Goal: Task Accomplishment & Management: Complete application form

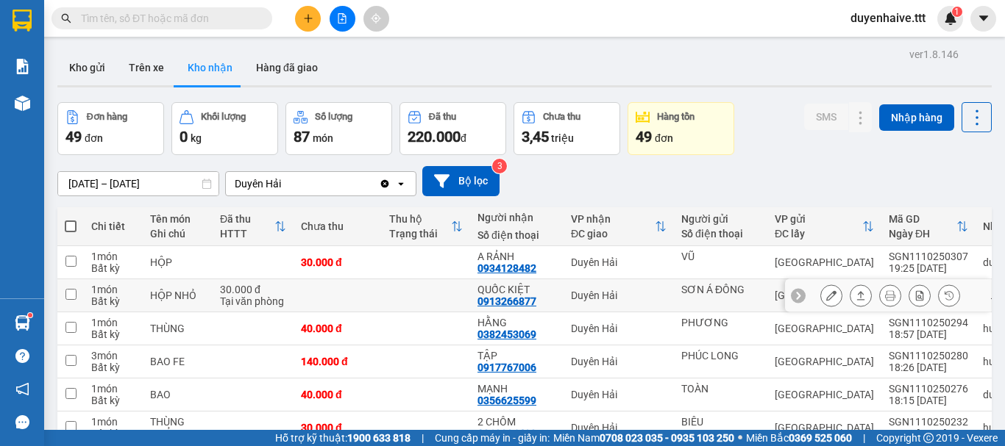
scroll to position [368, 0]
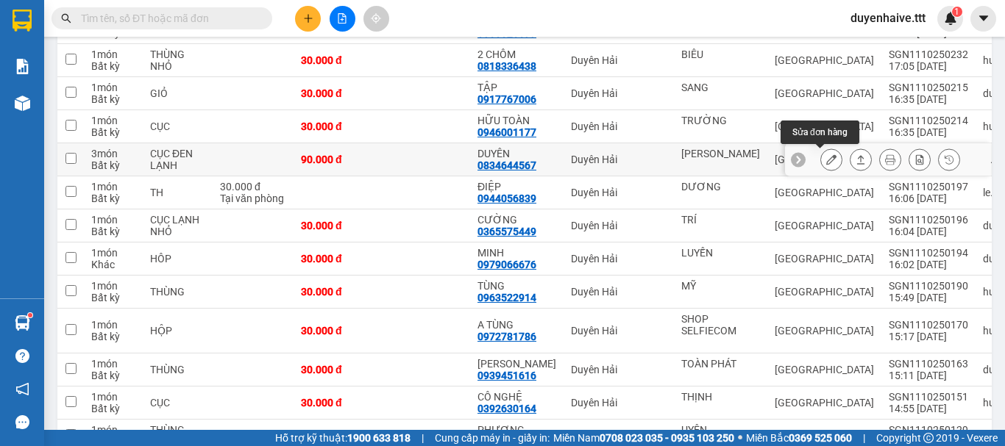
click at [826, 159] on icon at bounding box center [831, 159] width 10 height 10
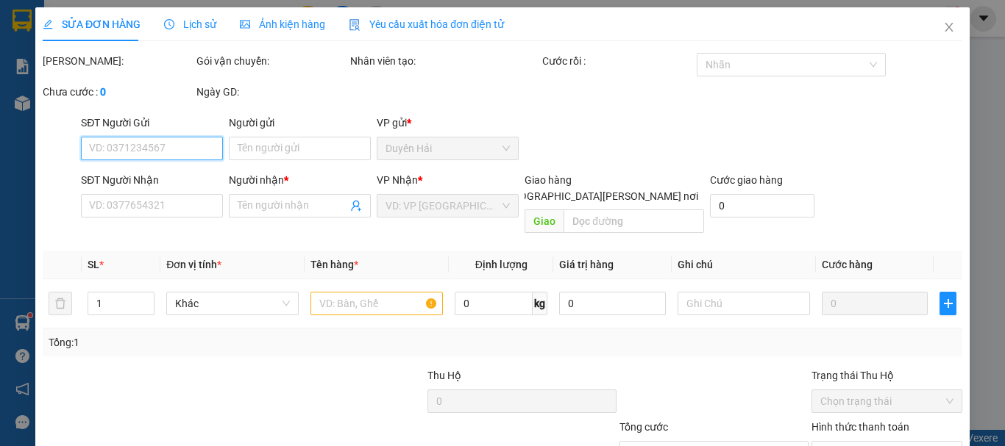
scroll to position [100, 0]
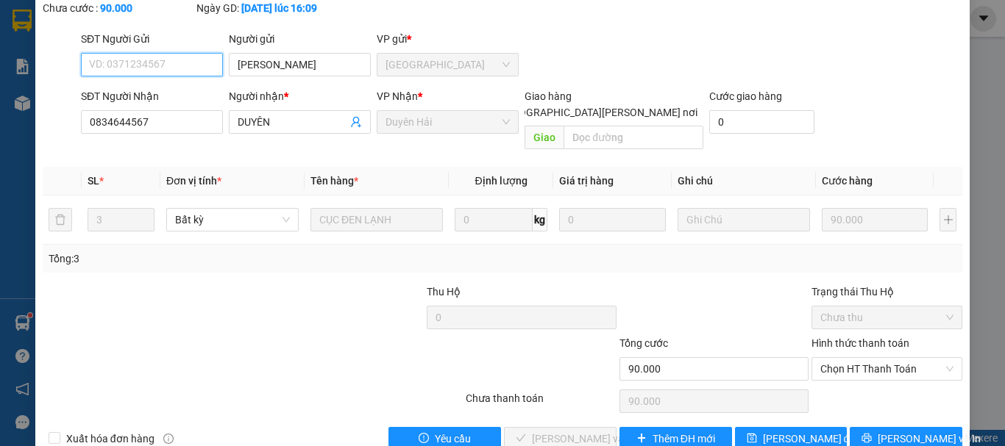
type input "KIM"
type input "0834644567"
type input "DUYÊN"
type input "90.000"
click at [844, 358] on span "Chọn HT Thanh Toán" at bounding box center [886, 369] width 133 height 22
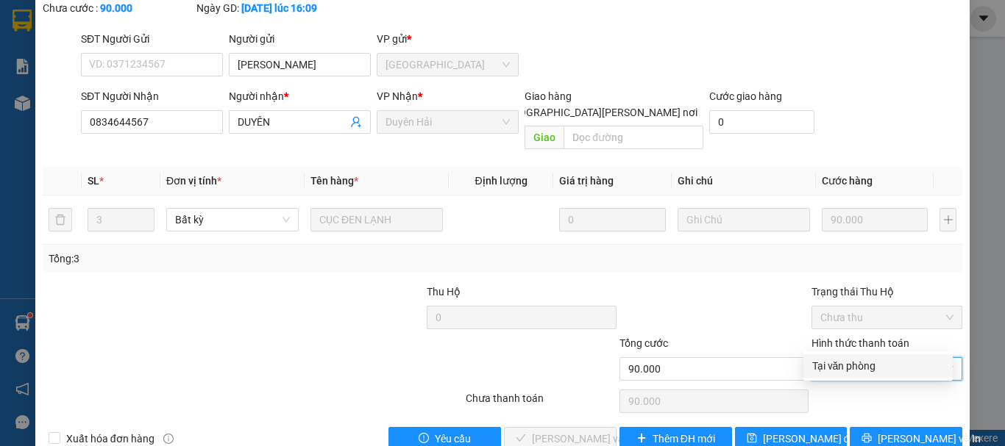
click at [842, 370] on div "Tại văn phòng" at bounding box center [878, 366] width 132 height 16
type input "0"
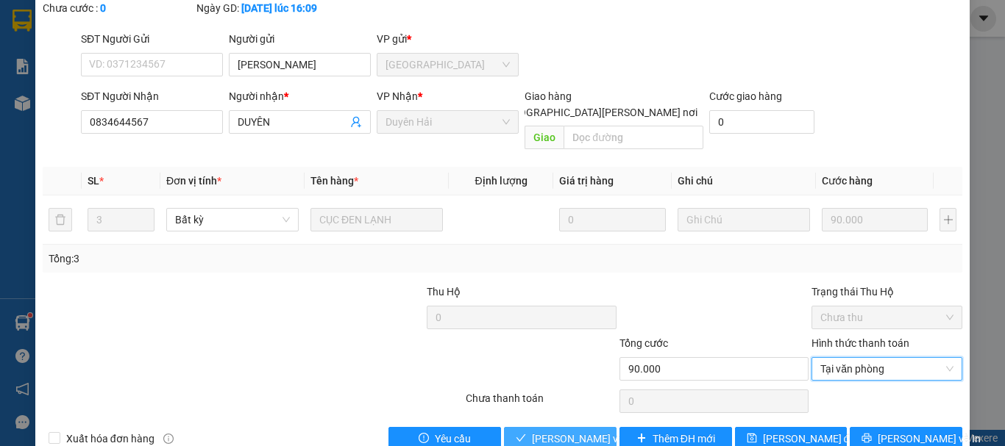
click at [560, 431] on span "[PERSON_NAME] và [PERSON_NAME] hàng" at bounding box center [631, 439] width 199 height 16
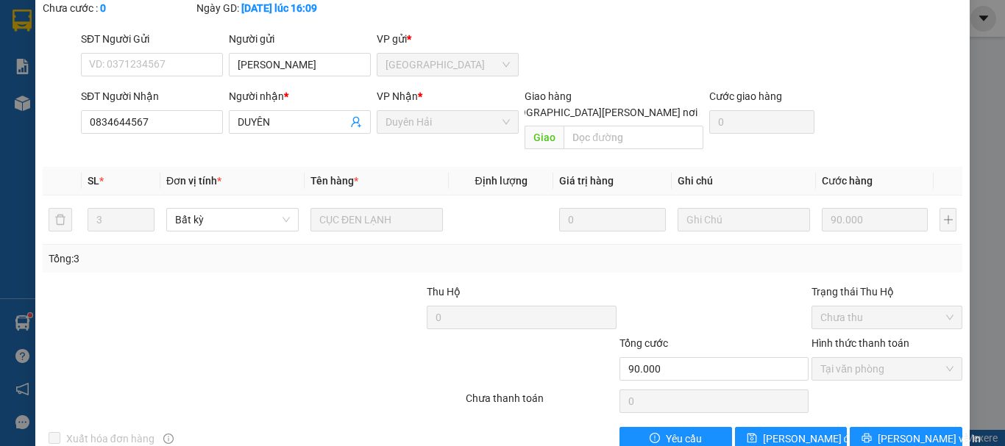
scroll to position [0, 0]
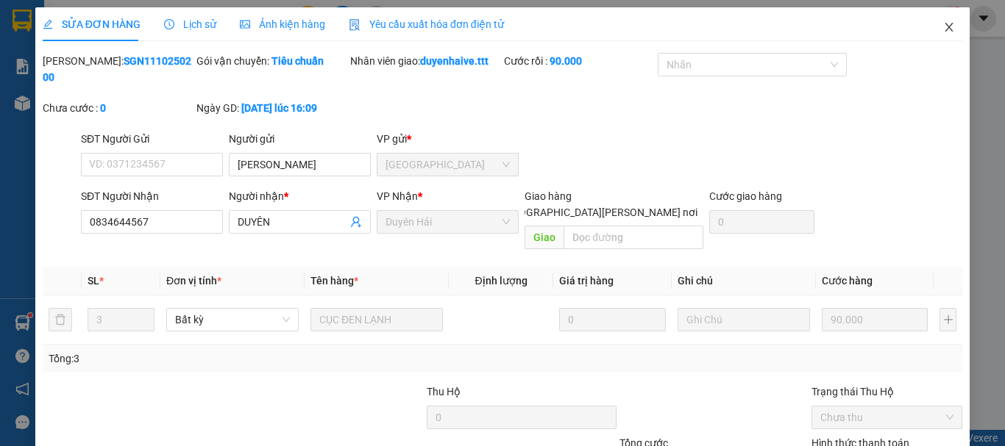
click at [943, 26] on icon "close" at bounding box center [949, 27] width 12 height 12
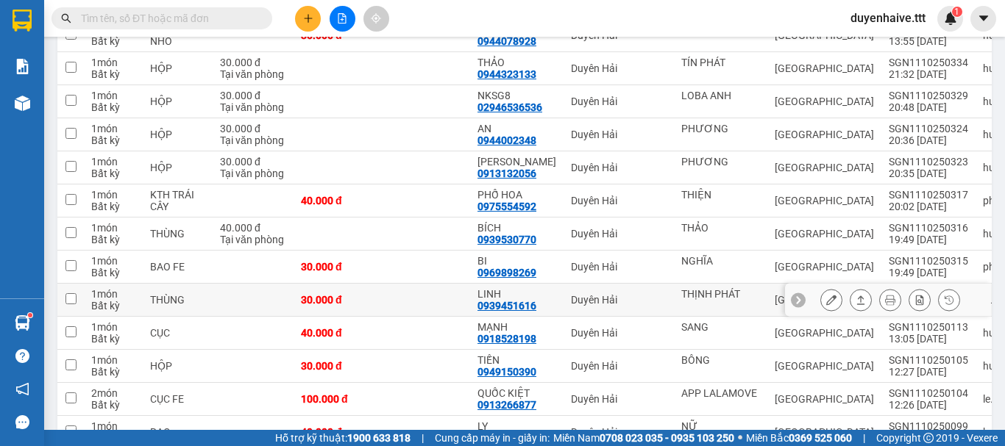
scroll to position [883, 0]
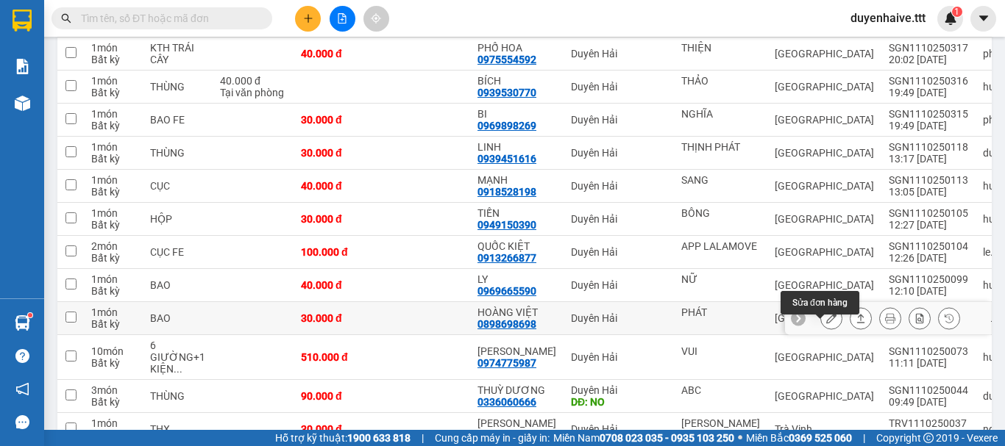
click at [826, 324] on icon at bounding box center [831, 318] width 10 height 10
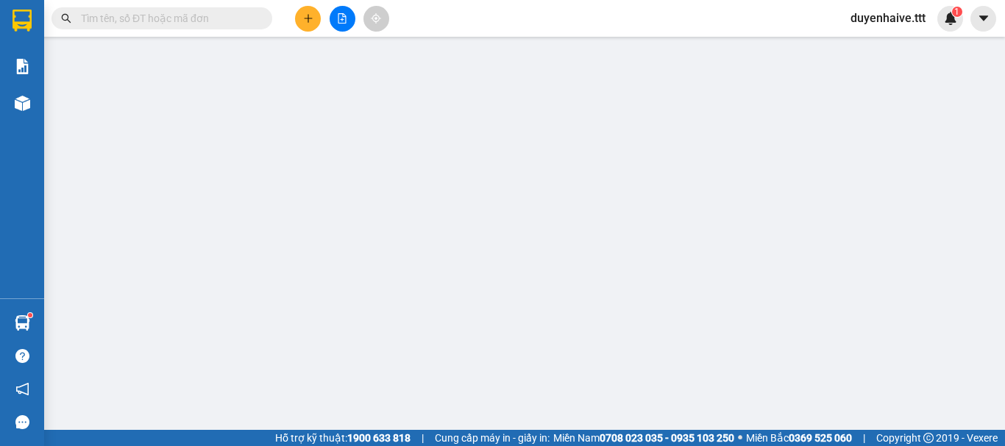
type input "PHÁT"
type input "0898698698"
type input "HOÀNG VIỆT"
type input "30.000"
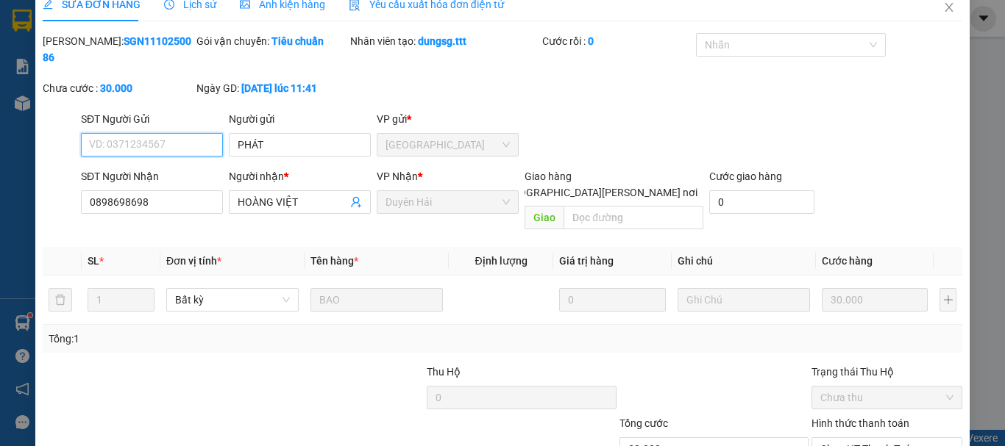
scroll to position [101, 0]
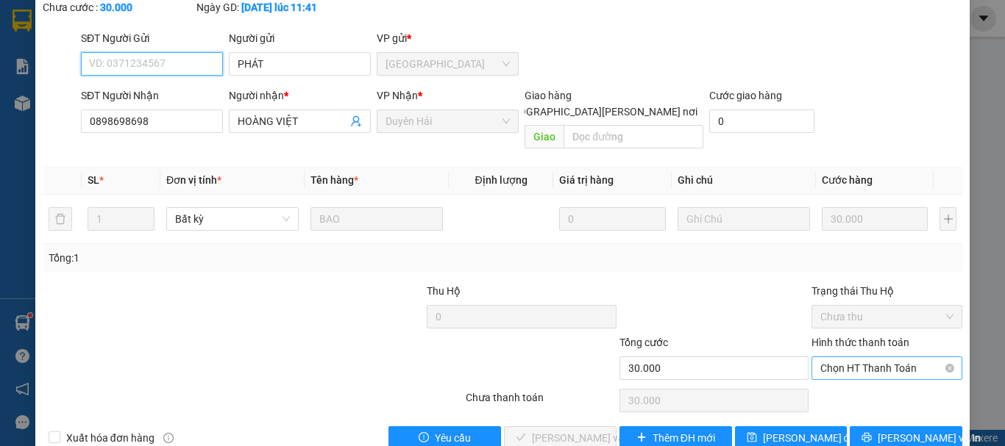
drag, startPoint x: 848, startPoint y: 333, endPoint x: 856, endPoint y: 348, distance: 16.8
click at [850, 357] on span "Chọn HT Thanh Toán" at bounding box center [886, 368] width 133 height 22
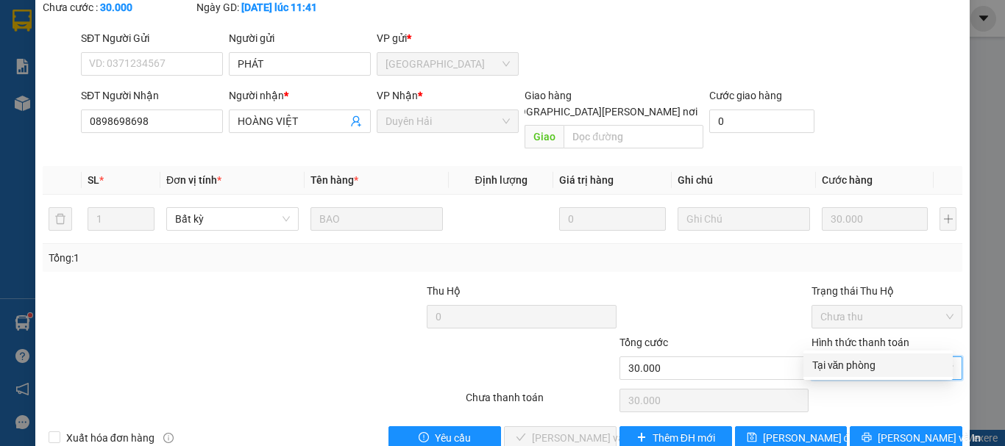
click at [849, 369] on div "Tại văn phòng" at bounding box center [878, 365] width 132 height 16
type input "0"
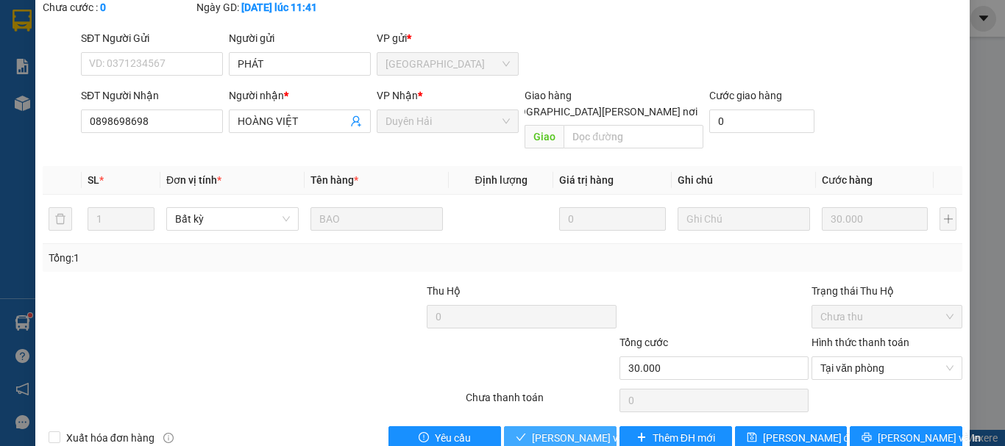
click at [586, 430] on span "[PERSON_NAME] và [PERSON_NAME] hàng" at bounding box center [631, 438] width 199 height 16
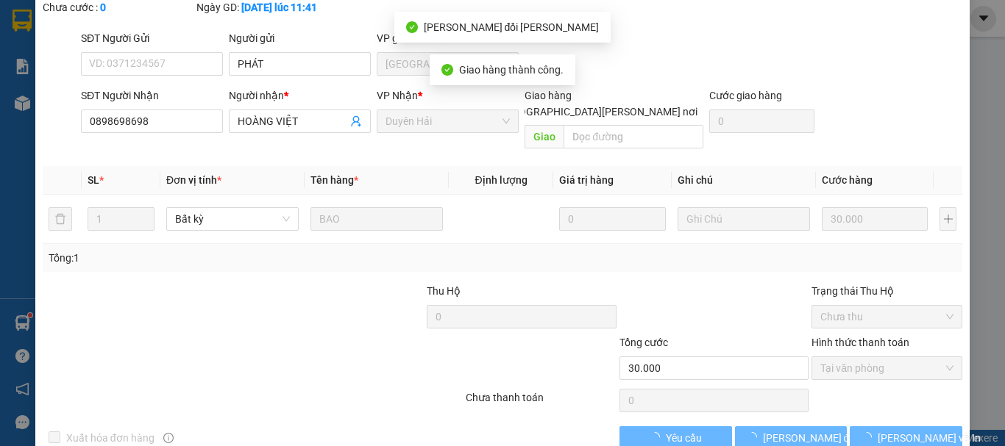
scroll to position [0, 0]
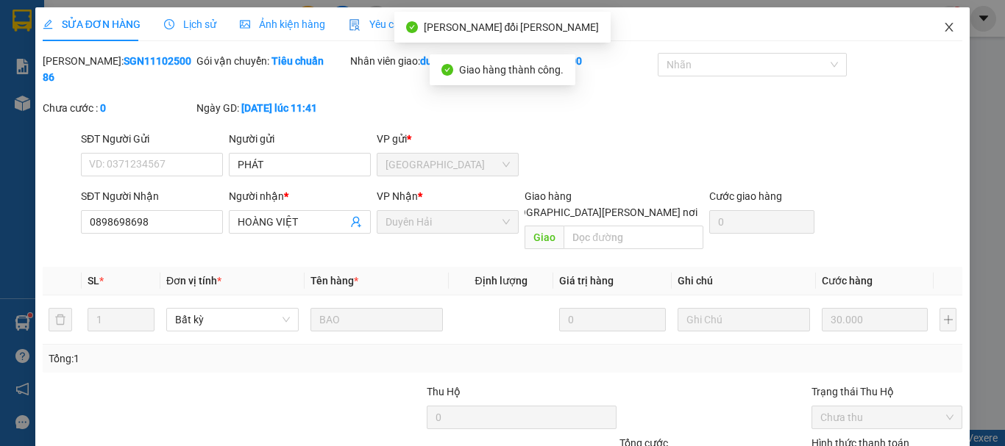
click at [943, 24] on icon "close" at bounding box center [949, 27] width 12 height 12
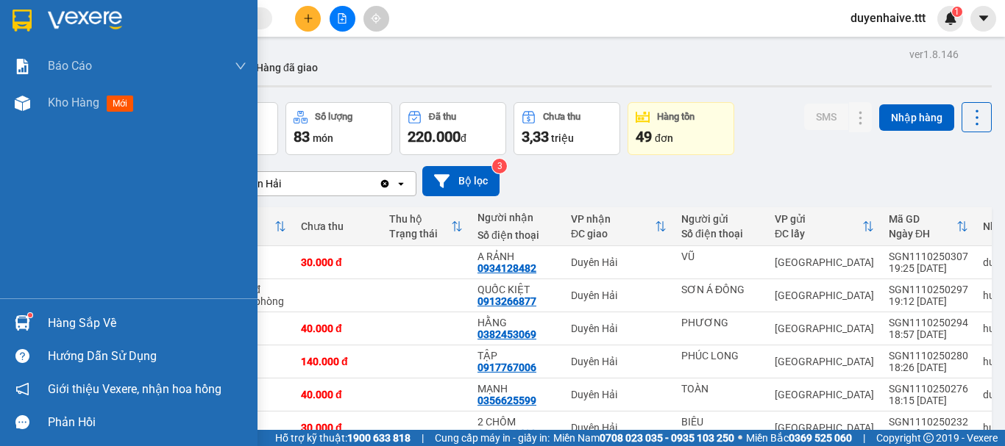
click at [101, 327] on div "Hàng sắp về" at bounding box center [147, 324] width 199 height 22
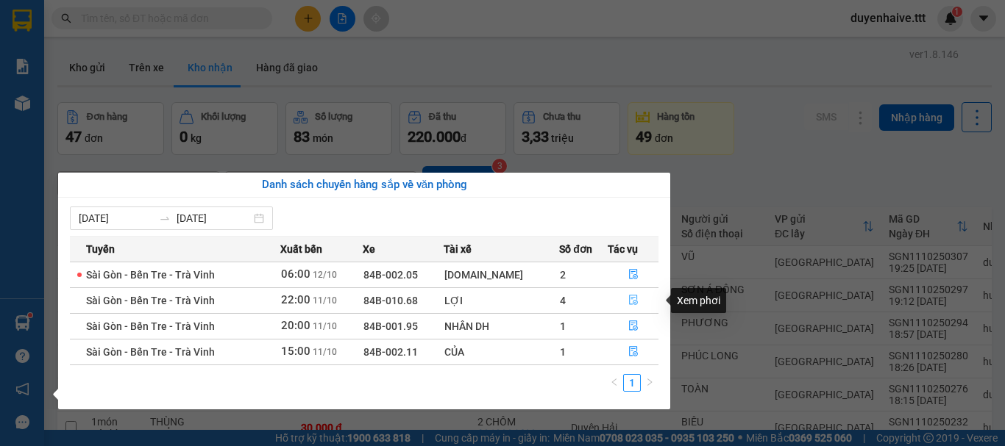
click at [633, 299] on icon "file-done" at bounding box center [633, 300] width 10 height 10
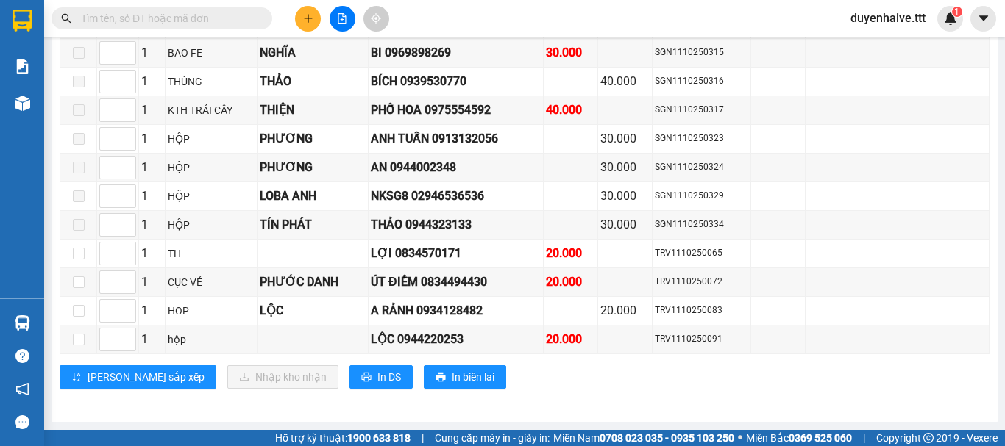
scroll to position [1401, 0]
click at [76, 340] on input "checkbox" at bounding box center [79, 340] width 12 height 12
checkbox input "true"
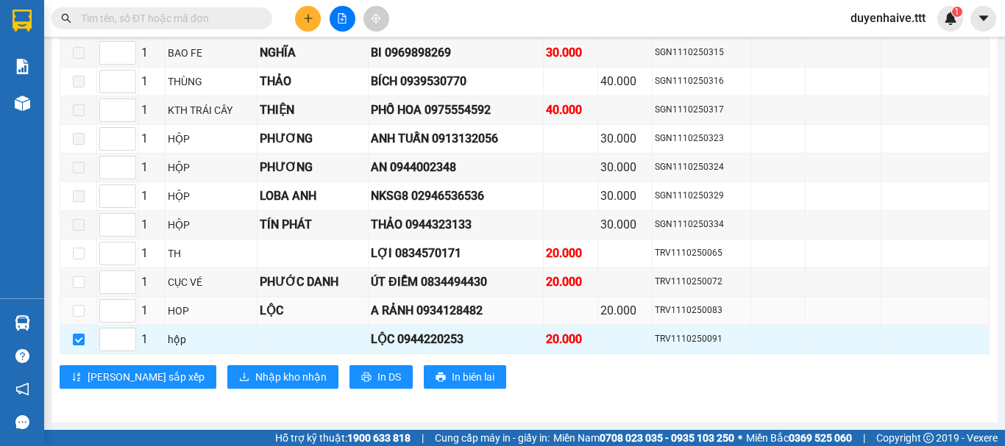
click at [78, 324] on td at bounding box center [78, 311] width 37 height 29
click at [80, 285] on input "checkbox" at bounding box center [79, 283] width 12 height 12
checkbox input "true"
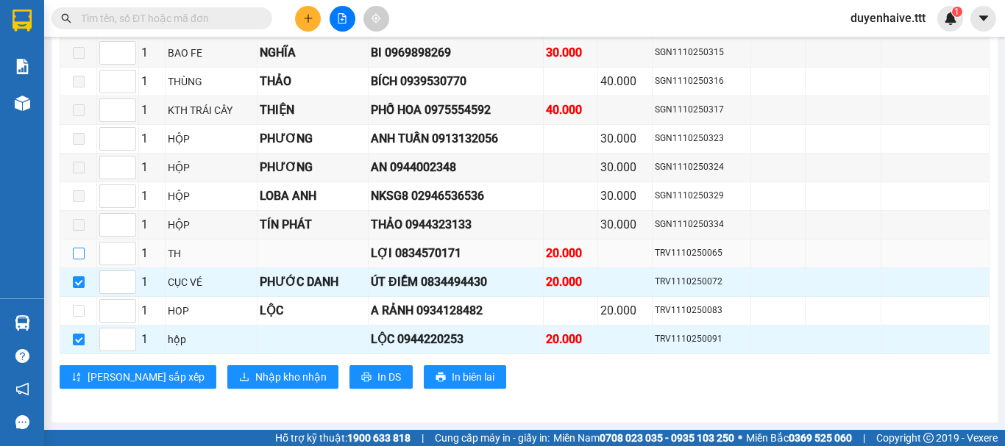
click at [79, 256] on input "checkbox" at bounding box center [79, 254] width 12 height 12
checkbox input "true"
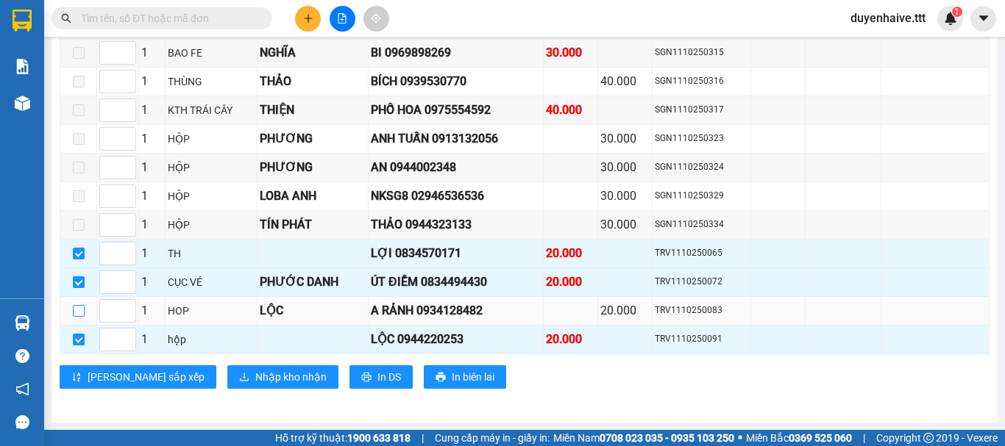
click at [79, 308] on input "checkbox" at bounding box center [79, 311] width 12 height 12
checkbox input "true"
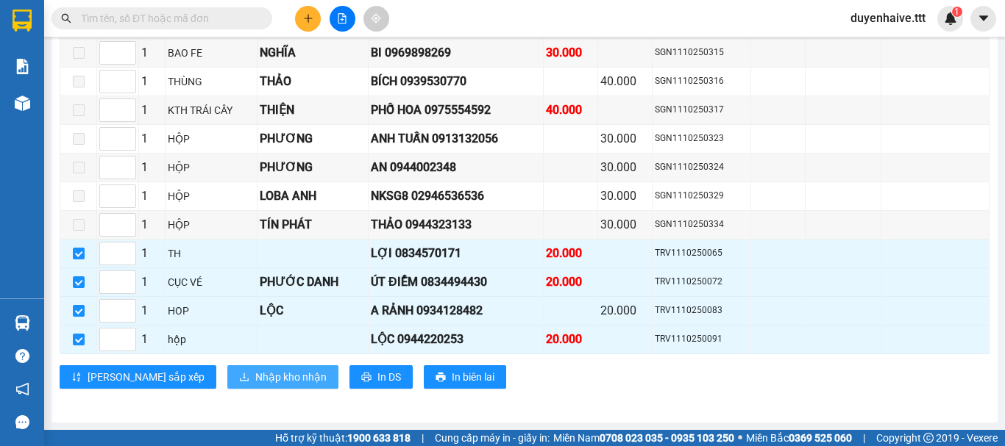
click at [255, 378] on span "Nhập kho nhận" at bounding box center [290, 377] width 71 height 16
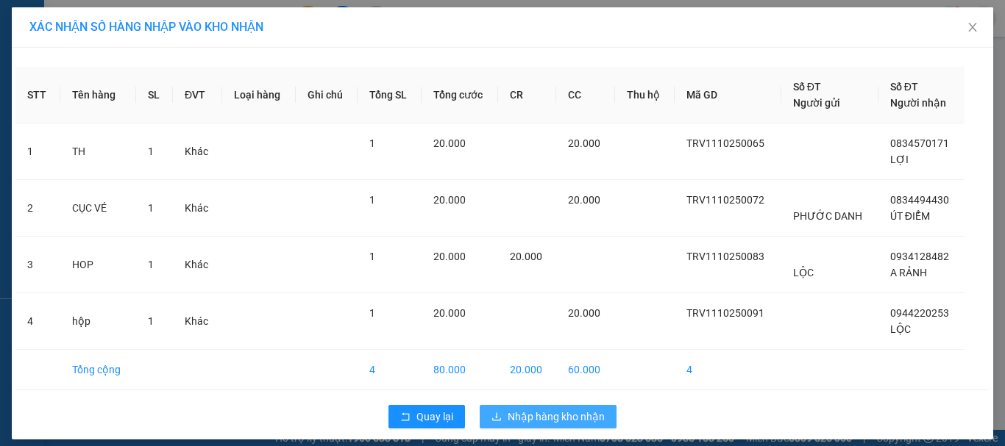
click at [573, 418] on span "Nhập hàng kho nhận" at bounding box center [556, 417] width 97 height 16
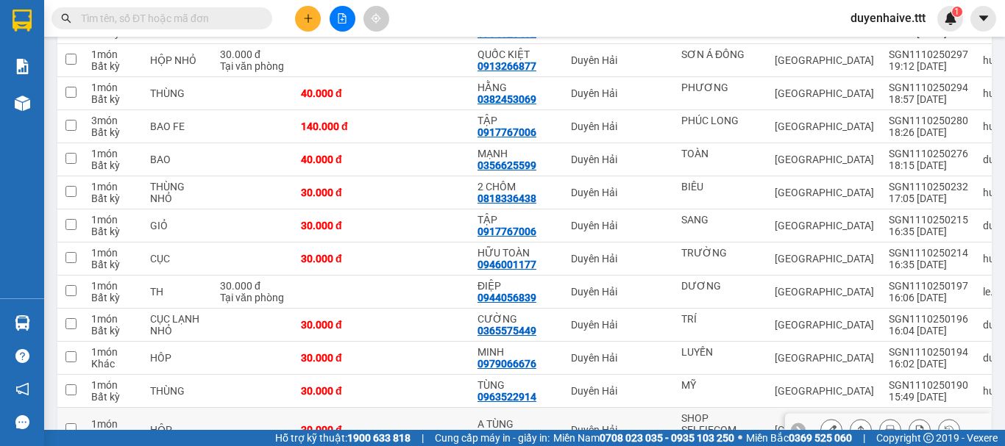
scroll to position [515, 0]
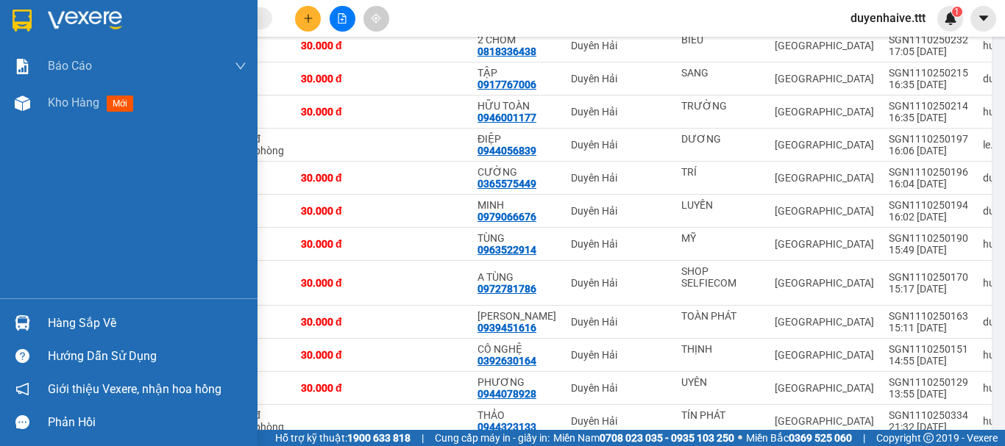
click at [98, 324] on div "Hàng sắp về" at bounding box center [147, 324] width 199 height 22
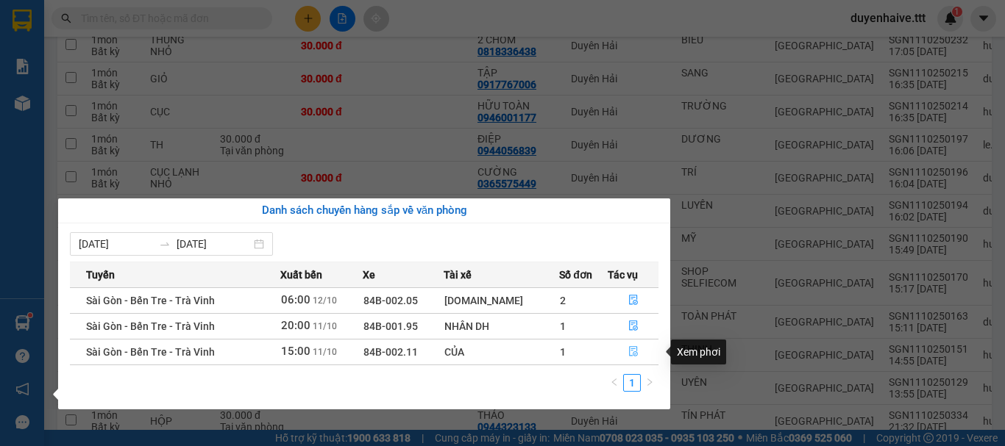
click at [629, 351] on icon "file-done" at bounding box center [633, 352] width 9 height 10
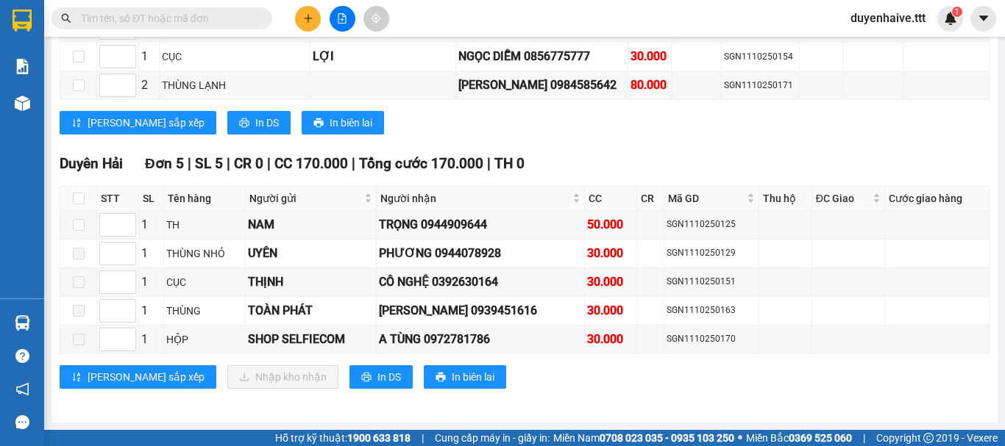
scroll to position [1467, 0]
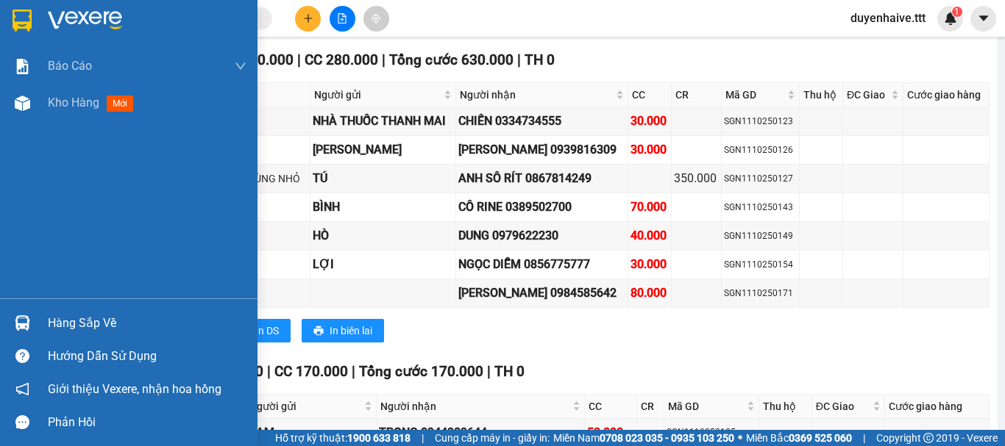
click at [68, 323] on div "Hàng sắp về" at bounding box center [147, 324] width 199 height 22
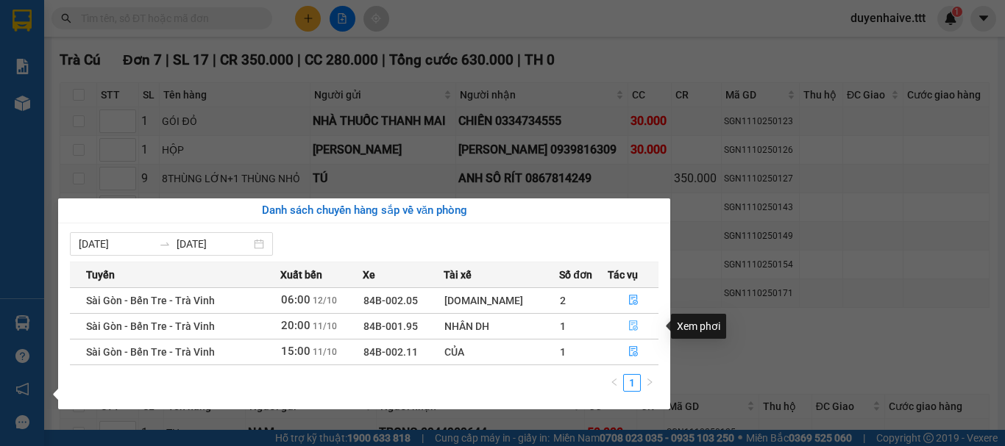
click at [629, 328] on icon "file-done" at bounding box center [633, 326] width 10 height 10
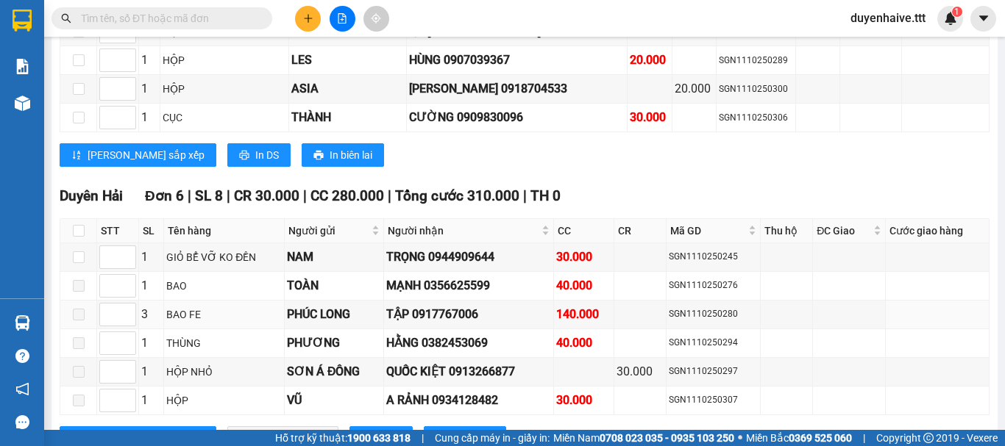
scroll to position [2377, 0]
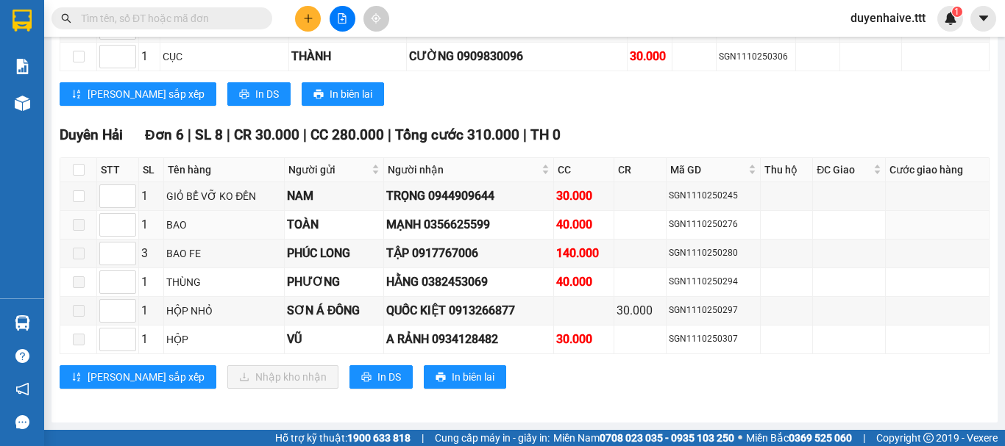
scroll to position [2082, 0]
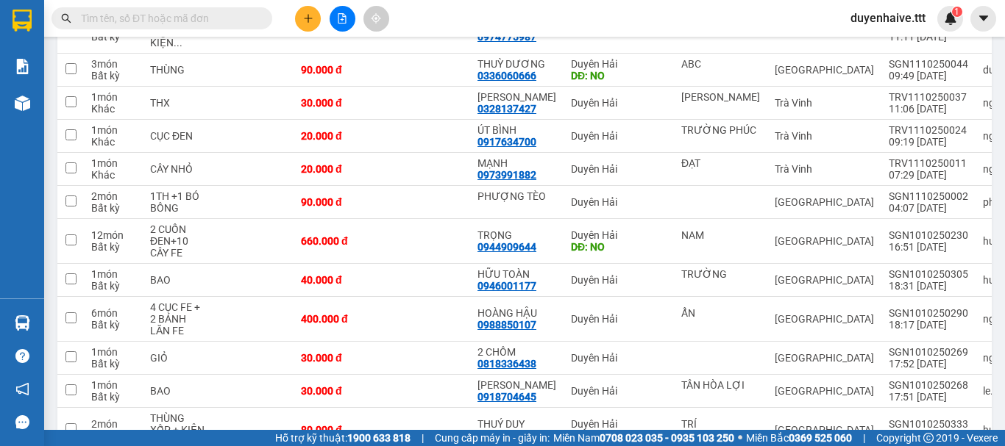
scroll to position [1014, 0]
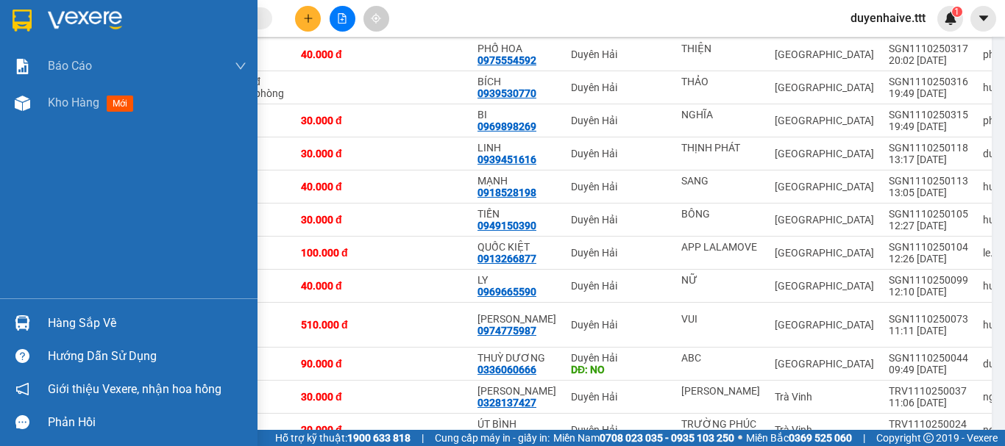
drag, startPoint x: 77, startPoint y: 103, endPoint x: 615, endPoint y: 47, distance: 541.3
click at [82, 108] on span "Kho hàng" at bounding box center [73, 103] width 51 height 14
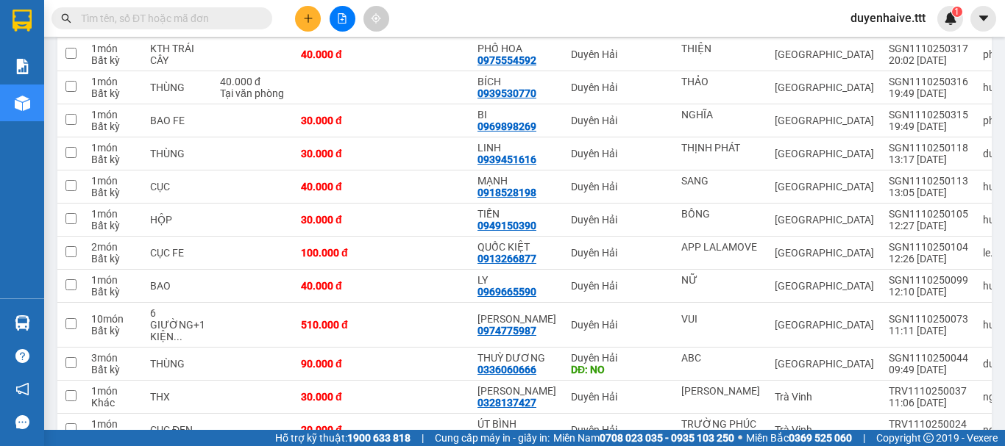
click at [212, 13] on input "text" at bounding box center [168, 18] width 174 height 16
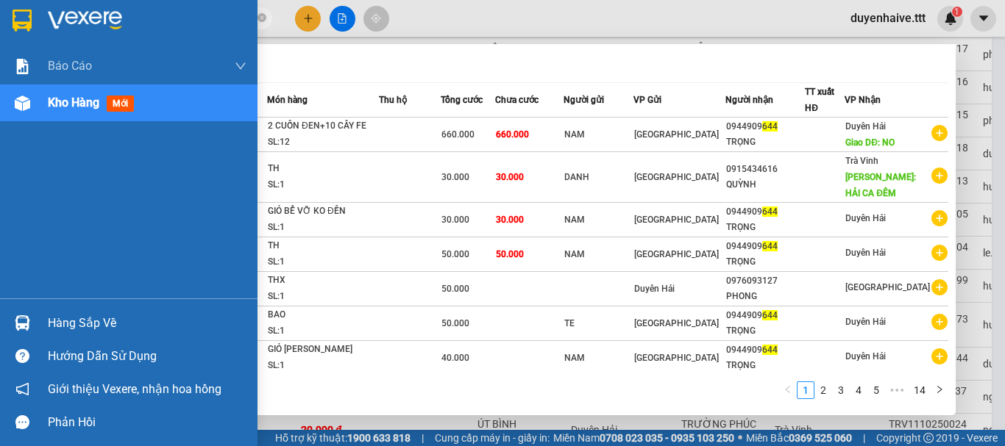
type input "644"
click at [51, 319] on div "Hàng sắp về" at bounding box center [147, 324] width 199 height 22
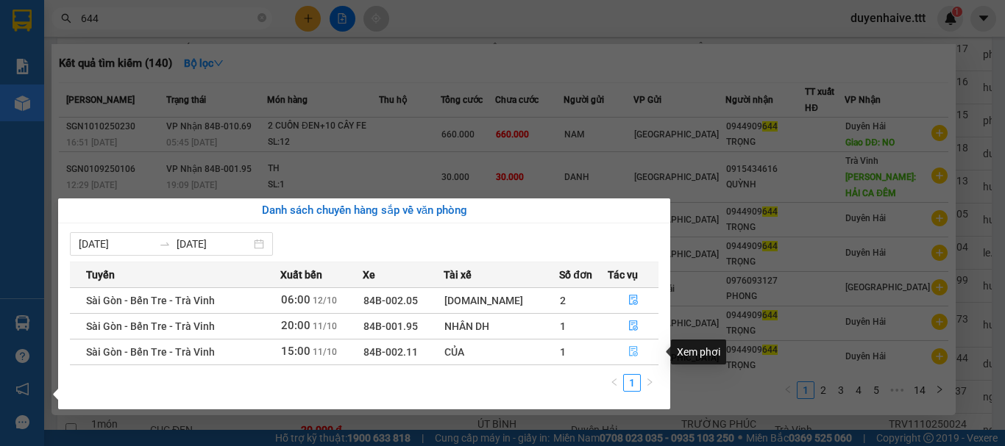
click at [628, 351] on icon "file-done" at bounding box center [633, 351] width 10 height 10
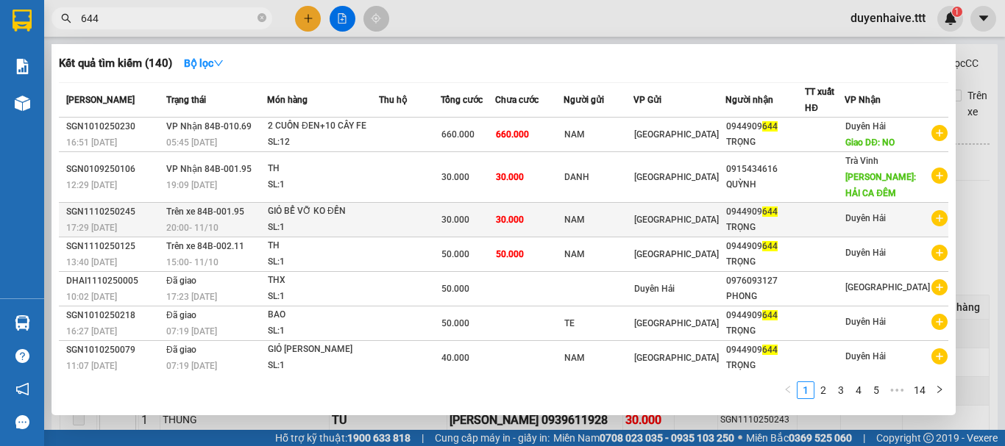
scroll to position [107, 0]
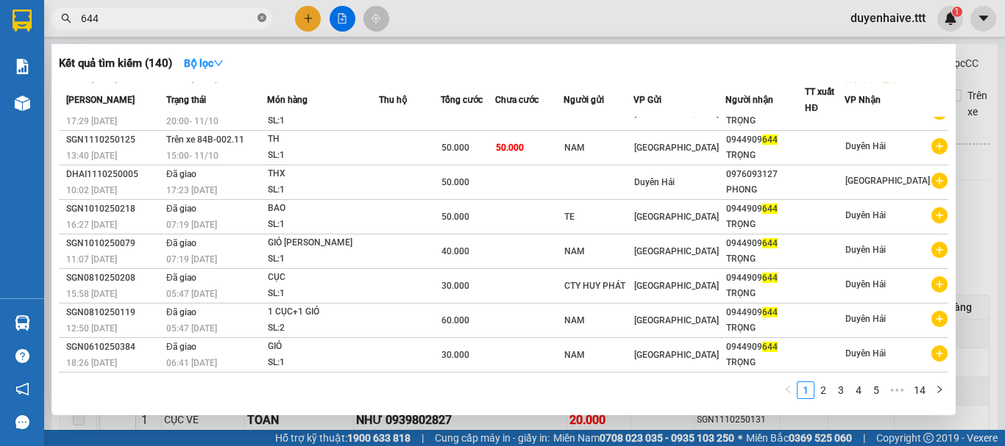
click at [265, 15] on icon "close-circle" at bounding box center [261, 17] width 9 height 9
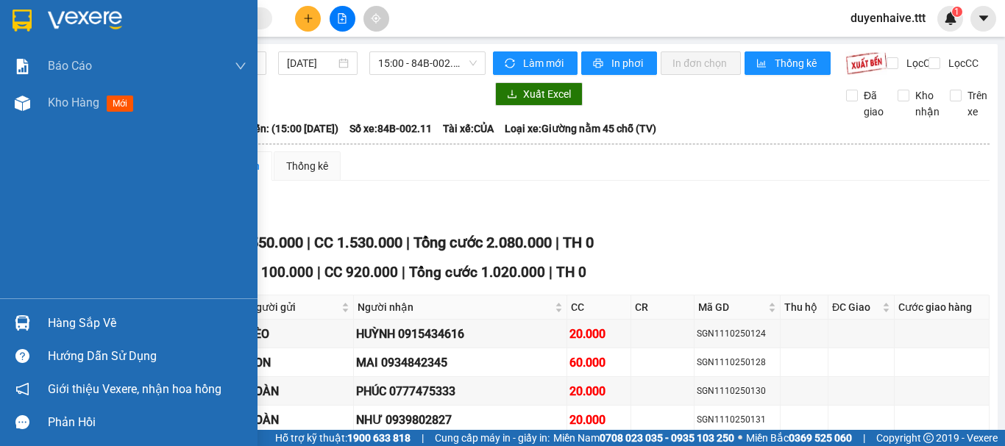
click at [80, 324] on div "Hàng sắp về" at bounding box center [147, 324] width 199 height 22
click at [16, 281] on div "Báo cáo Báo cáo dòng tiền (trưởng trạm) Mẫu 1: Báo cáo dòng tiền theo nhân viên…" at bounding box center [128, 223] width 257 height 446
click at [82, 327] on div "Hàng sắp về" at bounding box center [147, 324] width 199 height 22
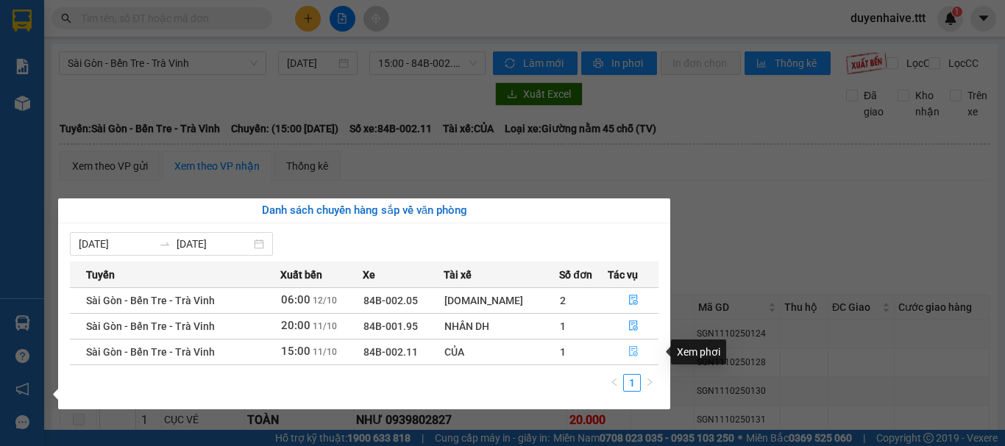
drag, startPoint x: 630, startPoint y: 349, endPoint x: 606, endPoint y: 343, distance: 24.5
click at [630, 349] on icon "file-done" at bounding box center [633, 351] width 10 height 10
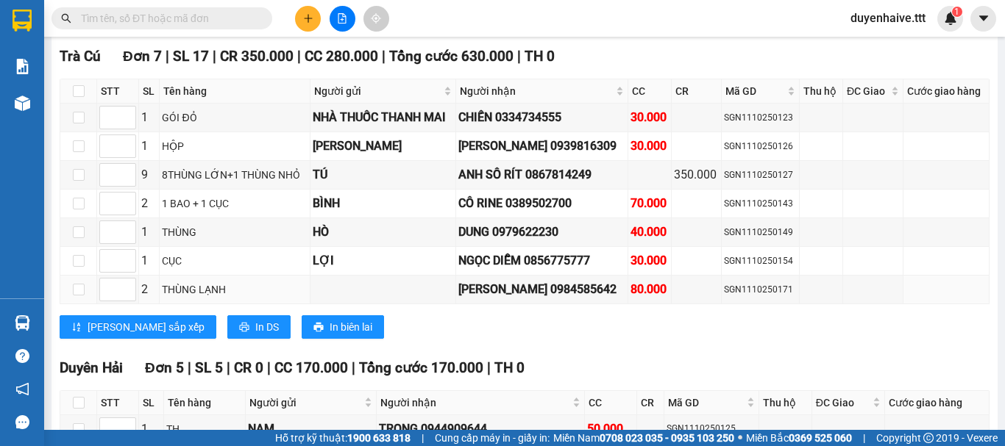
scroll to position [1688, 0]
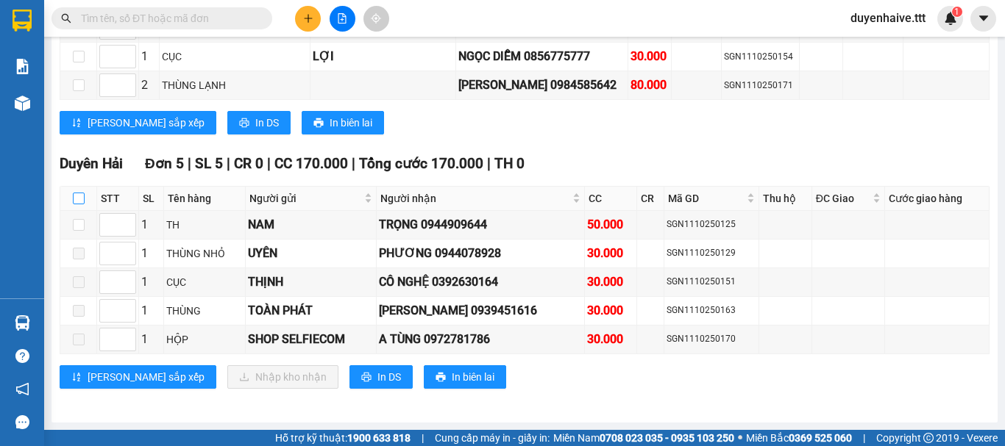
click at [74, 195] on input "checkbox" at bounding box center [79, 199] width 12 height 12
checkbox input "true"
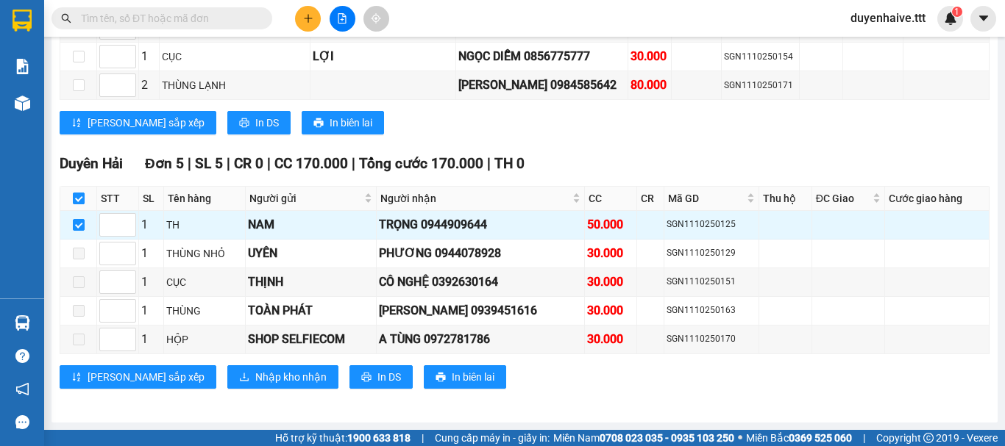
click at [74, 195] on input "checkbox" at bounding box center [79, 199] width 12 height 12
checkbox input "false"
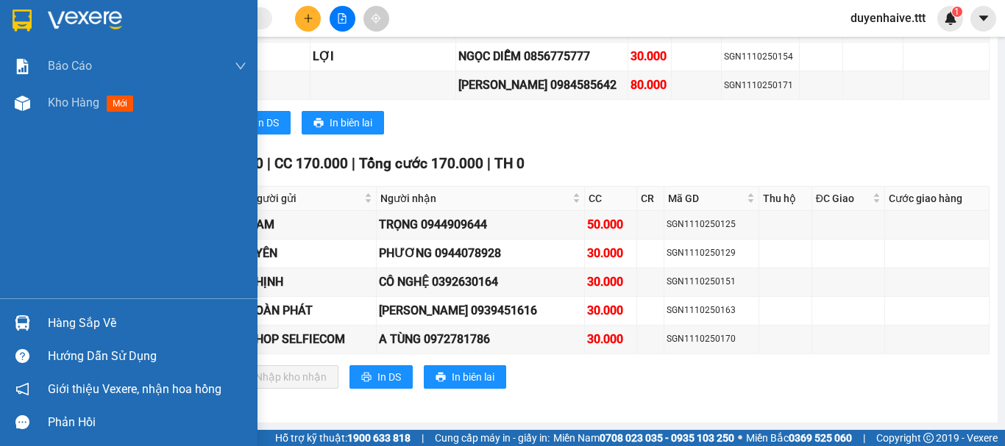
click at [87, 323] on div "Hàng sắp về" at bounding box center [147, 324] width 199 height 22
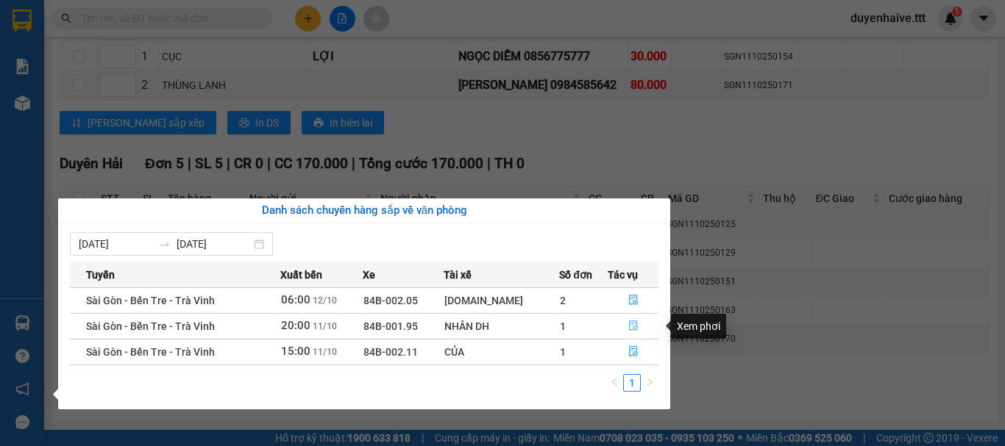
click at [633, 324] on icon "file-done" at bounding box center [633, 326] width 10 height 10
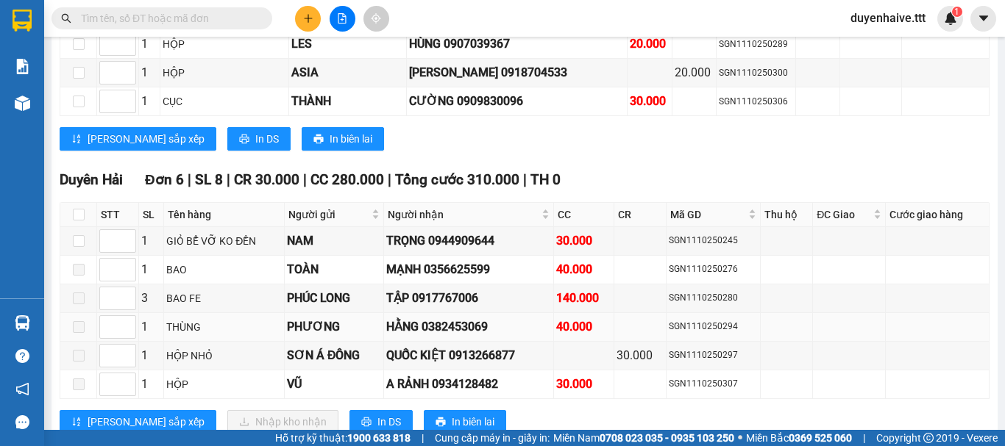
scroll to position [2377, 0]
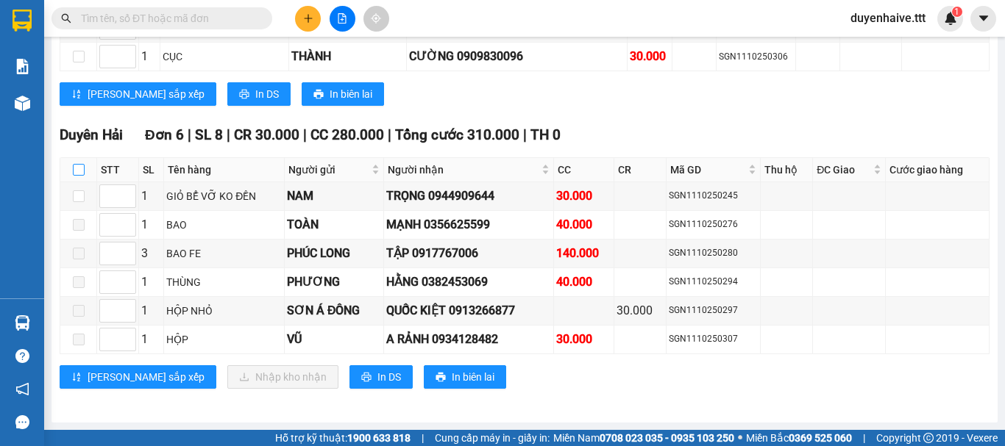
click at [77, 169] on input "checkbox" at bounding box center [79, 170] width 12 height 12
checkbox input "true"
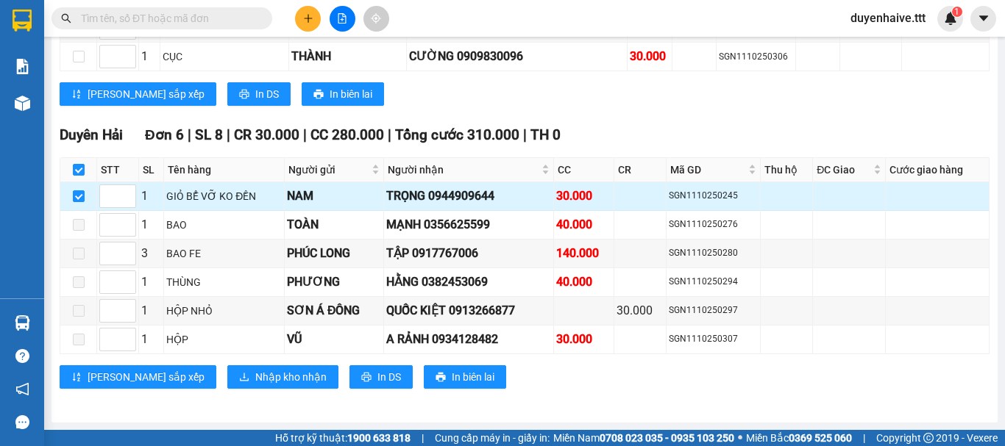
checkbox input "true"
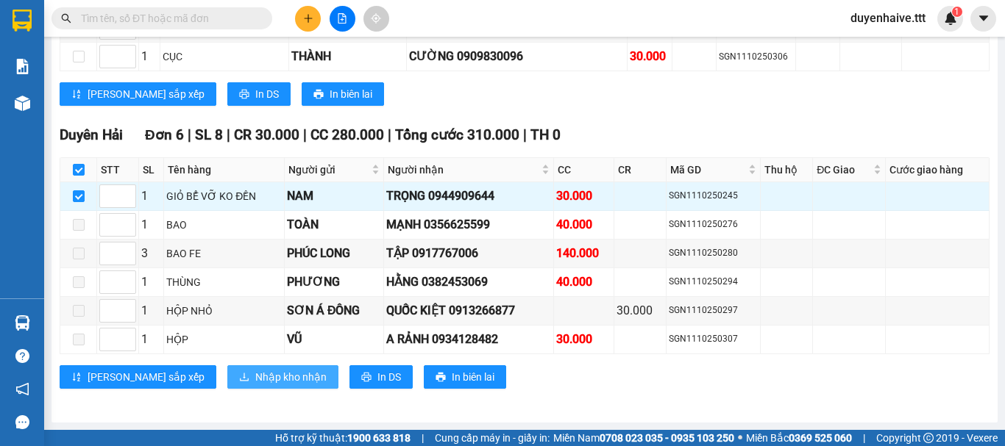
click at [255, 378] on span "Nhập kho nhận" at bounding box center [290, 377] width 71 height 16
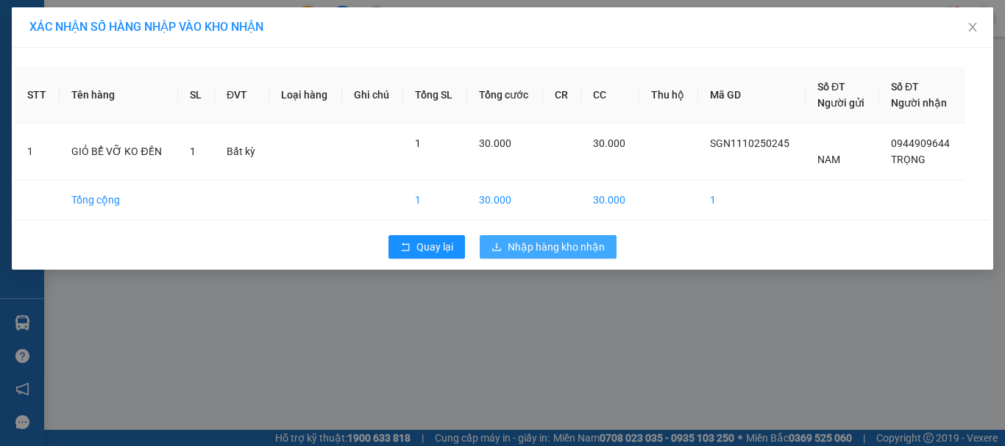
click at [584, 246] on span "Nhập hàng kho nhận" at bounding box center [556, 247] width 97 height 16
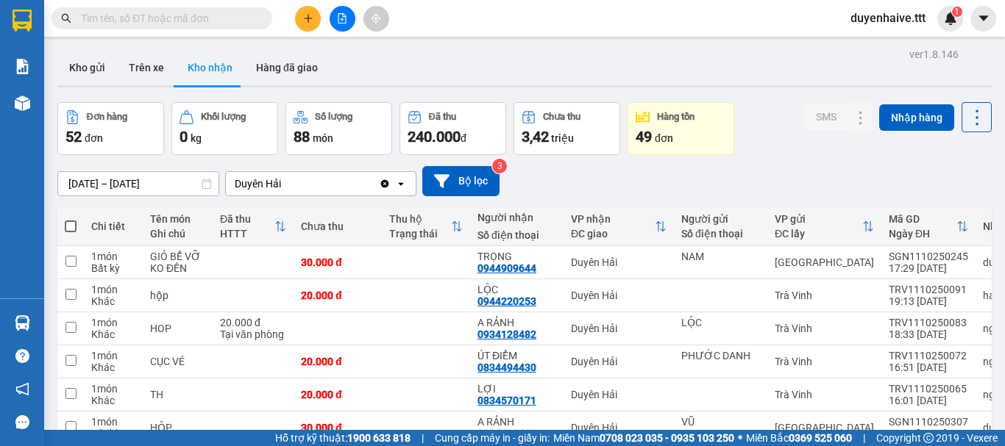
click at [246, 18] on input "text" at bounding box center [168, 18] width 174 height 16
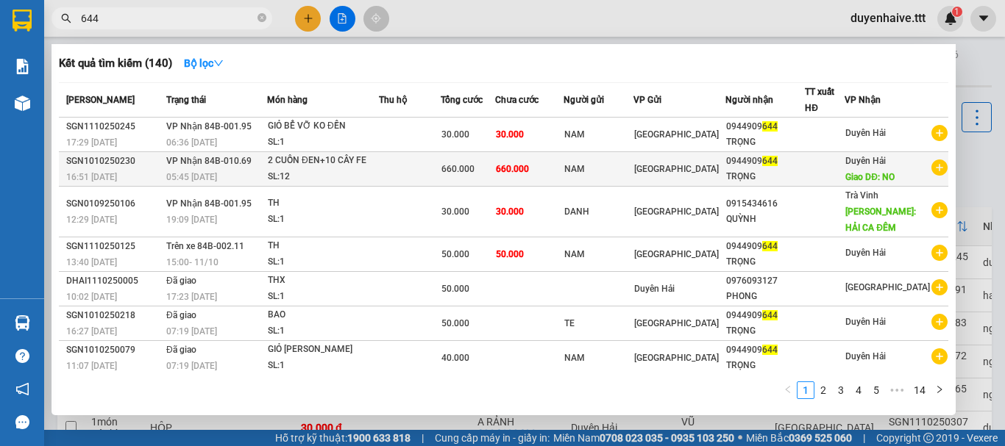
type input "644"
click at [804, 169] on div "TRỌNG" at bounding box center [765, 176] width 78 height 15
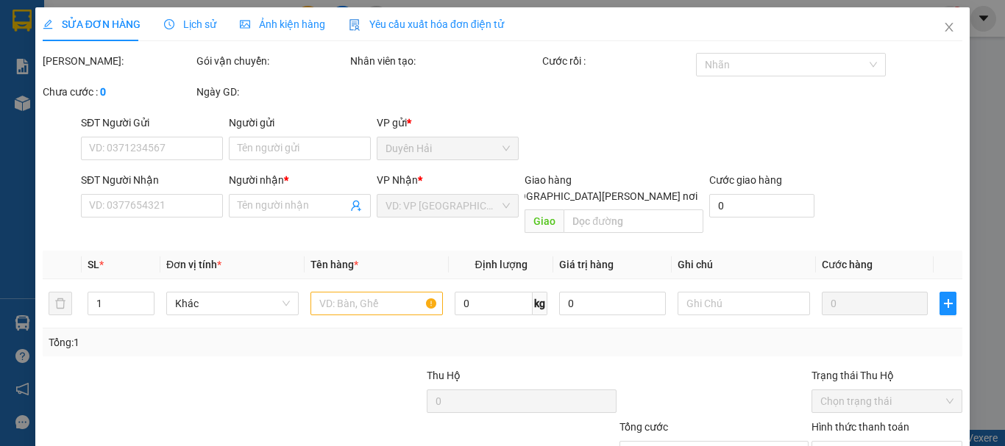
click at [169, 193] on div "SĐT Người Nhận" at bounding box center [152, 183] width 142 height 22
click at [943, 26] on icon "close" at bounding box center [949, 27] width 12 height 12
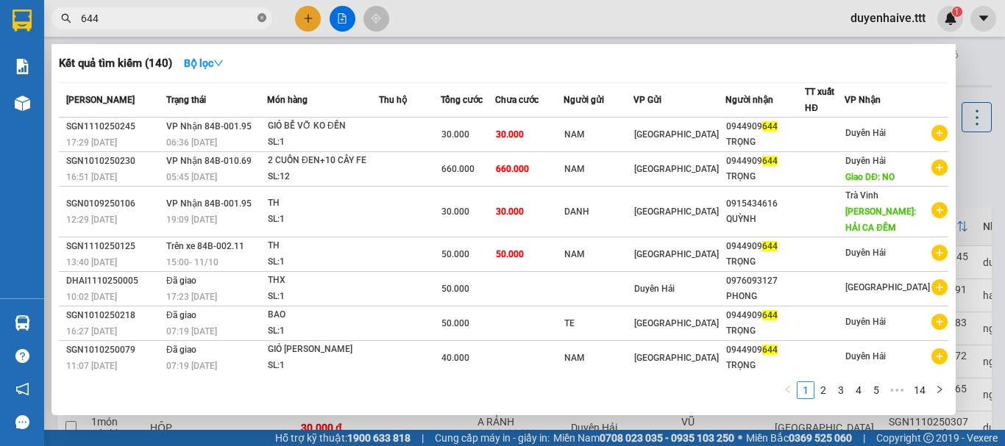
click at [259, 16] on icon "close-circle" at bounding box center [261, 17] width 9 height 9
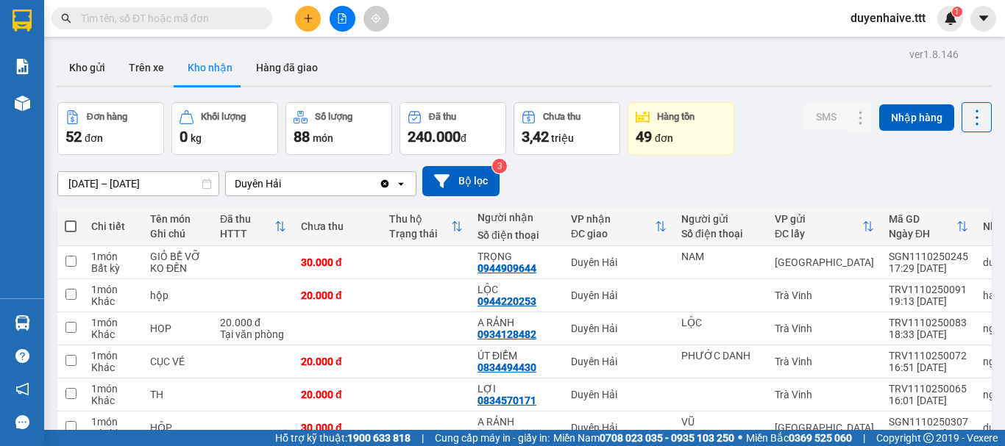
click at [213, 24] on input "text" at bounding box center [168, 18] width 174 height 16
click at [478, 7] on div "Kết quả tìm kiếm ( 140 ) Bộ lọc Mã ĐH Trạng thái Món hàng Thu hộ Tổng cước Chưa…" at bounding box center [502, 18] width 1005 height 37
click at [173, 24] on input "text" at bounding box center [168, 18] width 174 height 16
click at [237, 21] on input "text" at bounding box center [168, 18] width 174 height 16
click at [204, 16] on input "text" at bounding box center [168, 18] width 174 height 16
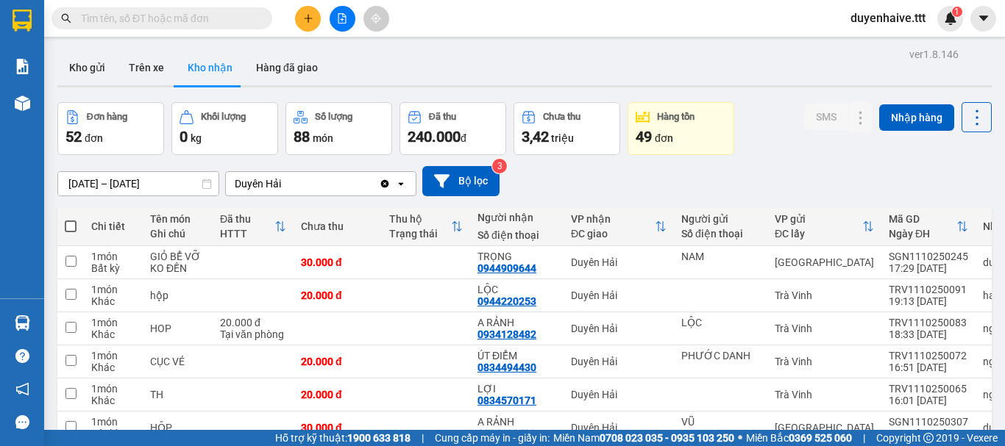
click at [218, 17] on input "text" at bounding box center [168, 18] width 174 height 16
click at [211, 20] on input "text" at bounding box center [168, 18] width 174 height 16
click at [174, 18] on input "text" at bounding box center [168, 18] width 174 height 16
click at [207, 22] on input "text" at bounding box center [168, 18] width 174 height 16
click at [198, 24] on input "text" at bounding box center [168, 18] width 174 height 16
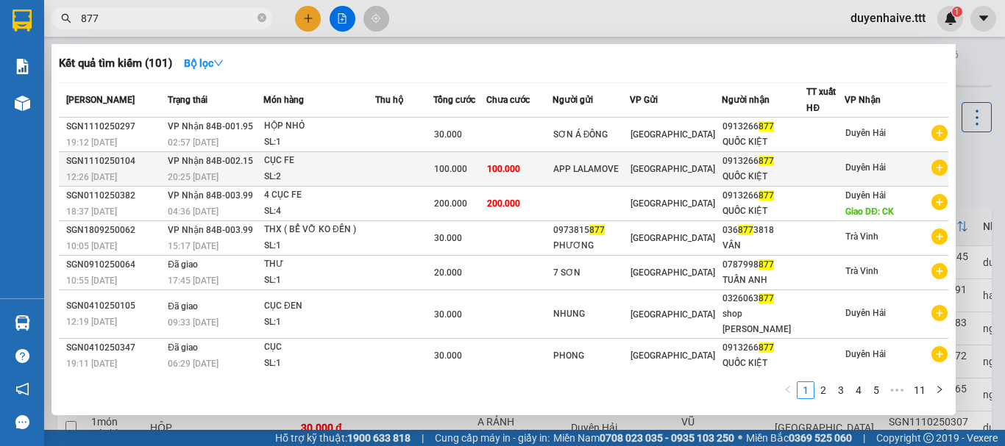
type input "877"
drag, startPoint x: 833, startPoint y: 164, endPoint x: 883, endPoint y: 164, distance: 50.0
click at [883, 164] on tr "SGN1110250104 12:26 - 11/10 VP Nhận 84B-002.15 20:25 - 11/10 CỤC FE SL: 2 100.0…" at bounding box center [503, 169] width 889 height 35
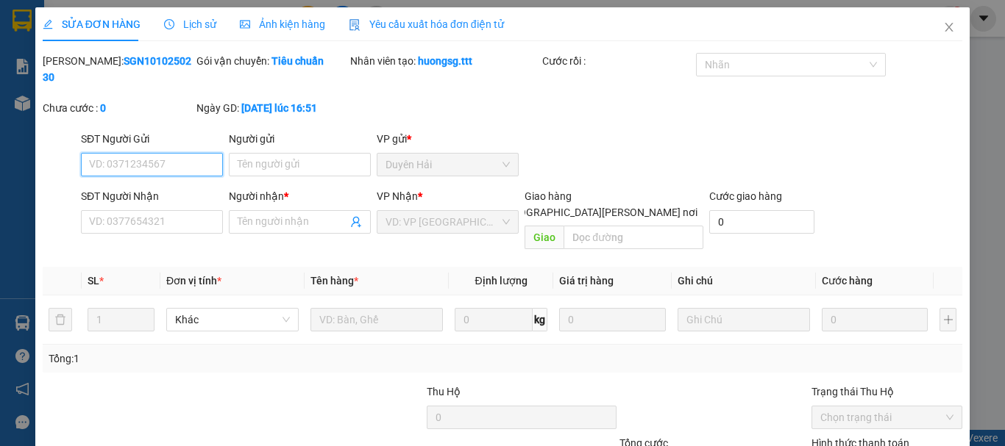
type input "APP LALAMOVE"
type input "0913266877"
type input "QUỐC KIỆT"
type input "100.000"
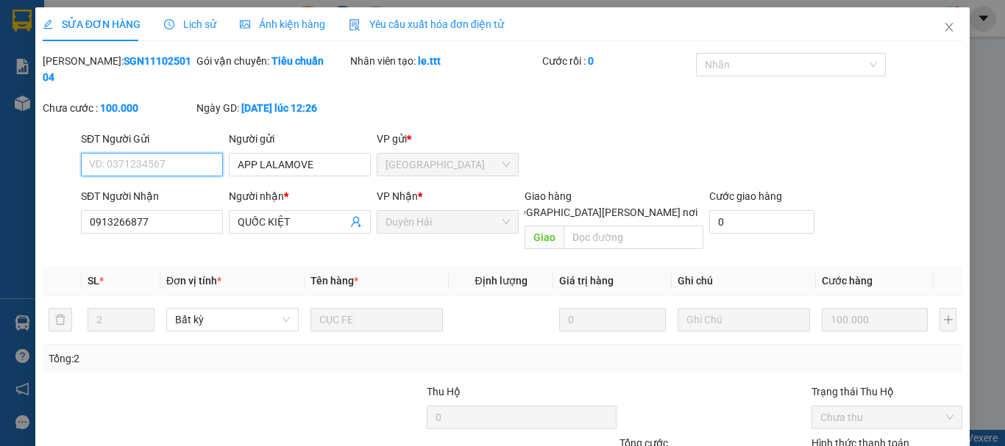
scroll to position [101, 0]
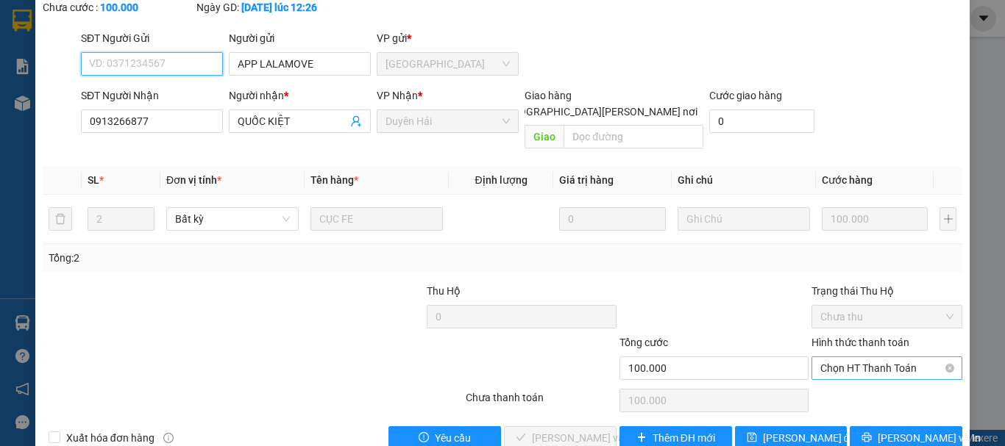
click at [822, 357] on span "Chọn HT Thanh Toán" at bounding box center [886, 368] width 133 height 22
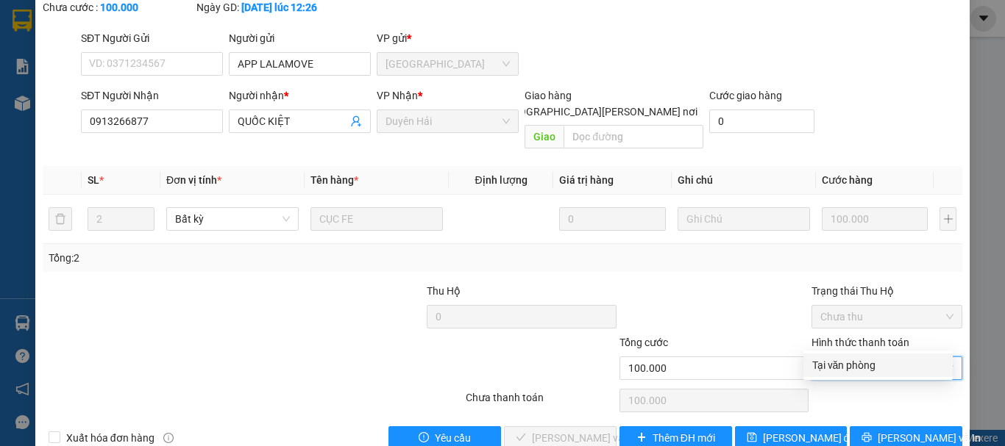
click at [827, 371] on div "Tại văn phòng" at bounding box center [878, 365] width 132 height 16
type input "0"
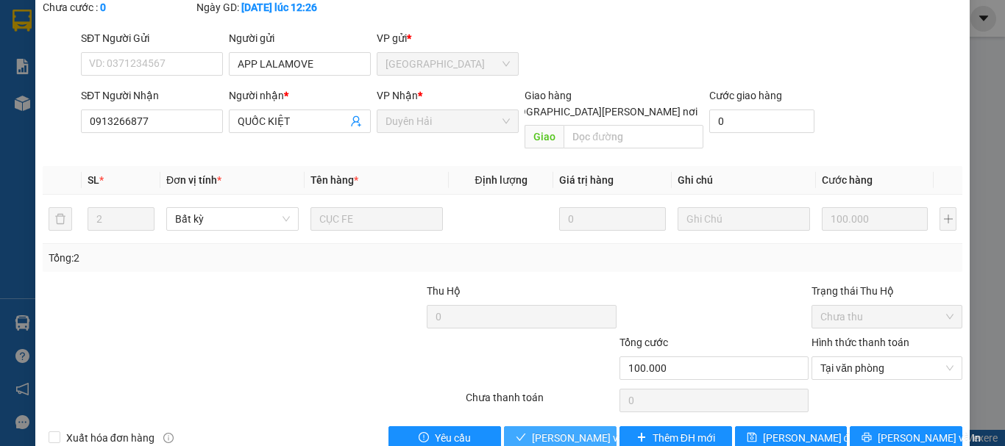
click at [590, 430] on span "[PERSON_NAME] và [PERSON_NAME] hàng" at bounding box center [631, 438] width 199 height 16
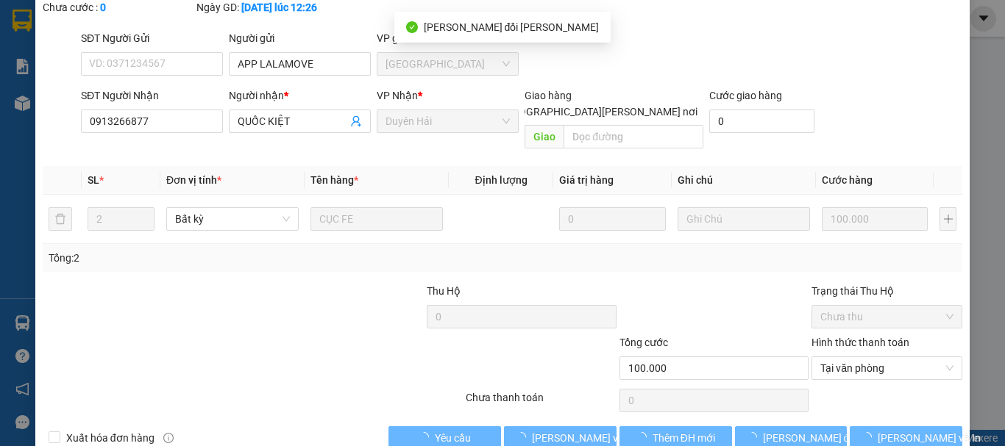
scroll to position [0, 0]
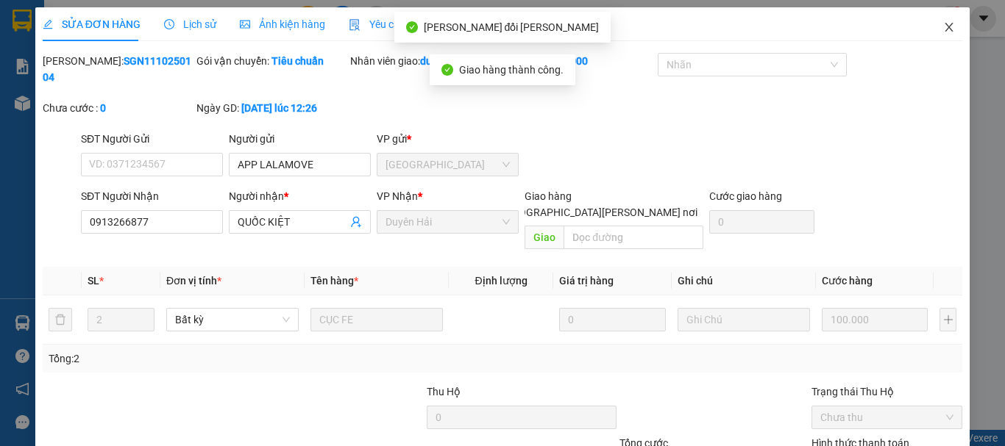
click at [943, 32] on icon "close" at bounding box center [949, 27] width 12 height 12
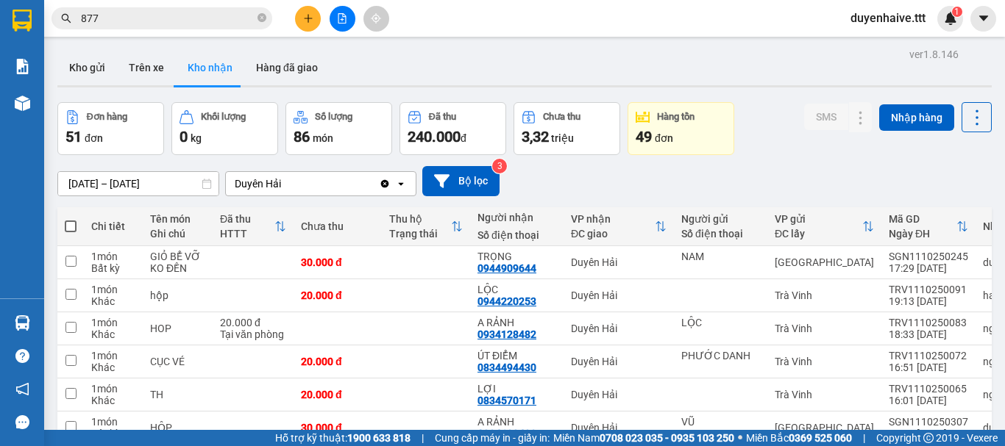
click at [194, 19] on input "877" at bounding box center [168, 18] width 174 height 16
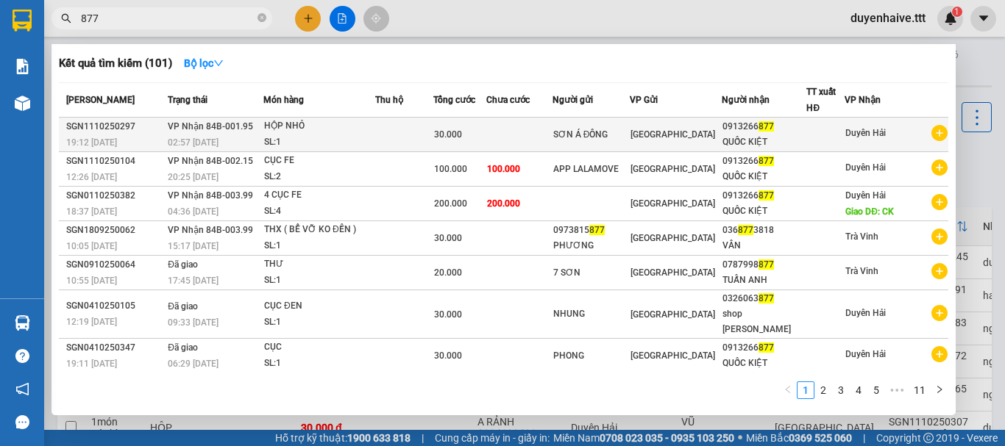
click at [740, 137] on div "QUỐC KIỆT" at bounding box center [763, 142] width 83 height 15
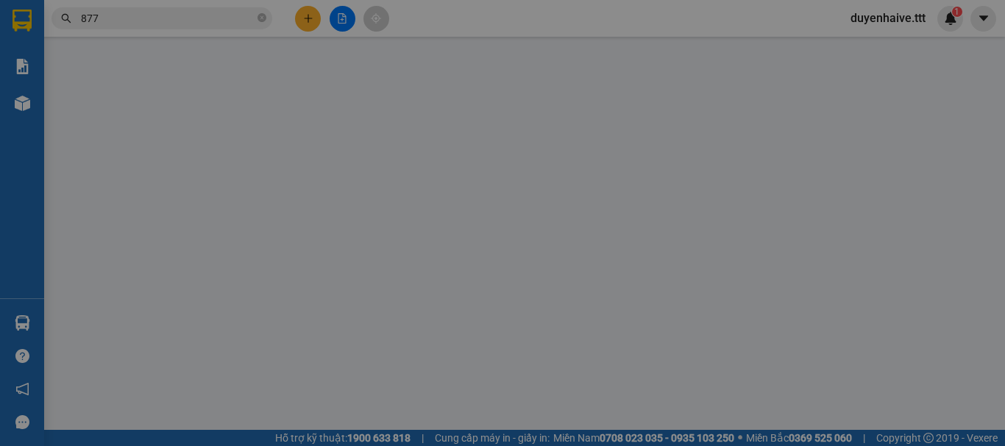
type input "SƠN Á ĐÔNG"
type input "0913266877"
type input "QUỐC KIỆT"
type input "30.000"
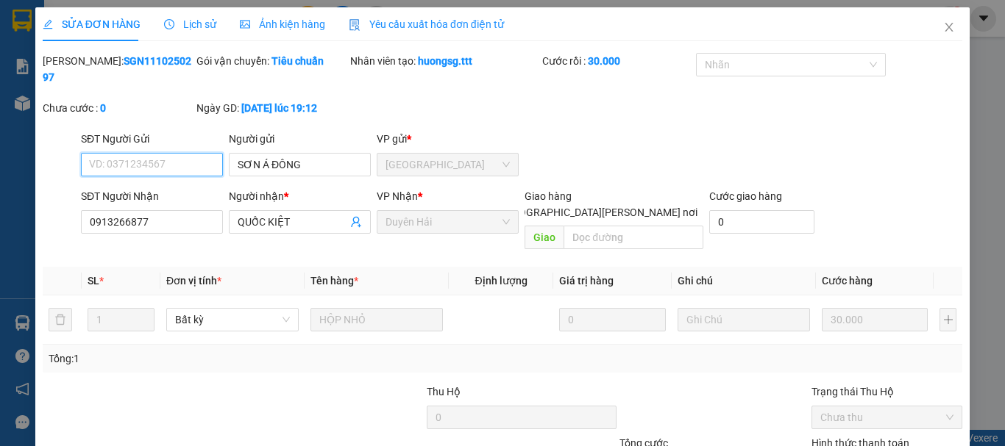
scroll to position [101, 0]
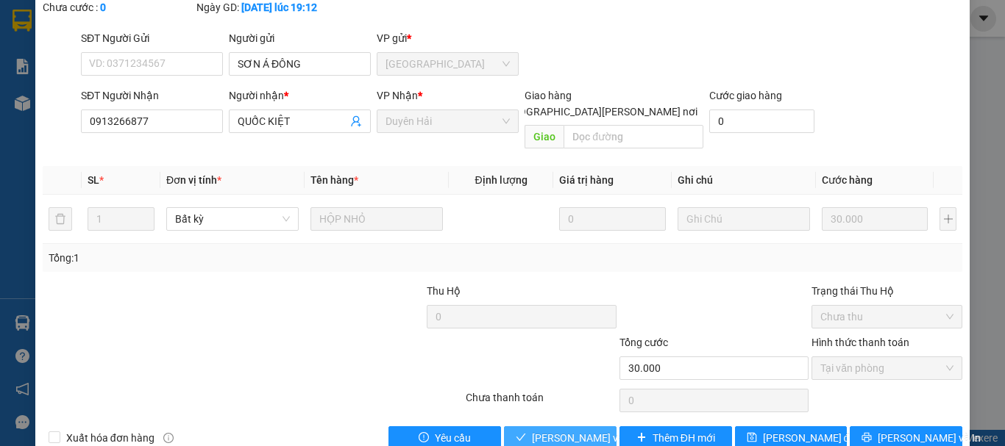
click at [578, 430] on span "[PERSON_NAME] và [PERSON_NAME] hàng" at bounding box center [631, 438] width 199 height 16
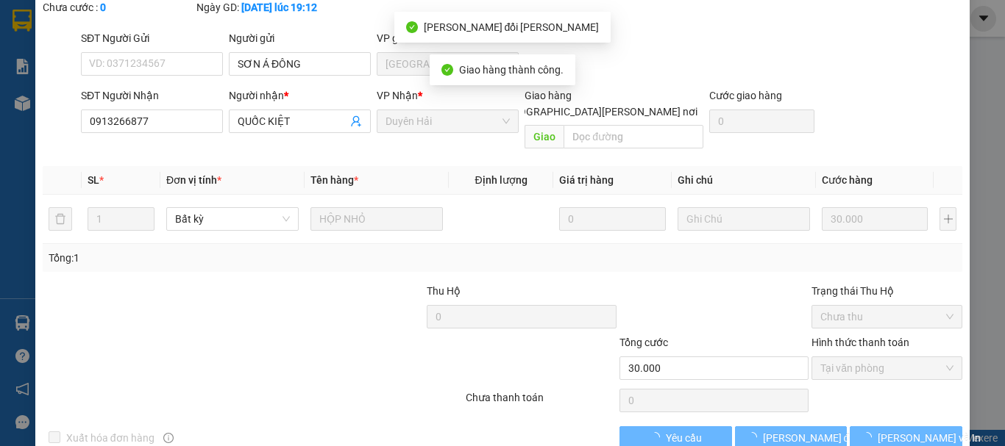
scroll to position [0, 0]
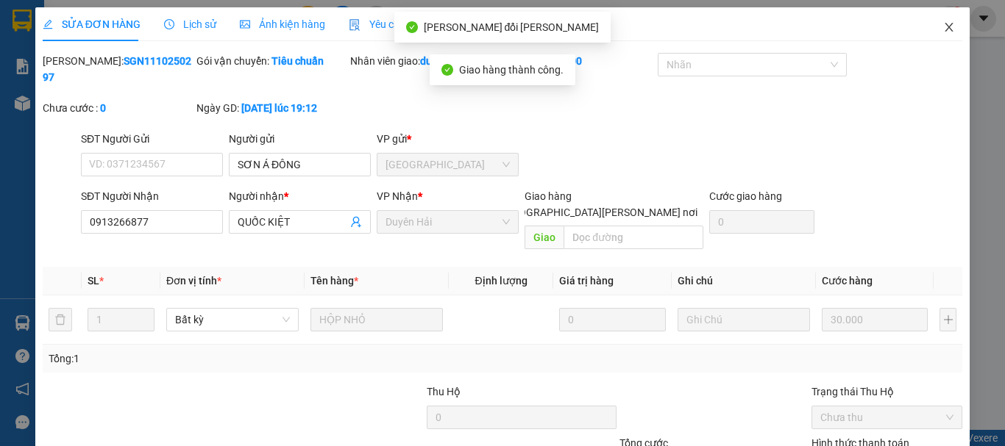
click at [945, 29] on icon "close" at bounding box center [949, 27] width 8 height 9
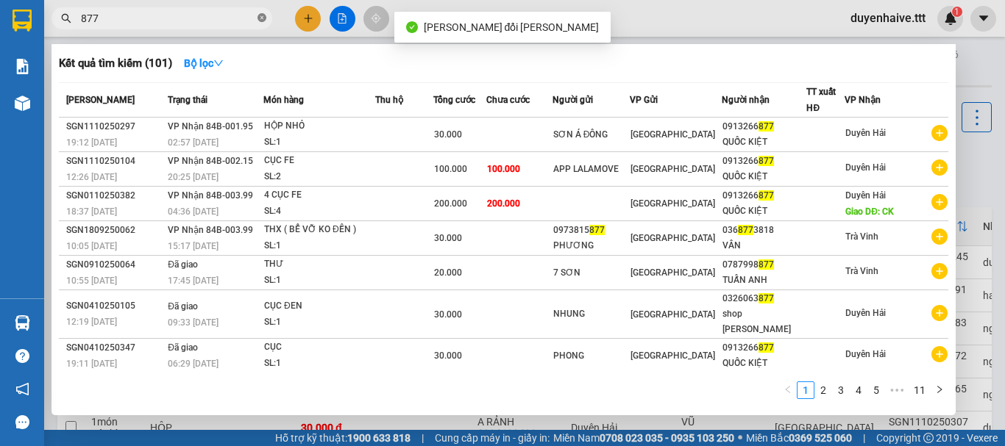
click at [259, 13] on span at bounding box center [261, 19] width 9 height 14
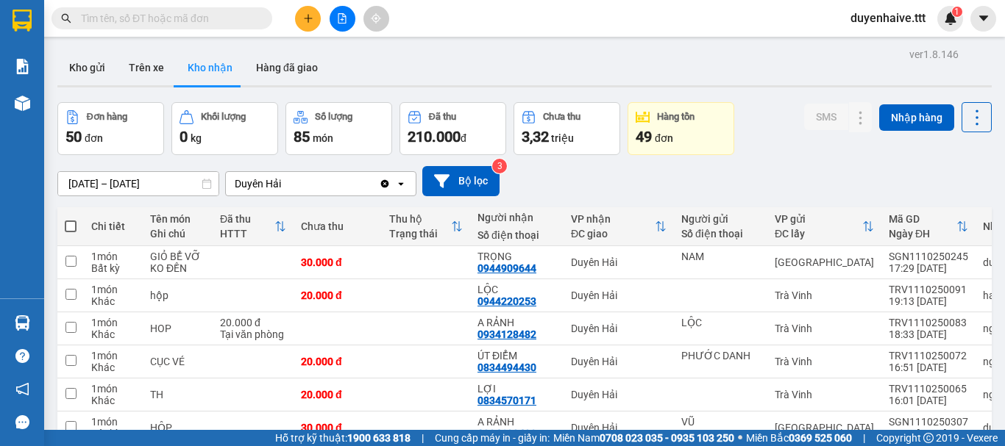
click at [227, 15] on input "text" at bounding box center [168, 18] width 174 height 16
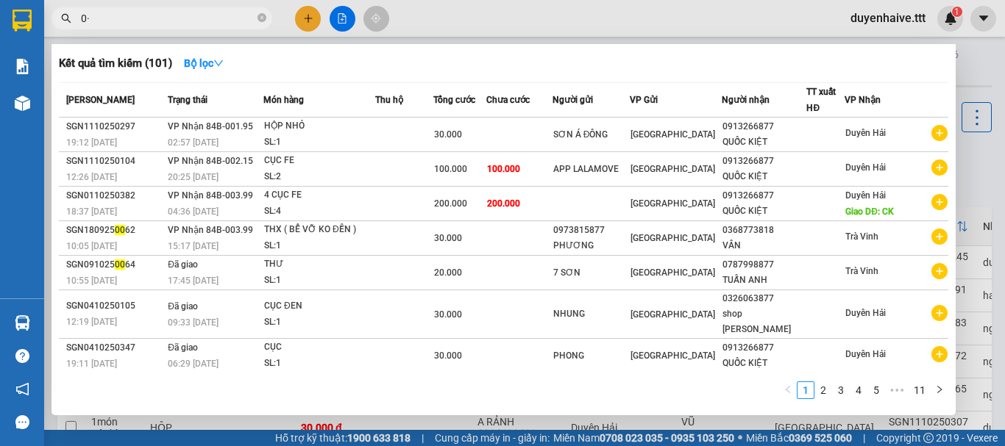
type input "0"
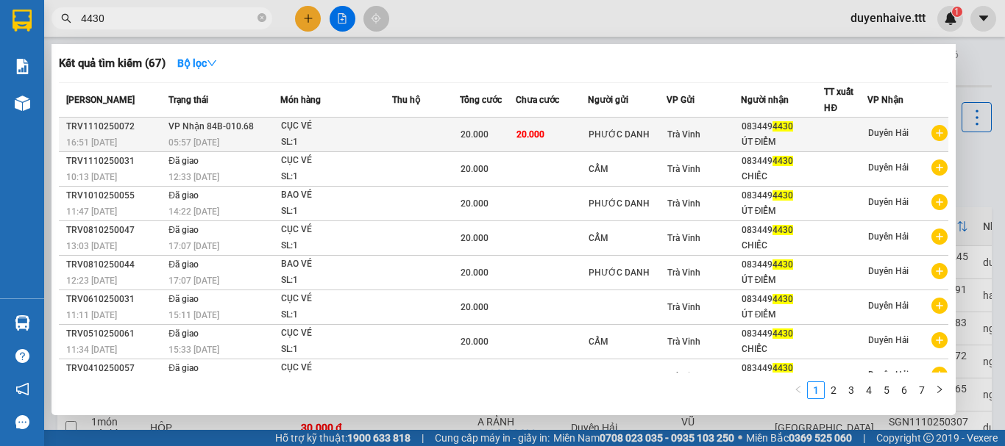
type input "4430"
click at [806, 128] on div "083449 4430" at bounding box center [782, 126] width 82 height 15
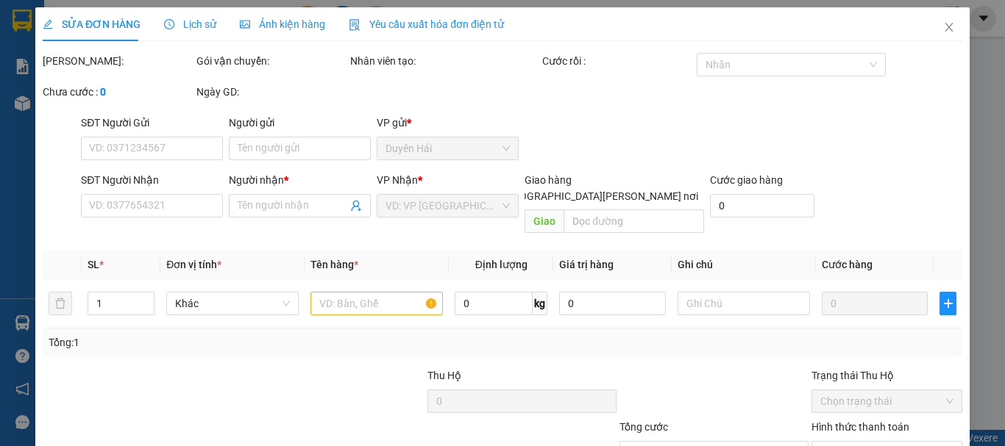
type input "PHƯỚC DANH"
type input "0834494430"
type input "ÚT ĐIỂM"
type input "20.000"
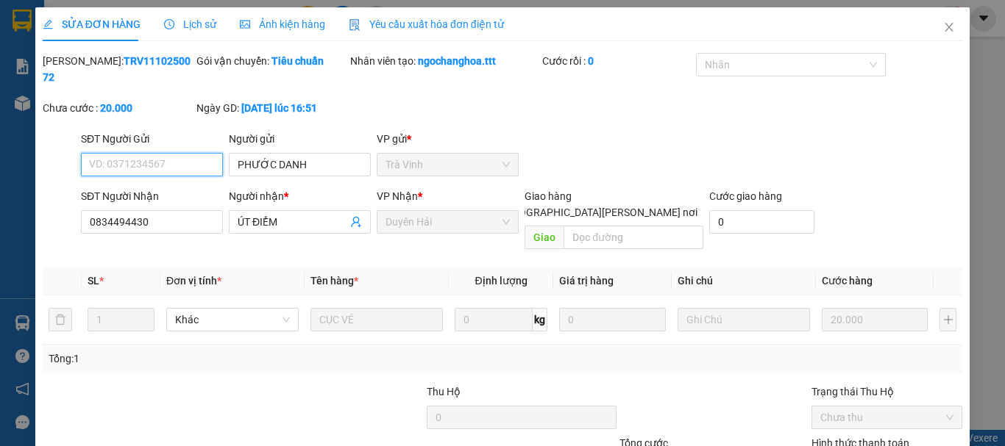
scroll to position [93, 0]
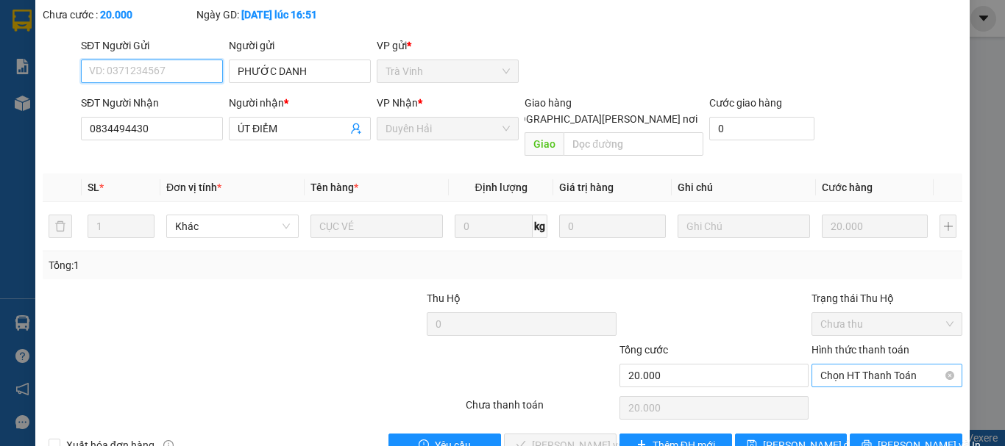
click at [862, 365] on span "Chọn HT Thanh Toán" at bounding box center [886, 376] width 133 height 22
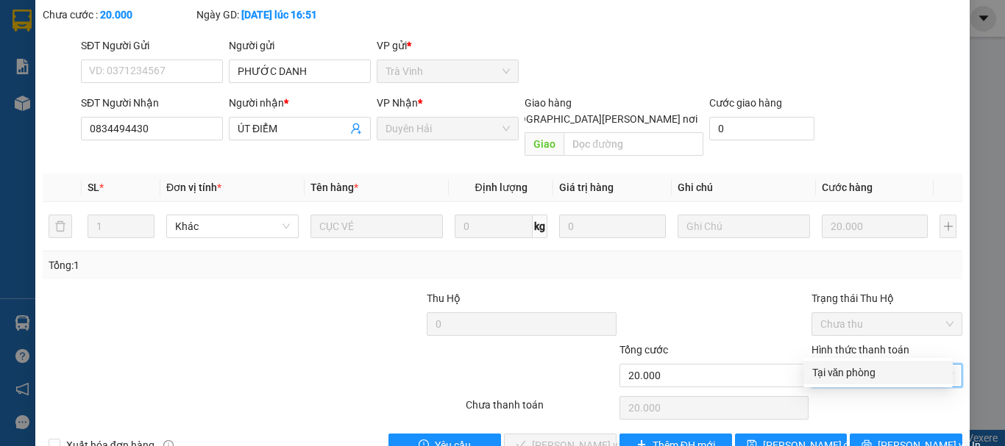
click at [856, 365] on div "Tại văn phòng" at bounding box center [878, 373] width 132 height 16
type input "0"
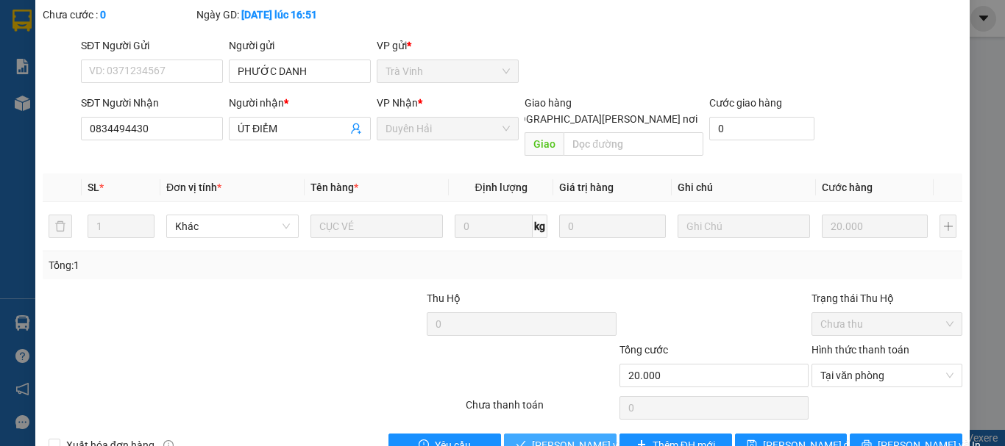
click at [571, 438] on span "[PERSON_NAME] và [PERSON_NAME] hàng" at bounding box center [631, 446] width 199 height 16
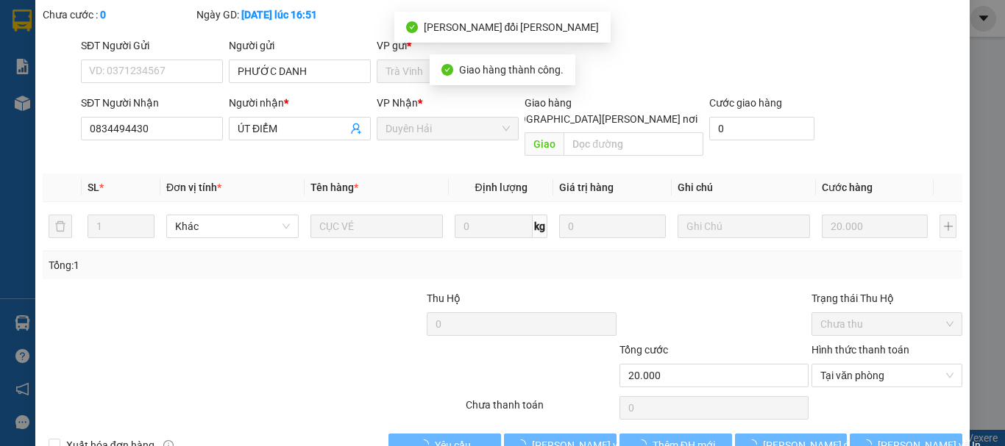
scroll to position [0, 0]
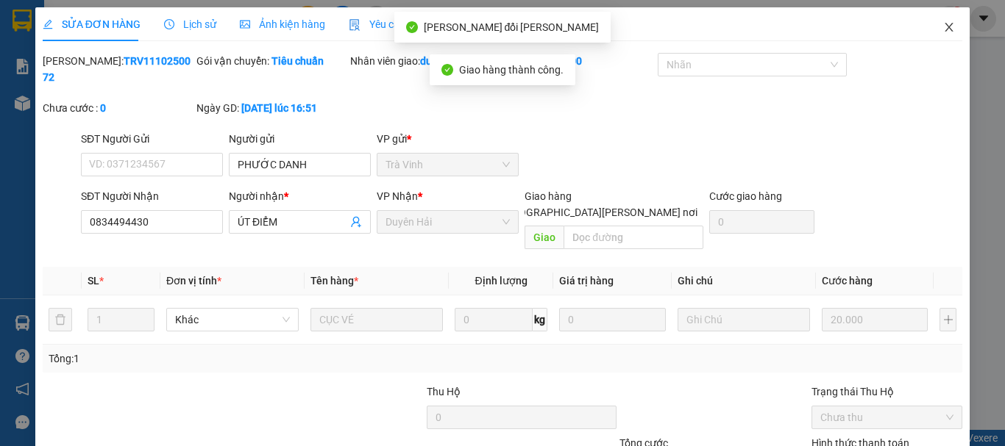
click at [943, 27] on icon "close" at bounding box center [949, 27] width 12 height 12
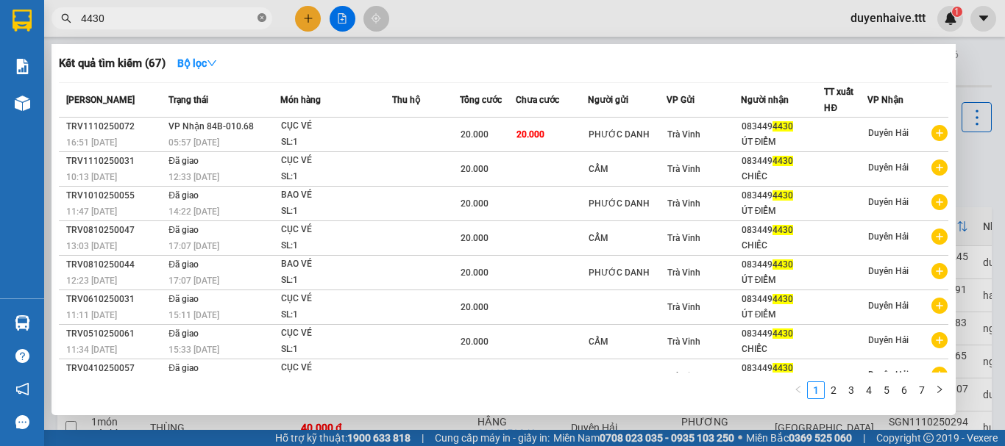
click at [261, 14] on icon "close-circle" at bounding box center [261, 17] width 9 height 9
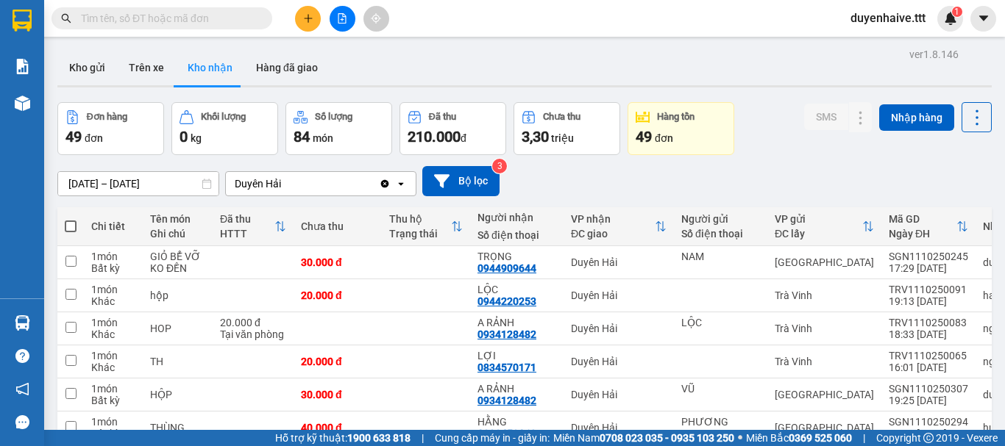
click at [446, 14] on div "Kết quả tìm kiếm ( 67 ) Bộ lọc Mã ĐH Trạng thái Món hàng Thu hộ Tổng cước Chưa …" at bounding box center [502, 18] width 1005 height 37
click at [205, 19] on input "text" at bounding box center [168, 18] width 174 height 16
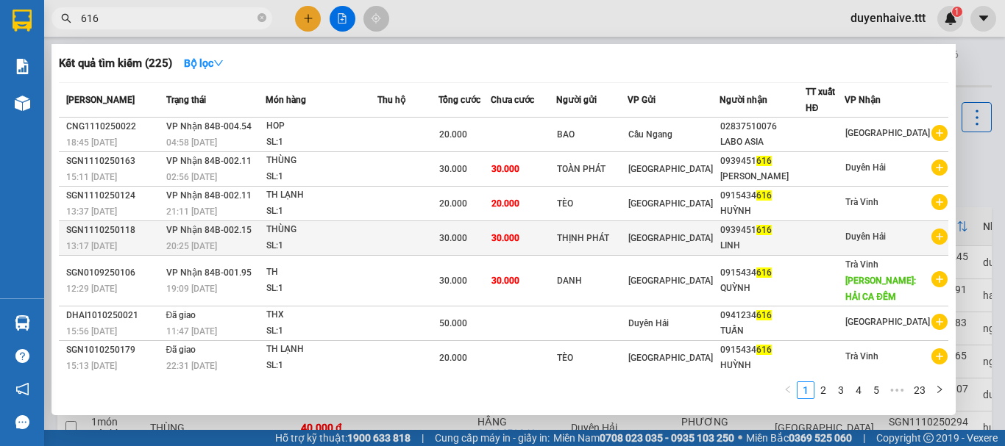
type input "616"
click at [789, 238] on div "LINH" at bounding box center [762, 245] width 85 height 15
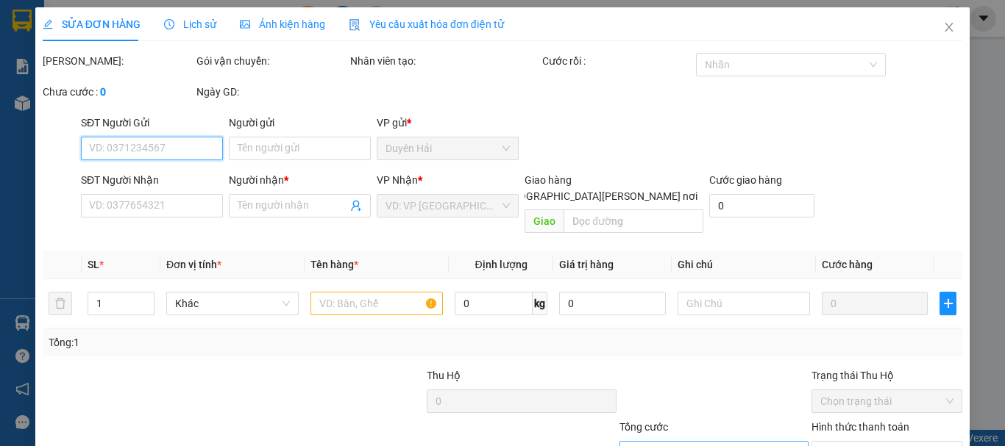
scroll to position [100, 0]
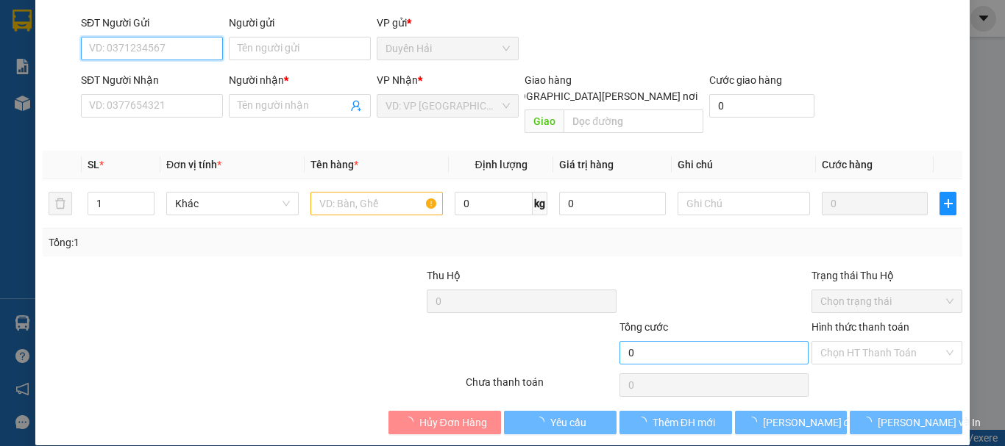
type input "THỊNH PHÁT"
type input "0939451616"
type input "LINH"
type input "30.000"
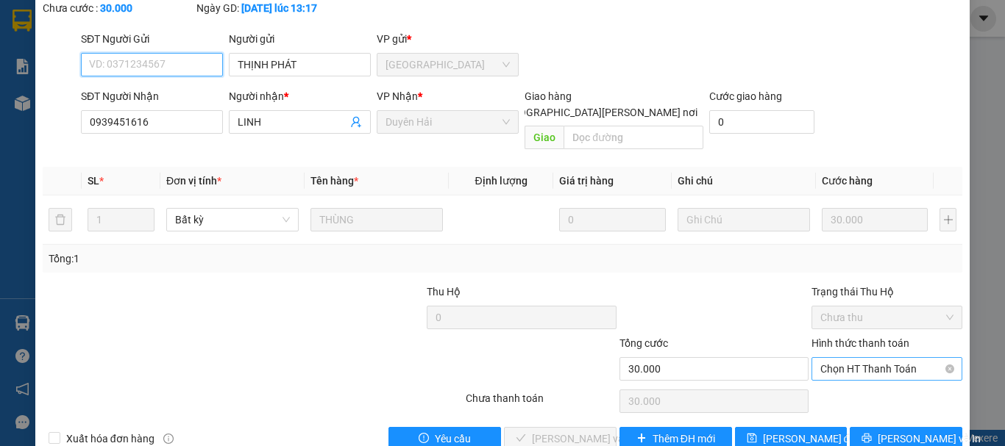
drag, startPoint x: 790, startPoint y: 341, endPoint x: 842, endPoint y: 343, distance: 52.3
click at [842, 358] on span "Chọn HT Thanh Toán" at bounding box center [886, 369] width 133 height 22
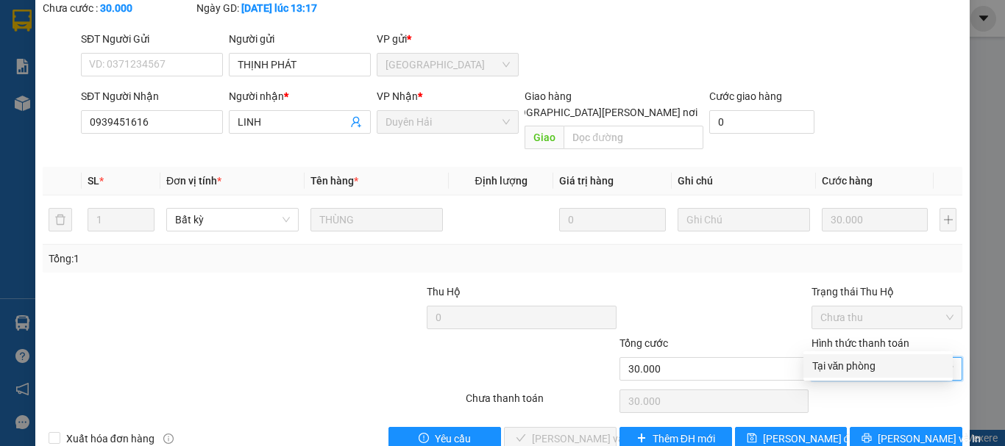
click at [830, 371] on div "Tại văn phòng" at bounding box center [878, 366] width 132 height 16
type input "0"
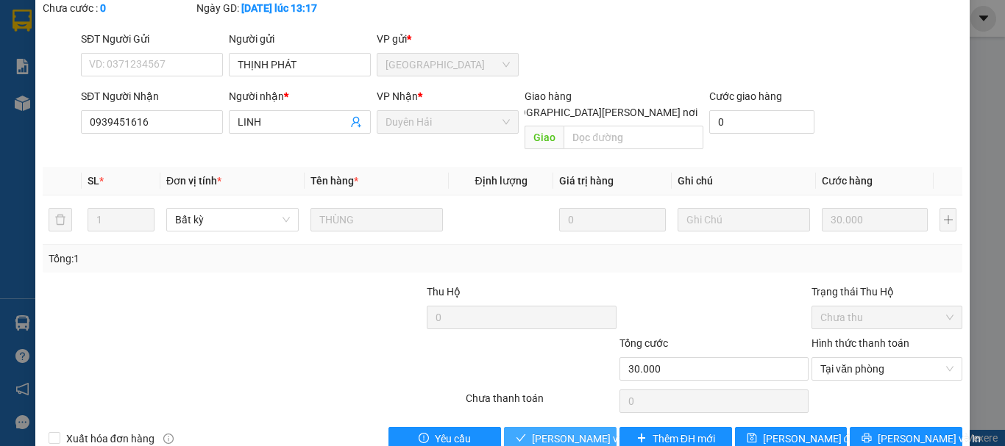
click at [573, 431] on span "[PERSON_NAME] và [PERSON_NAME] hàng" at bounding box center [631, 439] width 199 height 16
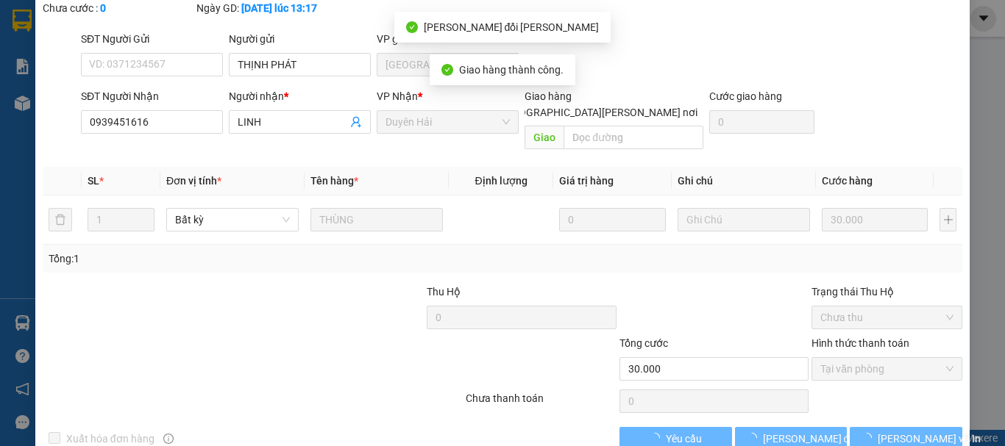
scroll to position [0, 0]
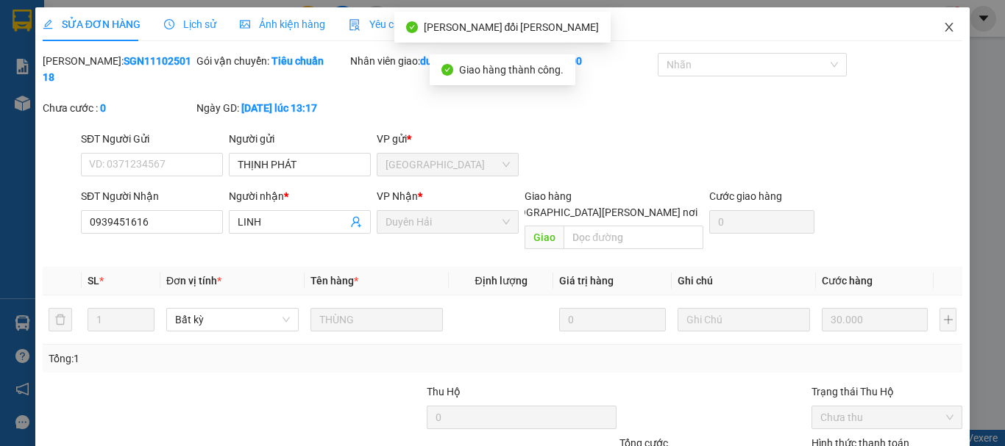
click at [943, 26] on icon "close" at bounding box center [949, 27] width 12 height 12
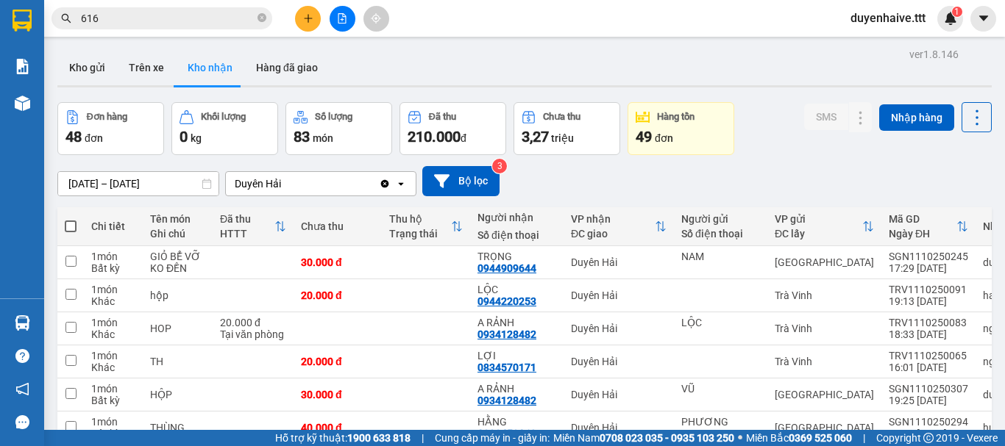
click at [177, 21] on input "616" at bounding box center [168, 18] width 174 height 16
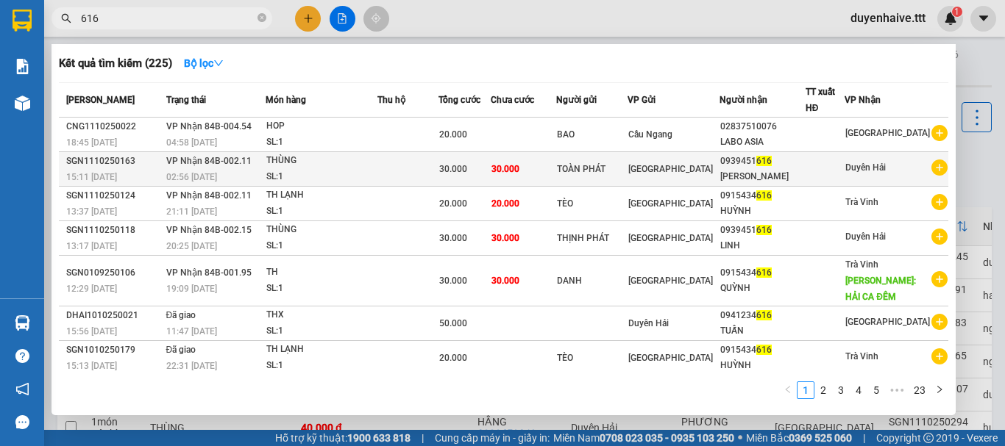
click at [786, 169] on div "VŨ LINH" at bounding box center [762, 176] width 85 height 15
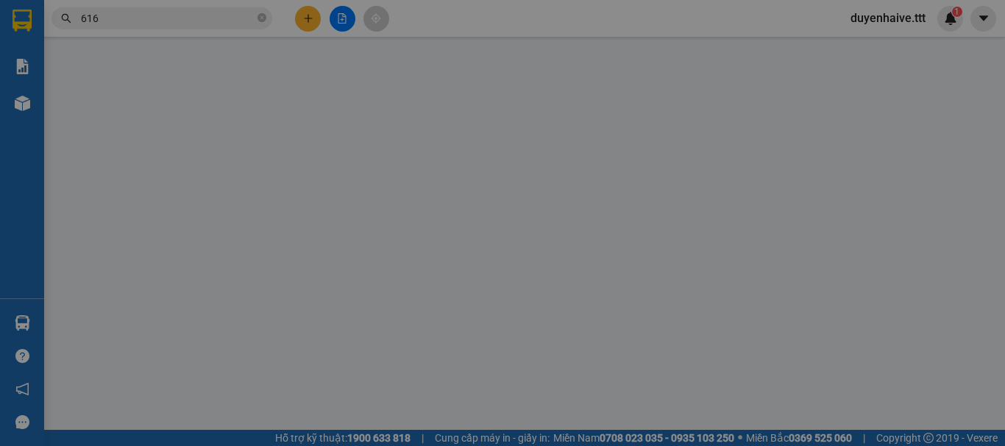
type input "TOÀN PHÁT"
type input "0939451616"
type input "VŨ LINH"
type input "30.000"
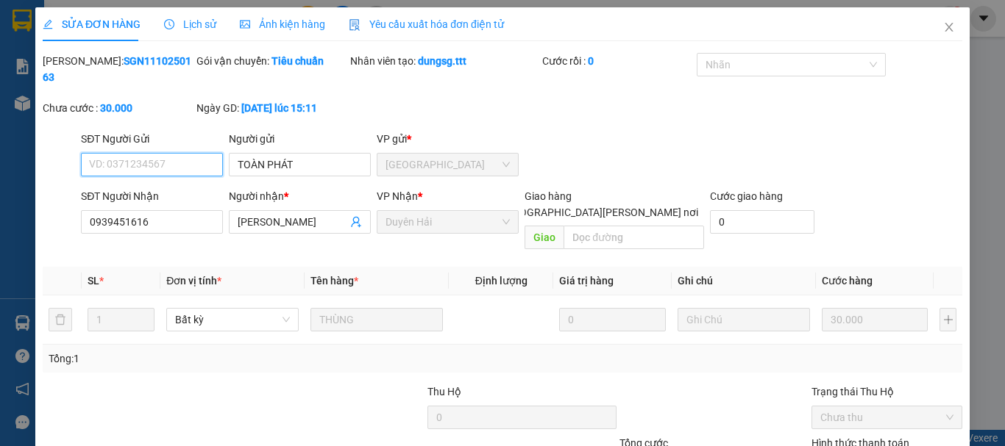
scroll to position [74, 0]
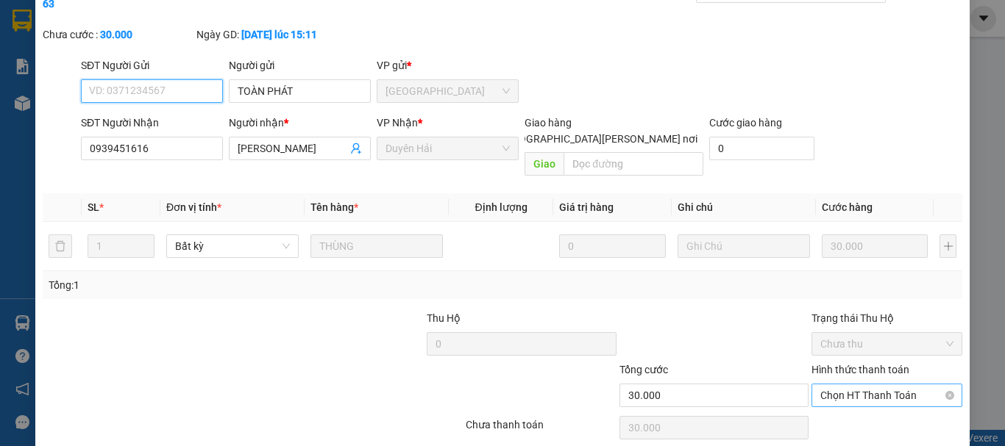
click at [859, 385] on span "Chọn HT Thanh Toán" at bounding box center [886, 396] width 133 height 22
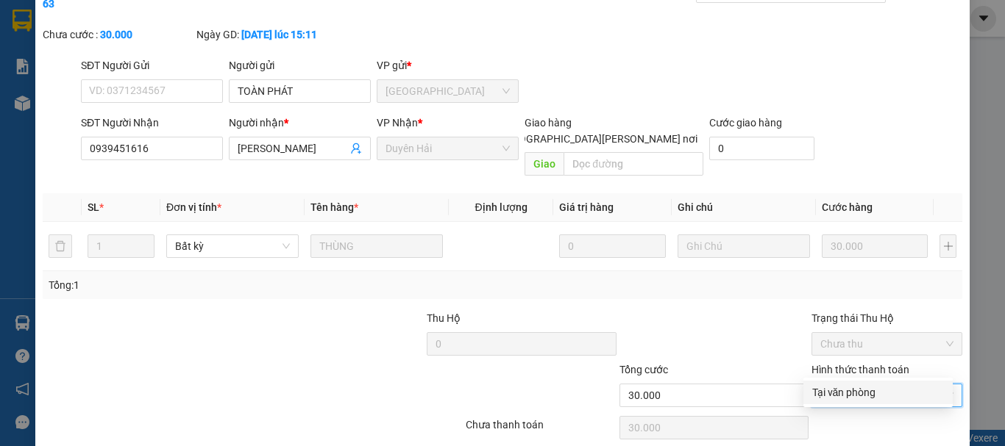
click at [842, 385] on div "Tại văn phòng" at bounding box center [878, 393] width 132 height 16
type input "0"
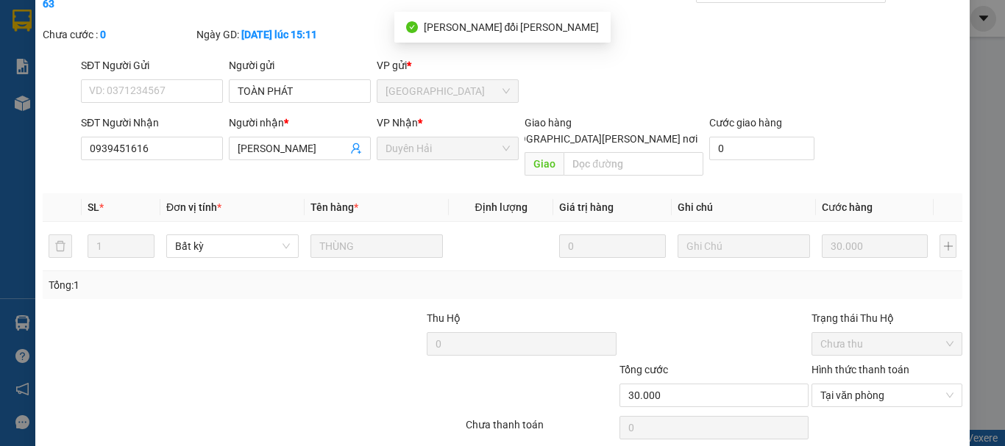
scroll to position [0, 0]
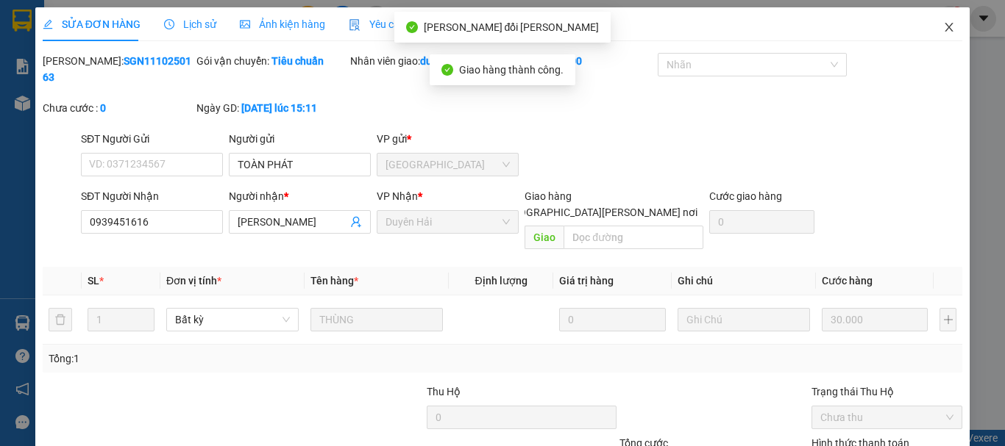
click at [943, 26] on icon "close" at bounding box center [949, 27] width 12 height 12
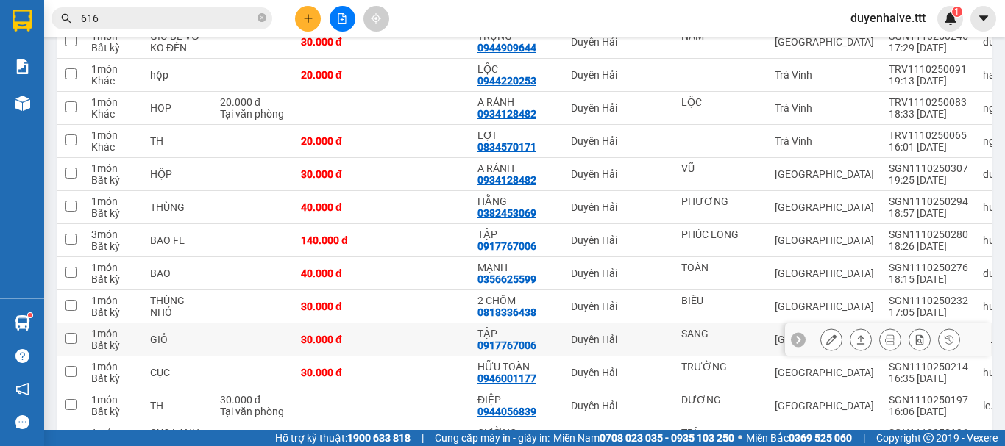
scroll to position [221, 0]
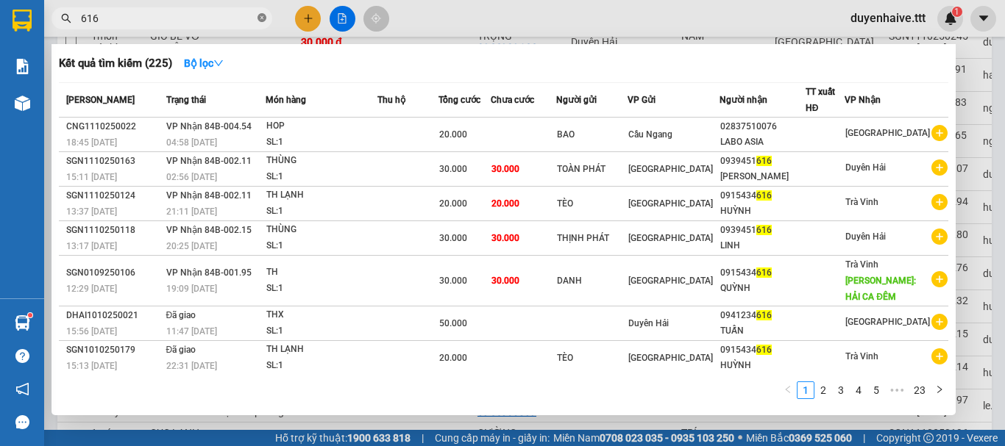
click at [262, 18] on icon "close-circle" at bounding box center [261, 17] width 9 height 9
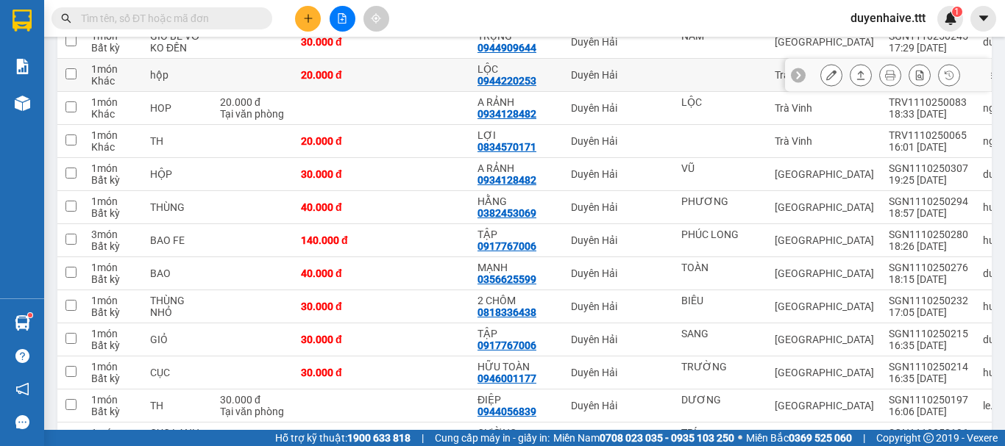
scroll to position [0, 0]
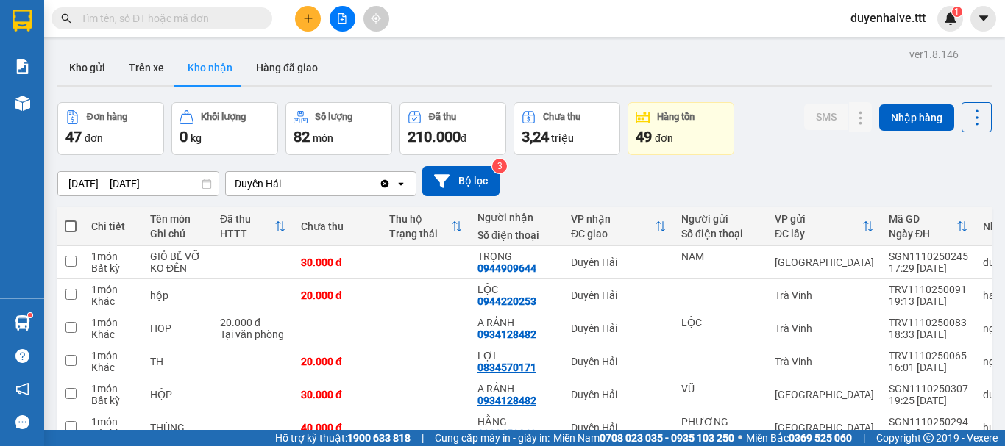
click at [566, 14] on div "Kết quả tìm kiếm ( 225 ) Bộ lọc Mã ĐH Trạng thái Món hàng Thu hộ Tổng cước Chưa…" at bounding box center [502, 18] width 1005 height 37
click at [144, 13] on input "text" at bounding box center [168, 18] width 174 height 16
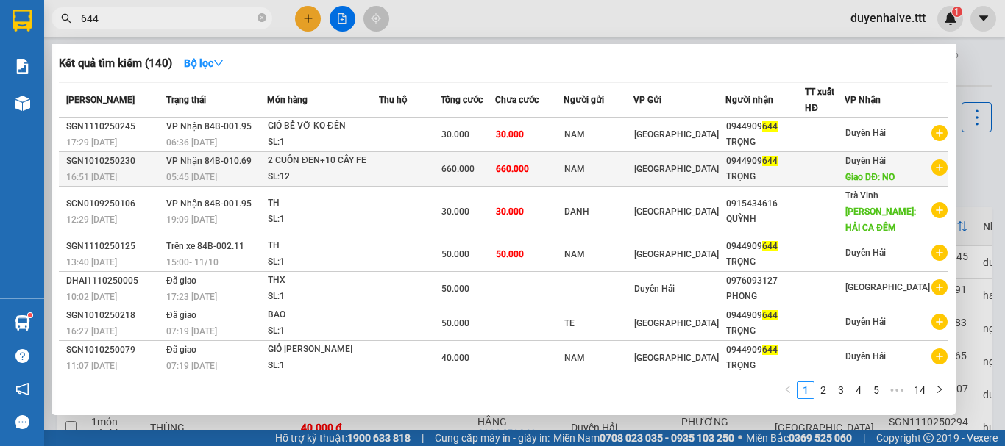
type input "644"
click at [781, 168] on div "0944909 644" at bounding box center [765, 161] width 78 height 15
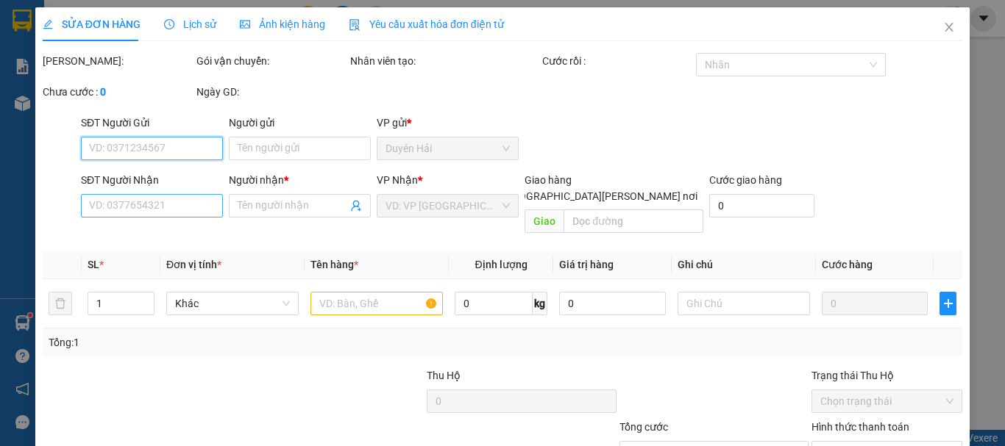
type input "NAM"
type input "0944909644"
type input "TRỌNG"
type input "NO"
type input "660.000"
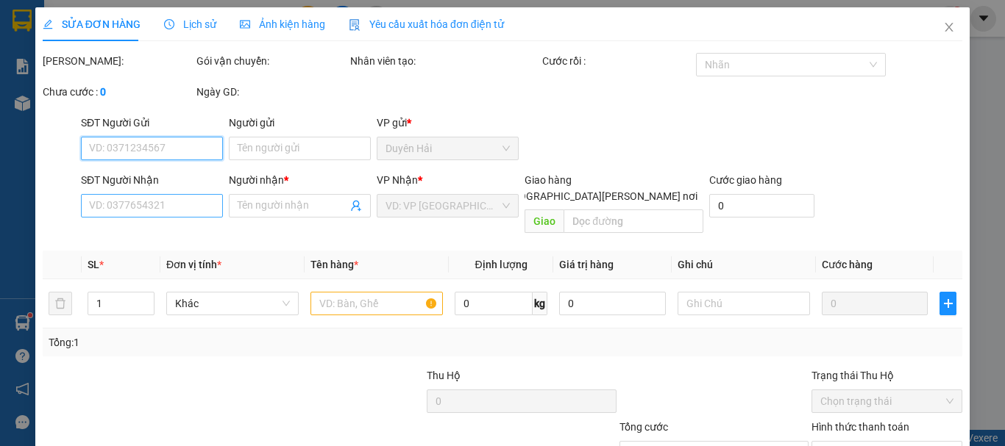
type input "660.000"
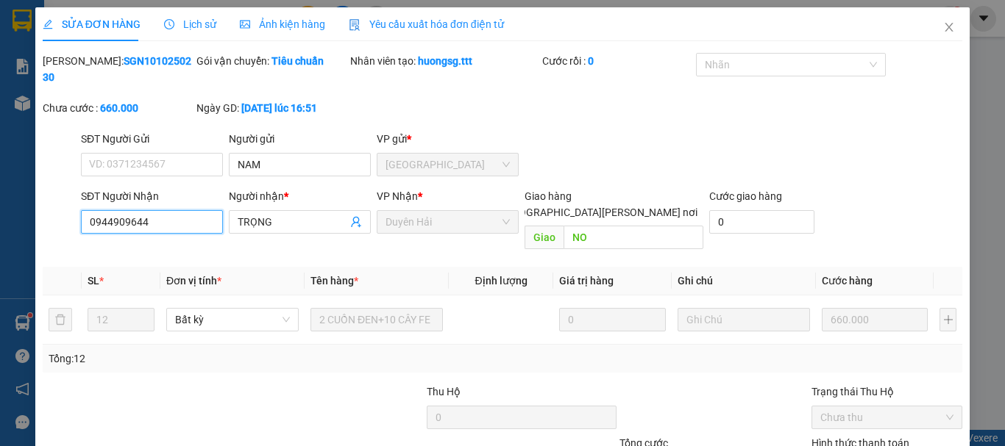
click at [158, 210] on input "0944909644" at bounding box center [152, 222] width 142 height 24
type input "0944909645"
click at [277, 214] on input "TRỌNG" at bounding box center [293, 222] width 110 height 16
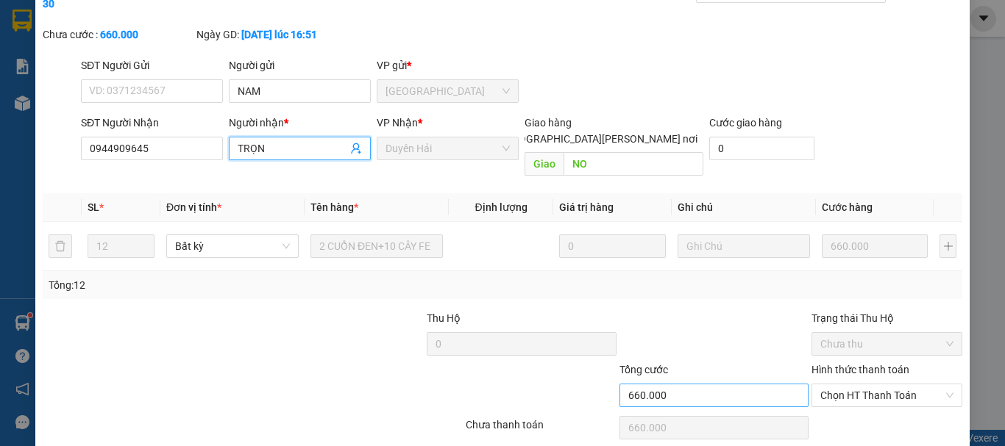
scroll to position [101, 0]
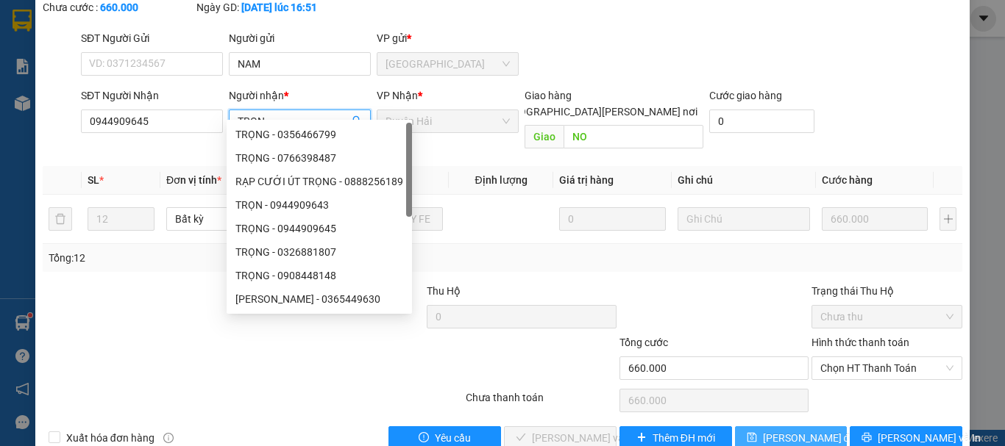
type input "TRỌN"
click at [759, 427] on button "[PERSON_NAME] đổi" at bounding box center [791, 439] width 113 height 24
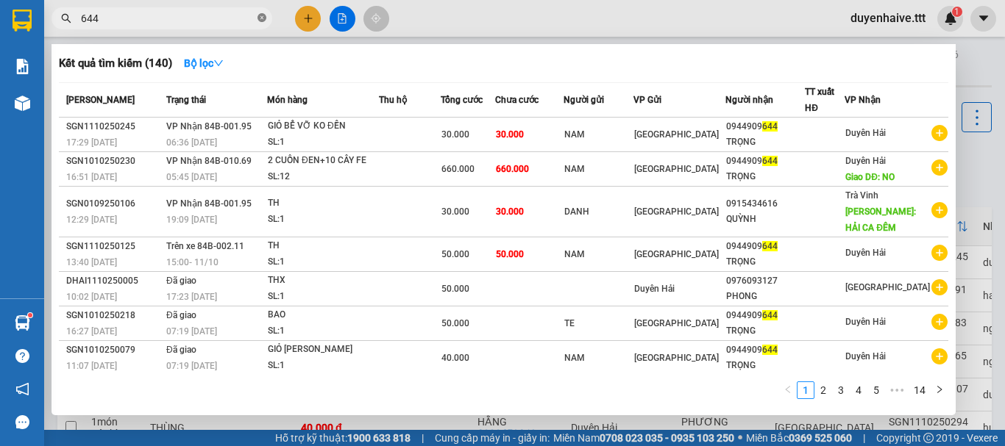
click at [263, 19] on icon "close-circle" at bounding box center [261, 17] width 9 height 9
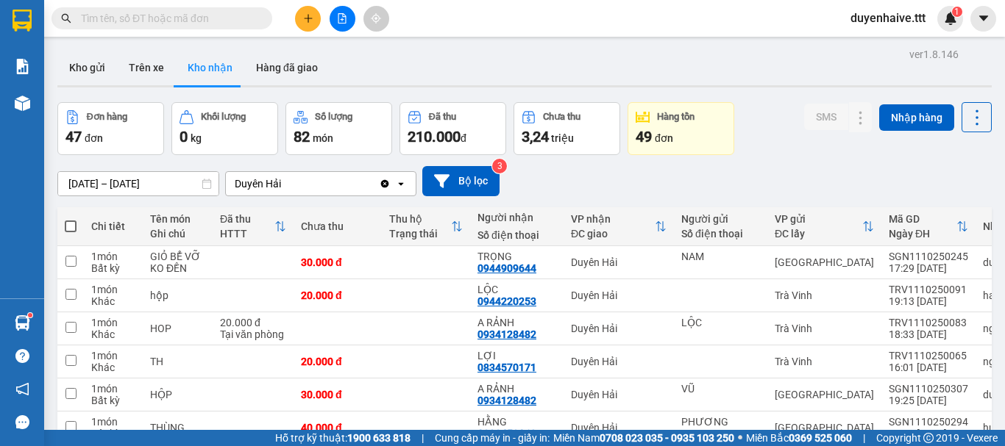
scroll to position [147, 0]
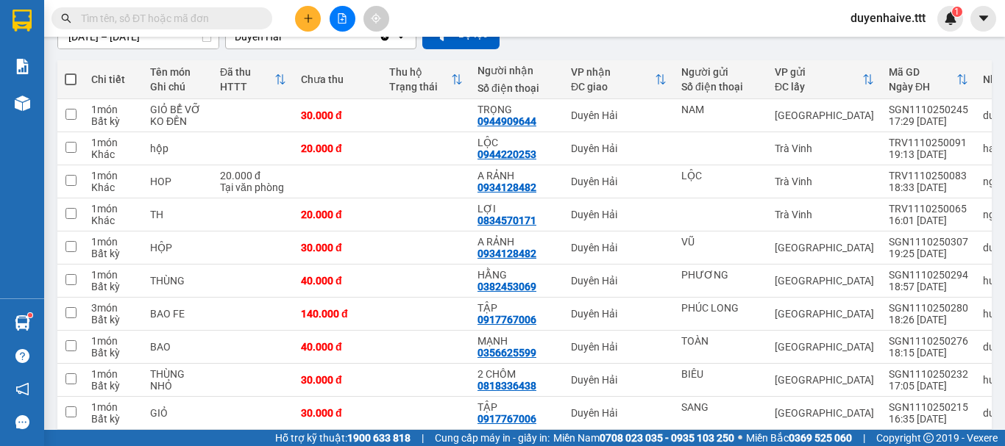
click at [209, 16] on input "text" at bounding box center [168, 18] width 174 height 16
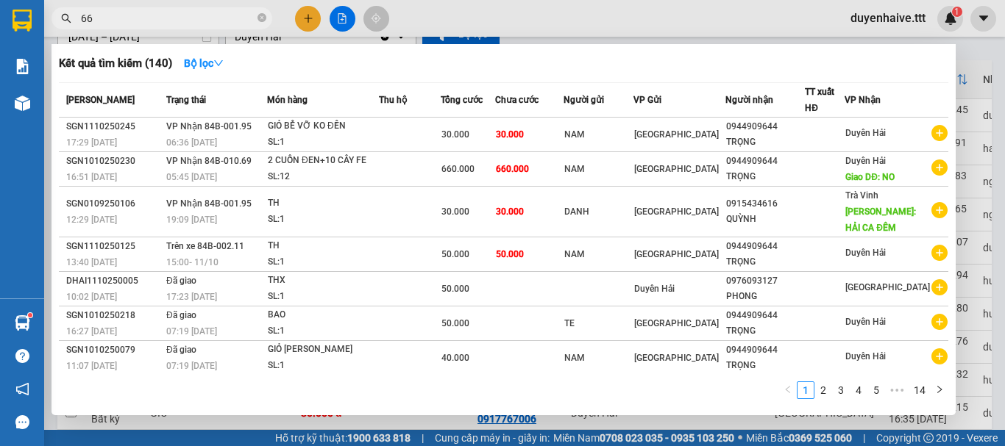
type input "668"
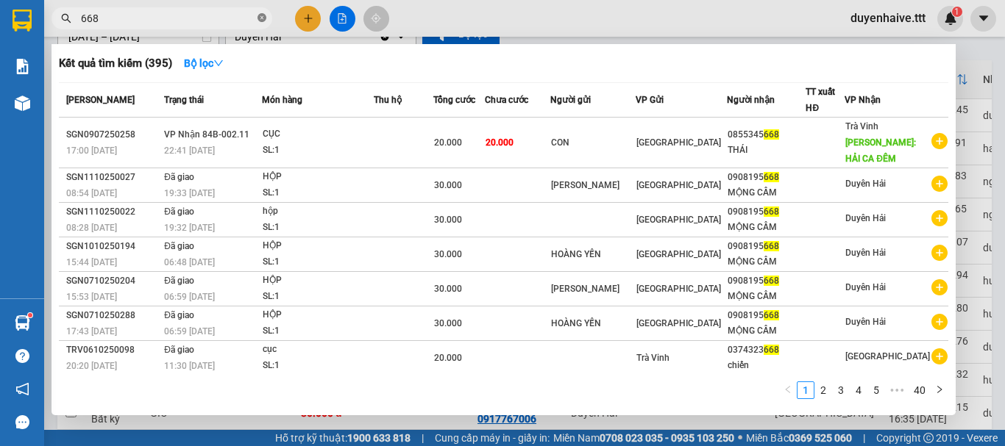
click at [258, 16] on icon "close-circle" at bounding box center [261, 17] width 9 height 9
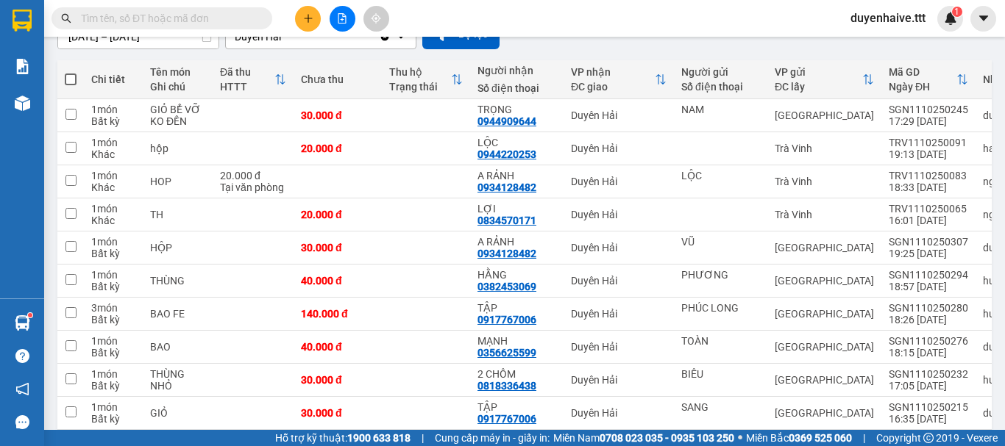
click at [235, 19] on input "text" at bounding box center [168, 18] width 174 height 16
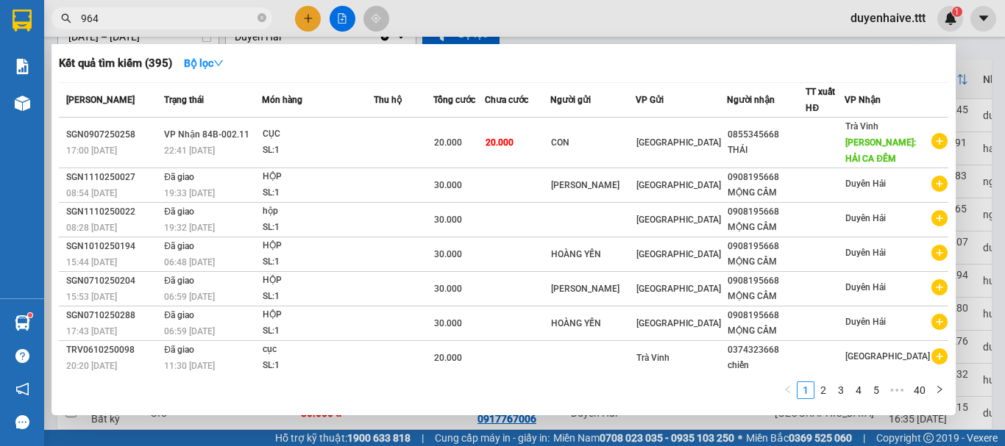
type input "9644"
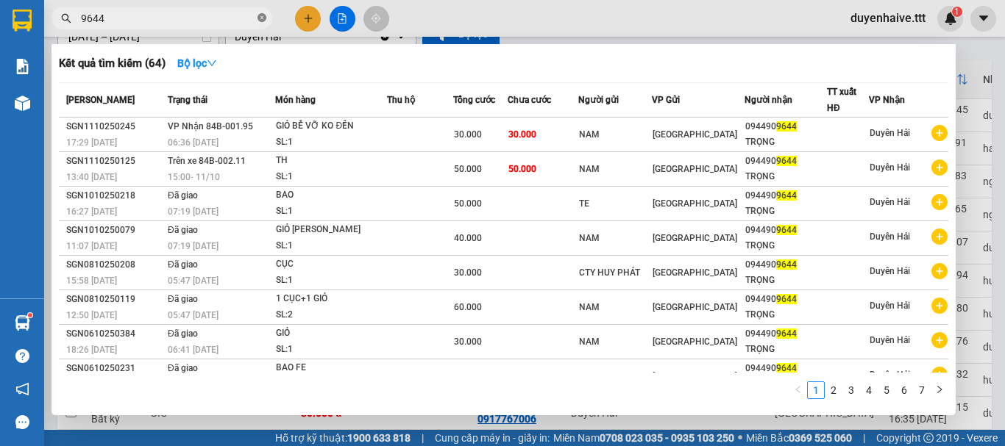
click at [261, 16] on icon "close-circle" at bounding box center [261, 17] width 9 height 9
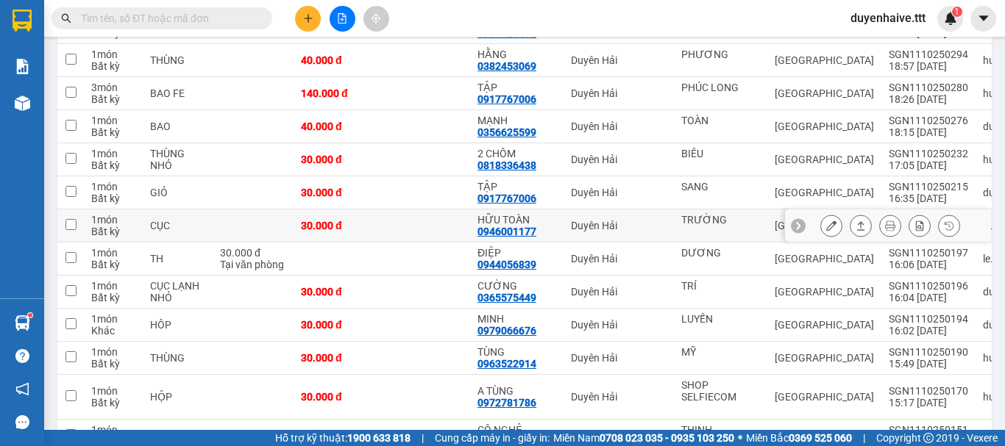
scroll to position [441, 0]
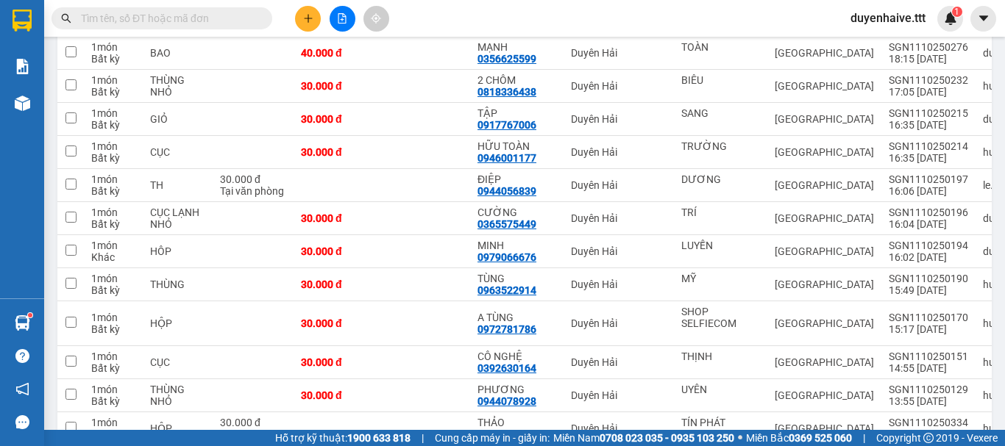
click at [198, 20] on input "text" at bounding box center [168, 18] width 174 height 16
click at [204, 18] on input "text" at bounding box center [168, 18] width 174 height 16
click at [452, 21] on div "Kết quả tìm kiếm ( 64 ) Bộ lọc Mã ĐH Trạng thái Món hàng Thu hộ Tổng cước Chưa …" at bounding box center [502, 18] width 1005 height 37
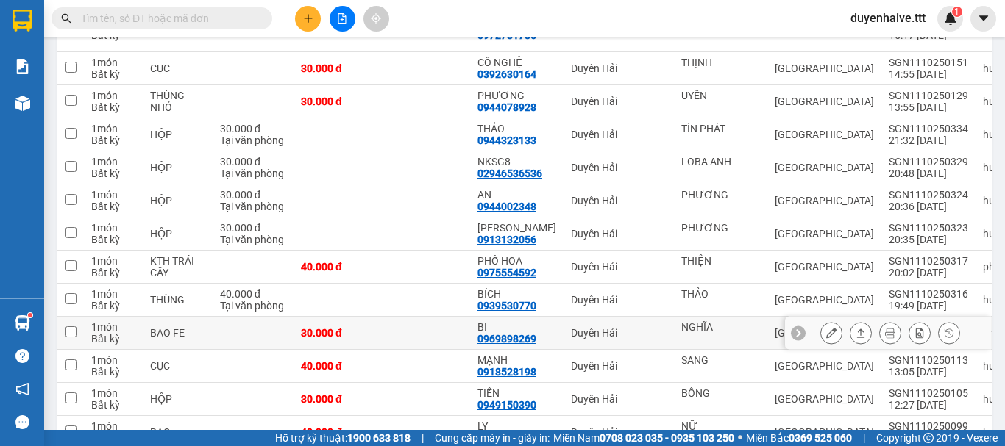
scroll to position [956, 0]
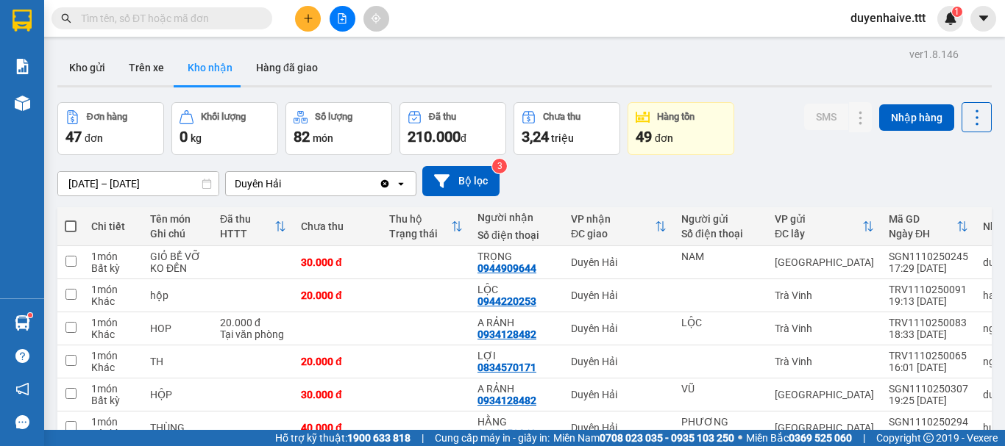
click at [202, 22] on input "text" at bounding box center [168, 18] width 174 height 16
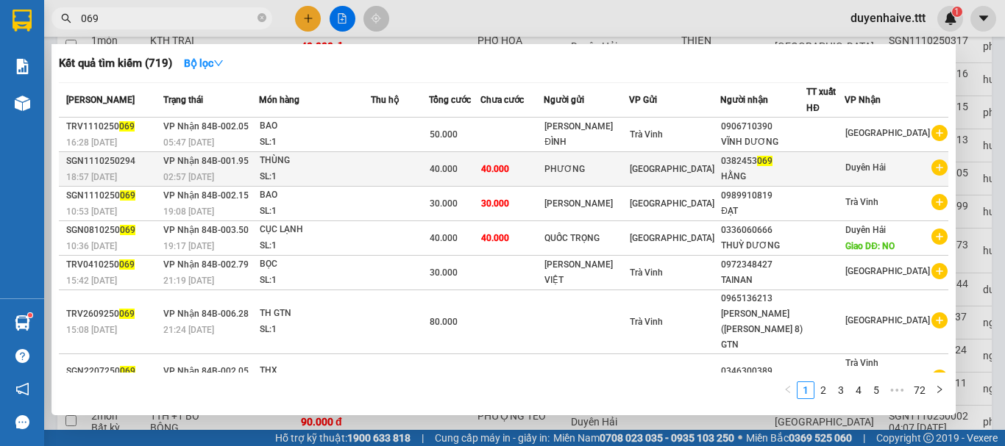
type input "069"
click at [805, 163] on div "0382453 069" at bounding box center [763, 161] width 85 height 15
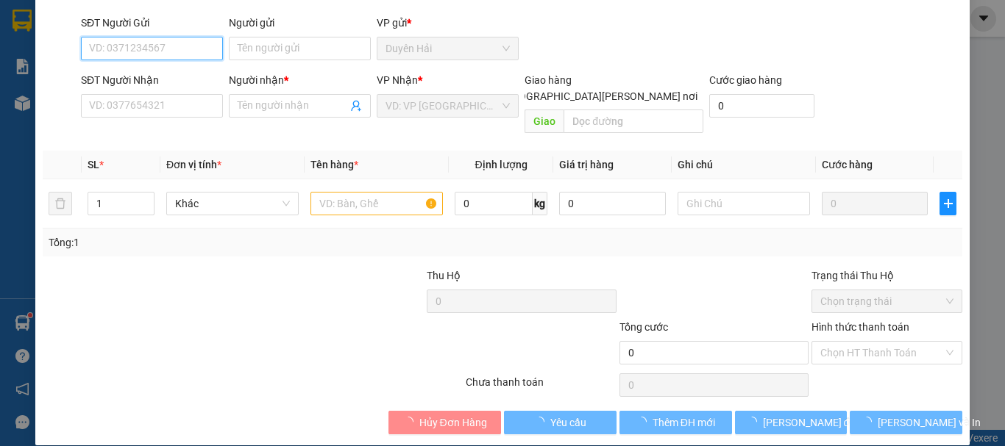
scroll to position [101, 0]
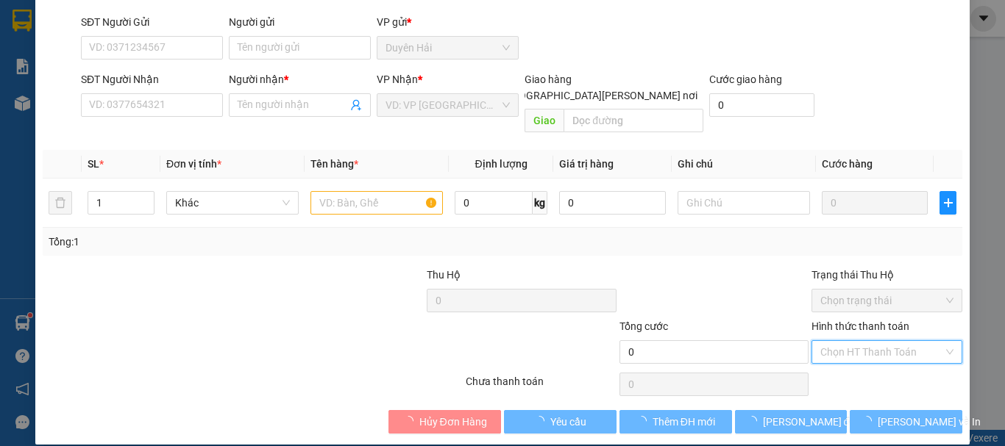
click at [847, 341] on input "Hình thức thanh toán" at bounding box center [881, 352] width 123 height 22
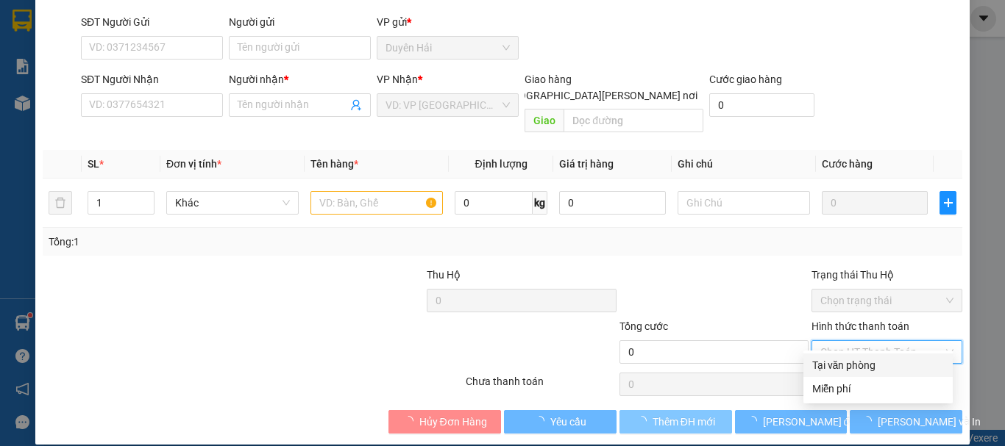
drag, startPoint x: 823, startPoint y: 371, endPoint x: 691, endPoint y: 394, distance: 134.4
click at [823, 370] on div "Tại văn phòng" at bounding box center [878, 365] width 132 height 16
type input "PHƯƠNG"
type input "0382453069"
type input "HẰNG"
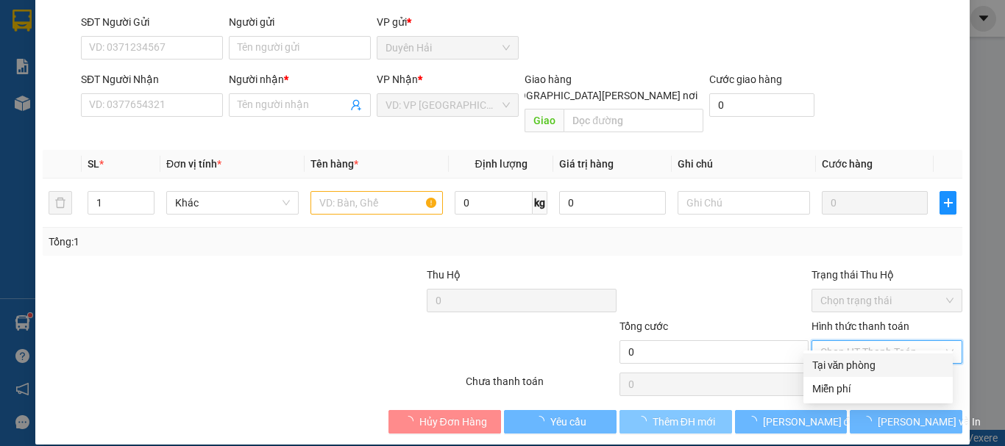
type input "40.000"
type input "0"
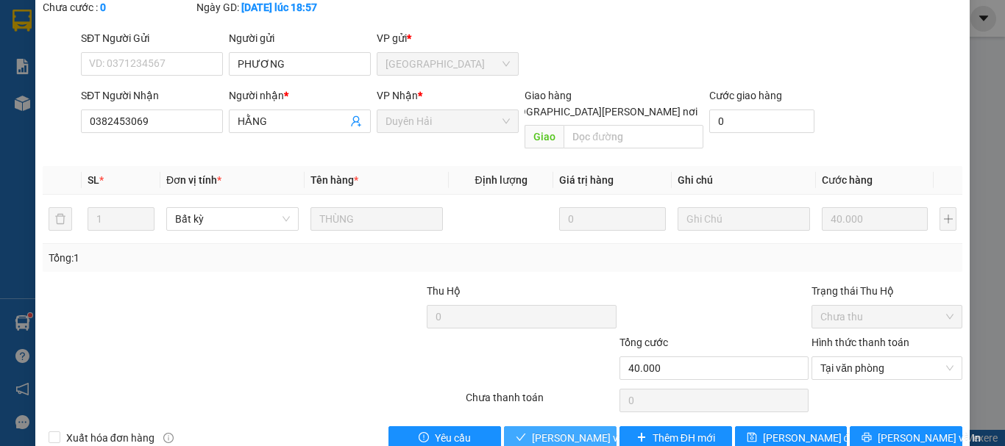
click at [547, 430] on span "[PERSON_NAME] và [PERSON_NAME] hàng" at bounding box center [631, 438] width 199 height 16
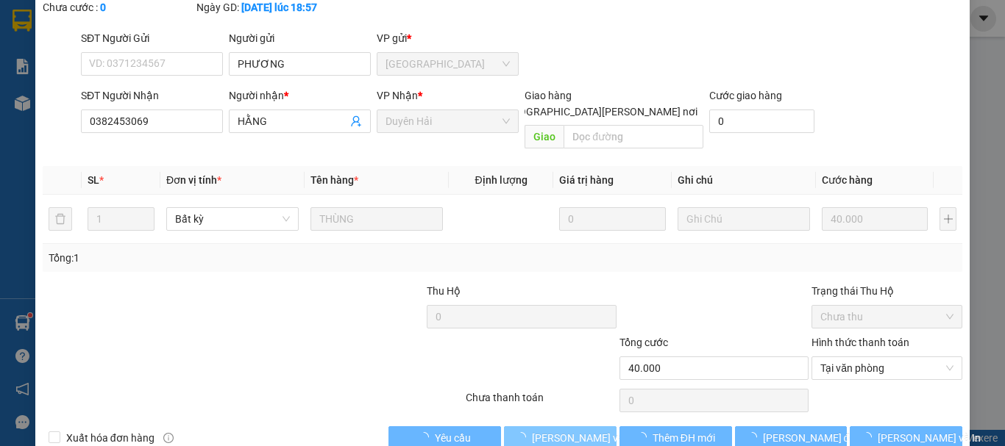
scroll to position [0, 0]
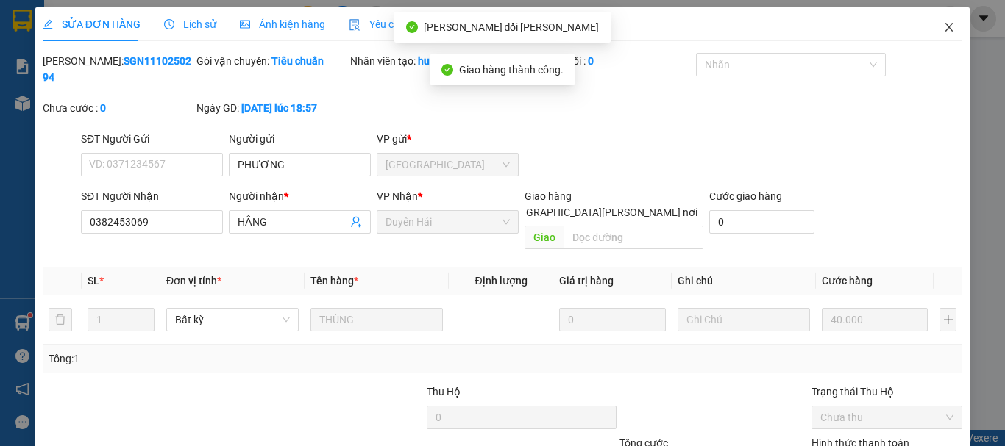
click at [945, 27] on icon "close" at bounding box center [949, 27] width 8 height 9
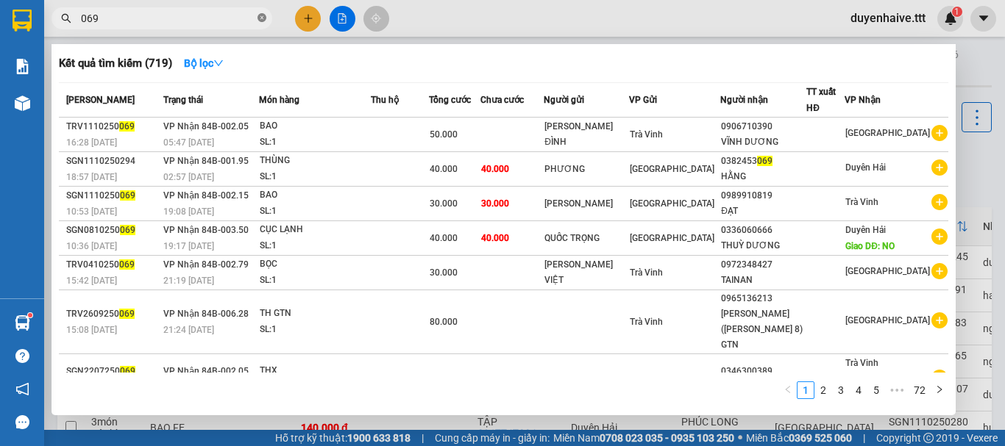
click at [263, 18] on icon "close-circle" at bounding box center [261, 17] width 9 height 9
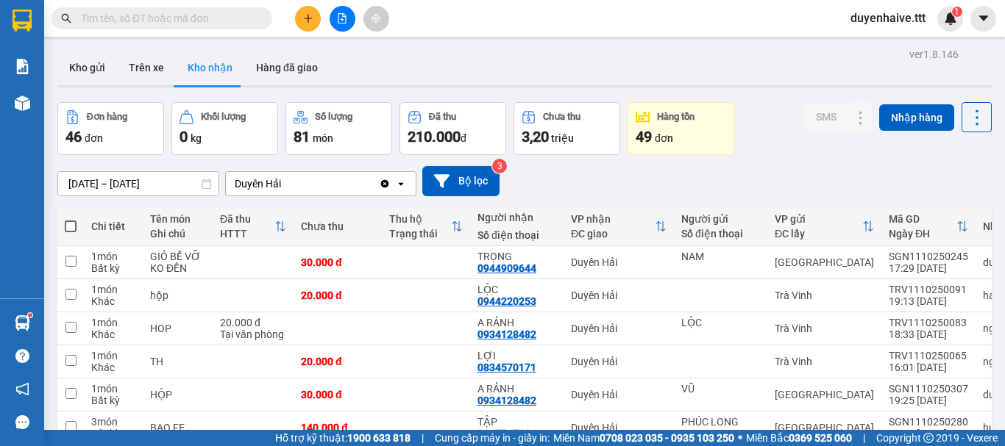
click at [209, 23] on input "text" at bounding box center [168, 18] width 174 height 16
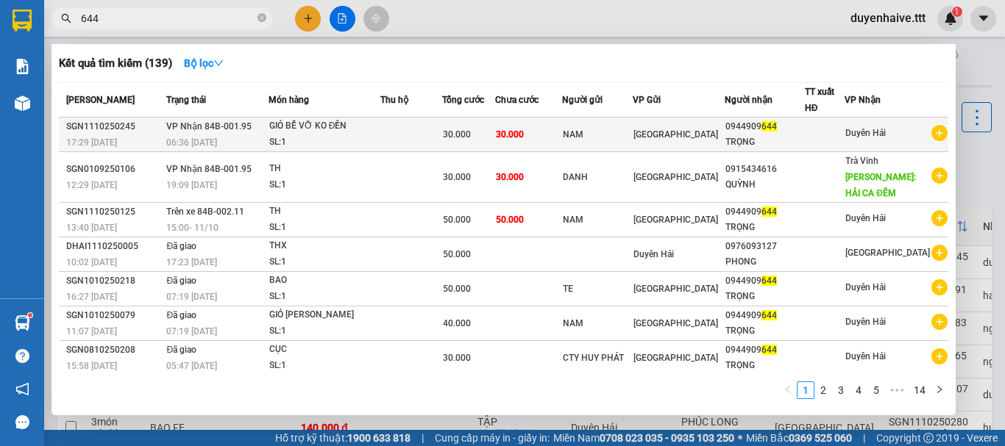
type input "644"
click at [868, 135] on span "Duyên Hải" at bounding box center [865, 133] width 40 height 10
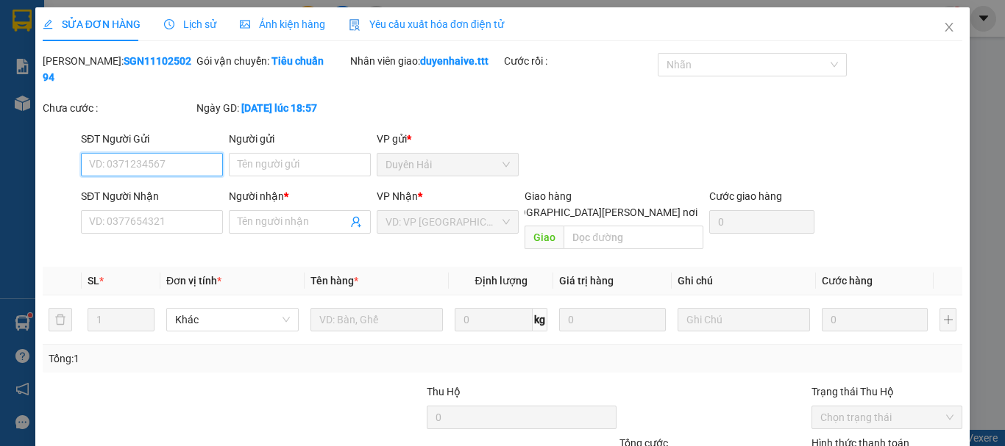
scroll to position [96, 0]
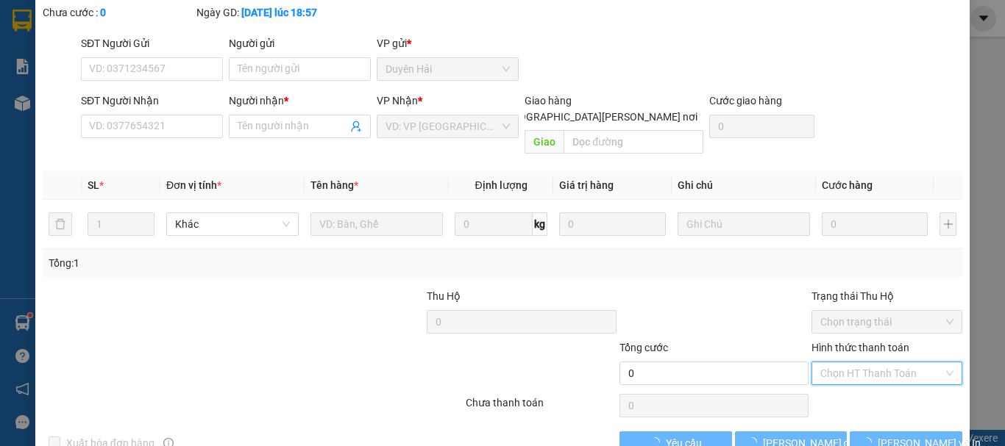
click at [831, 363] on input "Hình thức thanh toán" at bounding box center [881, 374] width 123 height 22
type input "NAM"
type input "0944909644"
type input "TRỌNG"
type input "30.000"
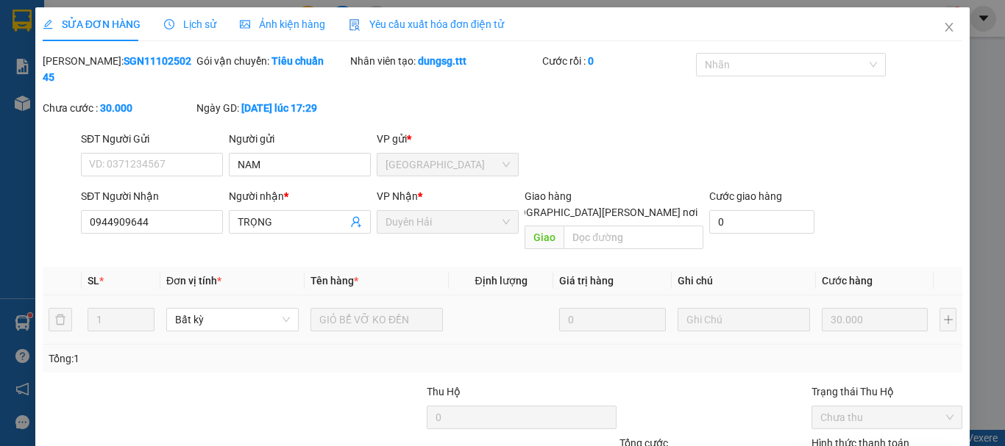
scroll to position [101, 0]
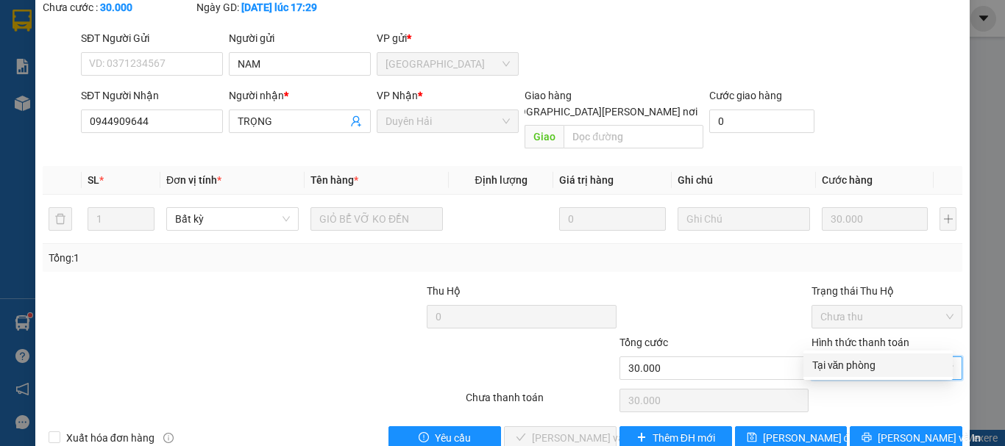
click at [836, 366] on div "Tại văn phòng" at bounding box center [878, 365] width 132 height 16
type input "0"
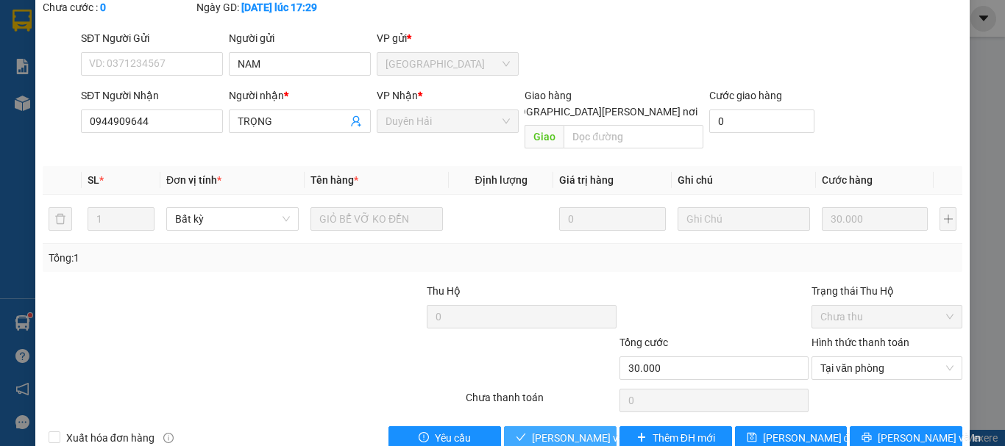
drag, startPoint x: 555, startPoint y: 405, endPoint x: 308, endPoint y: 152, distance: 353.2
click at [554, 430] on span "[PERSON_NAME] và [PERSON_NAME] hàng" at bounding box center [631, 438] width 199 height 16
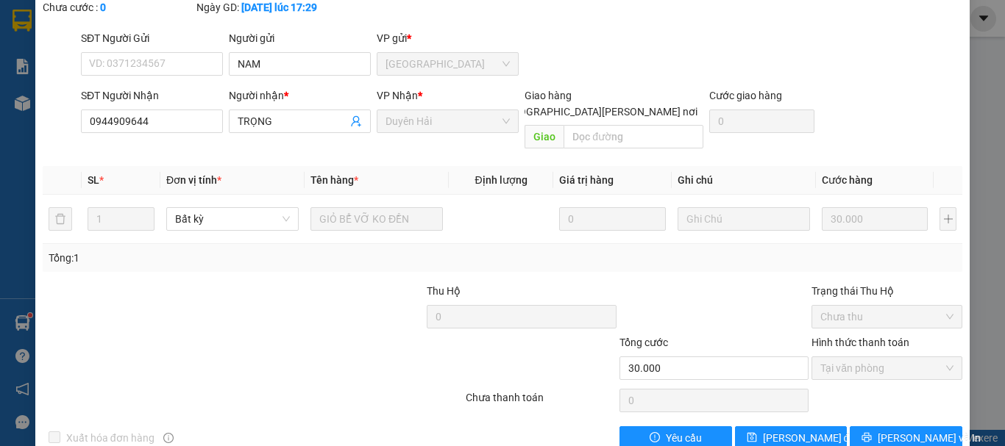
scroll to position [0, 0]
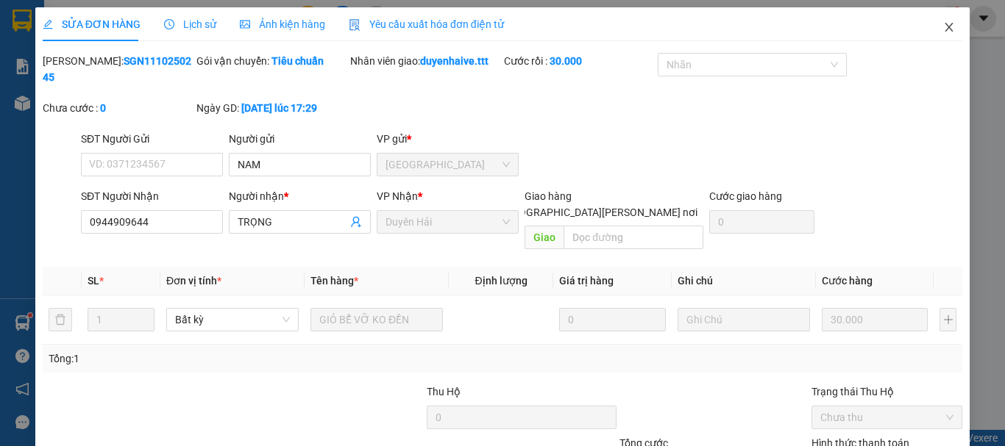
click at [943, 29] on icon "close" at bounding box center [949, 27] width 12 height 12
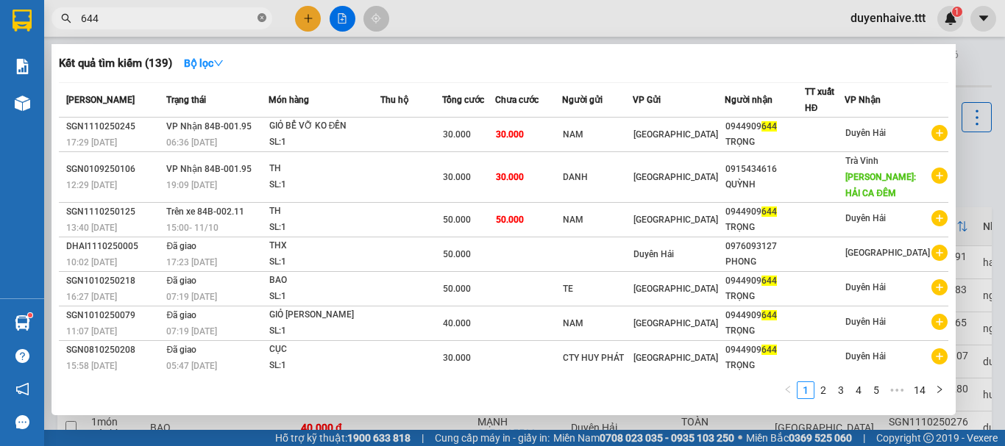
click at [260, 22] on icon "close-circle" at bounding box center [261, 17] width 9 height 9
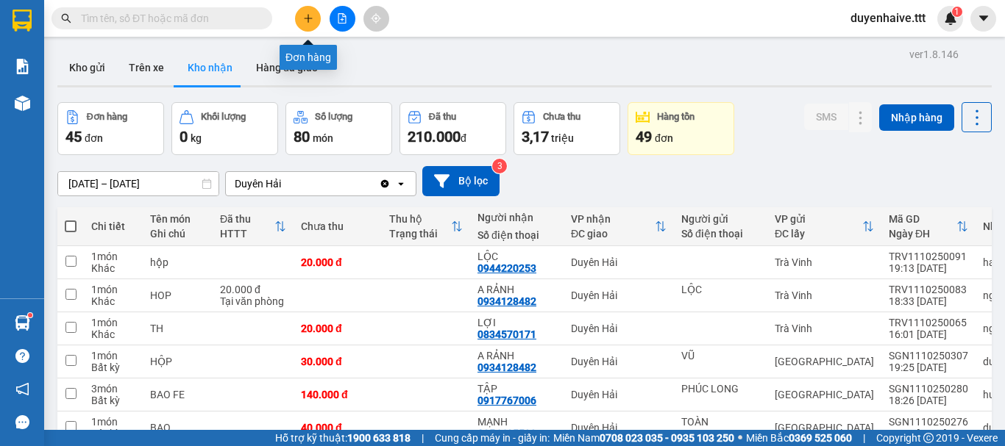
click at [299, 22] on button at bounding box center [308, 19] width 26 height 26
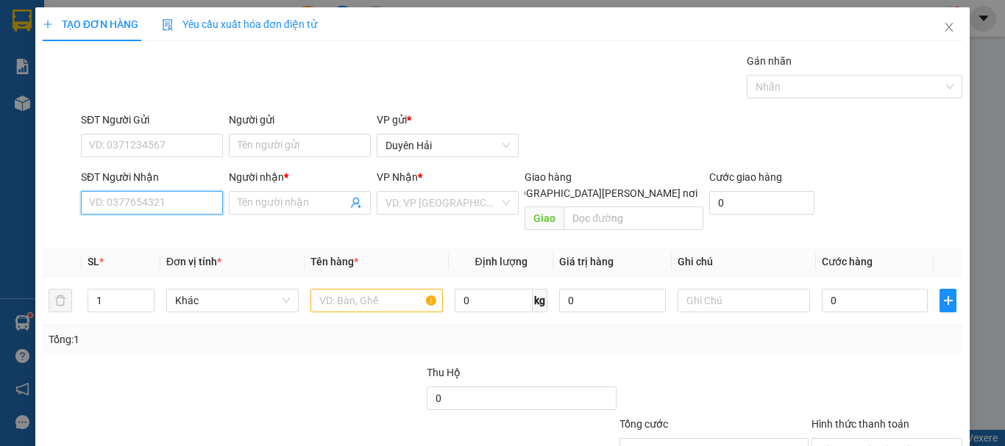
click at [122, 208] on input "SĐT Người Nhận" at bounding box center [152, 203] width 142 height 24
click at [174, 204] on input "6253" at bounding box center [152, 203] width 142 height 24
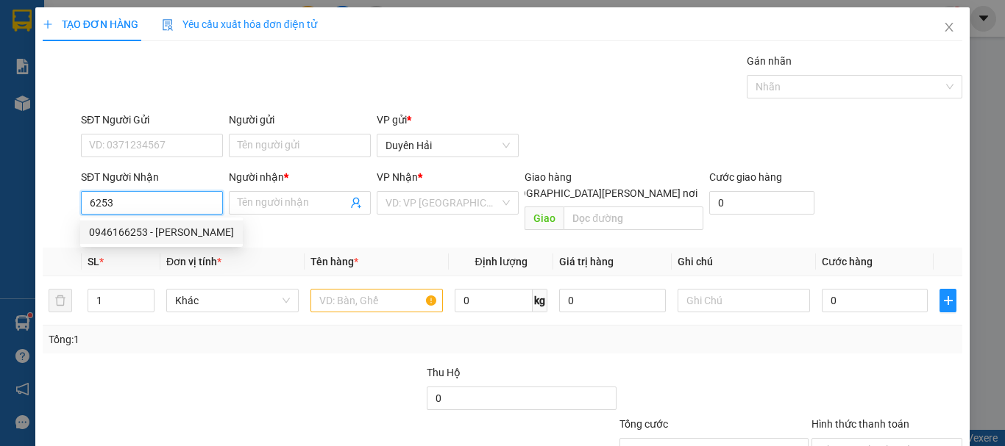
click at [164, 230] on div "0946166253 - [PERSON_NAME]" at bounding box center [161, 232] width 145 height 16
type input "0946166253"
type input "PHAN"
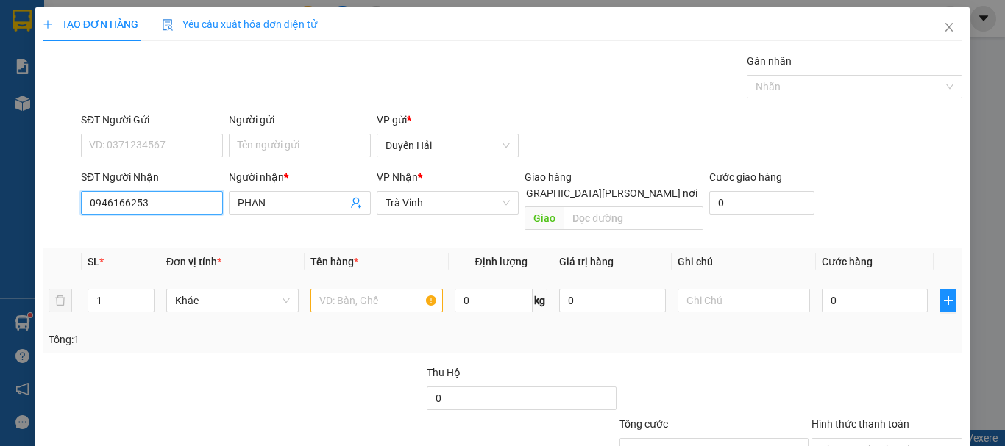
type input "0946166253"
click at [357, 289] on input "text" at bounding box center [376, 301] width 132 height 24
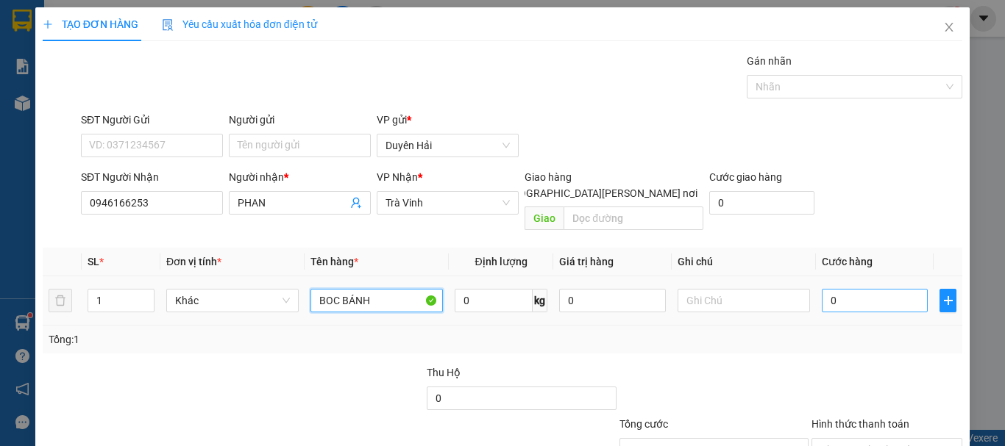
type input "BOC BÁNH"
click at [847, 289] on input "0" at bounding box center [875, 301] width 106 height 24
type input "3"
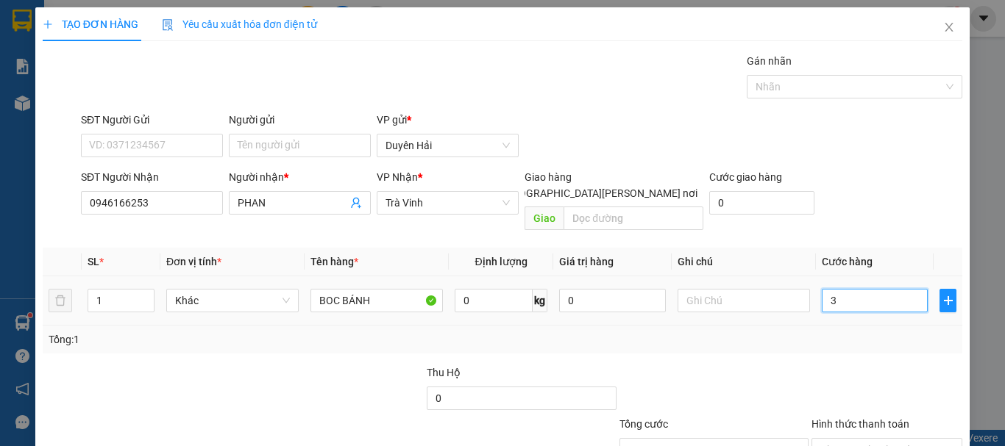
type input "30"
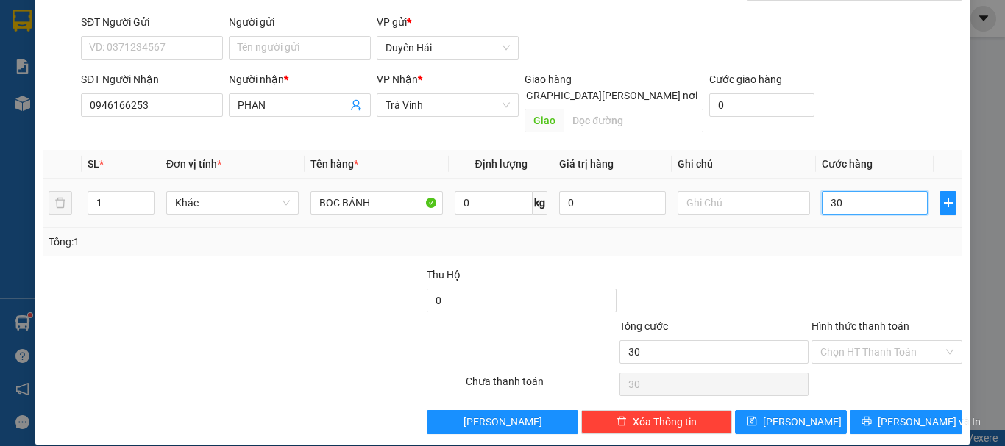
click at [858, 191] on input "30" at bounding box center [875, 203] width 106 height 24
type input "3"
type input "0"
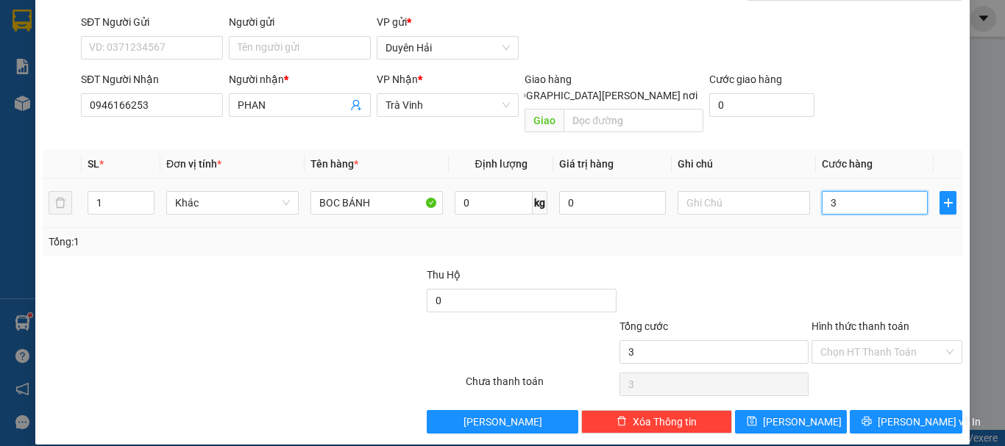
type input "0"
type input "02"
type input "2"
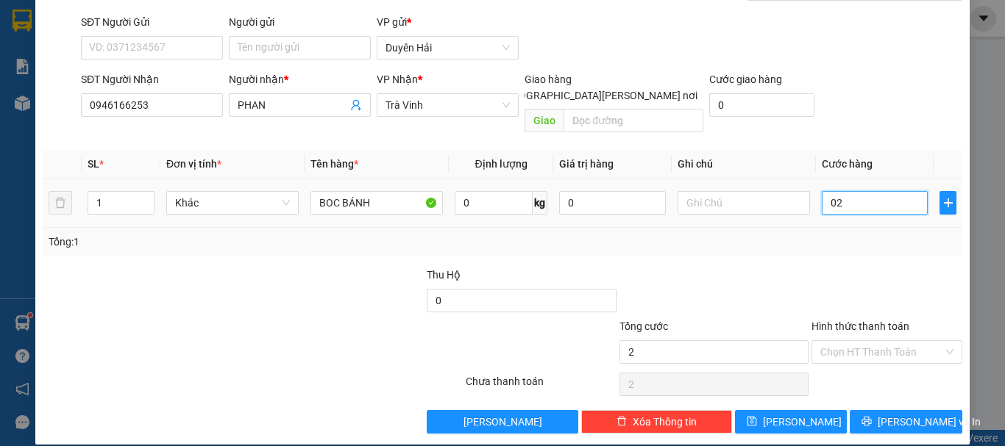
type input "020"
type input "20"
type input "20.000"
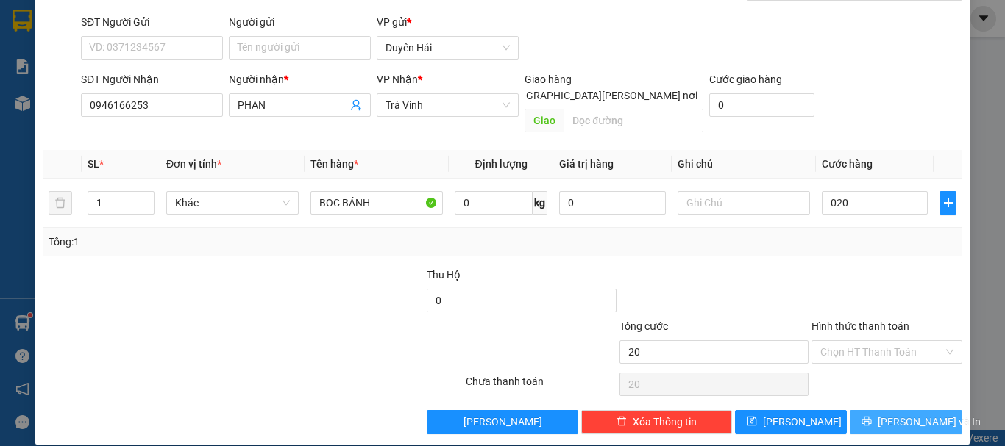
type input "20.000"
click at [883, 414] on span "[PERSON_NAME] và In" at bounding box center [929, 422] width 103 height 16
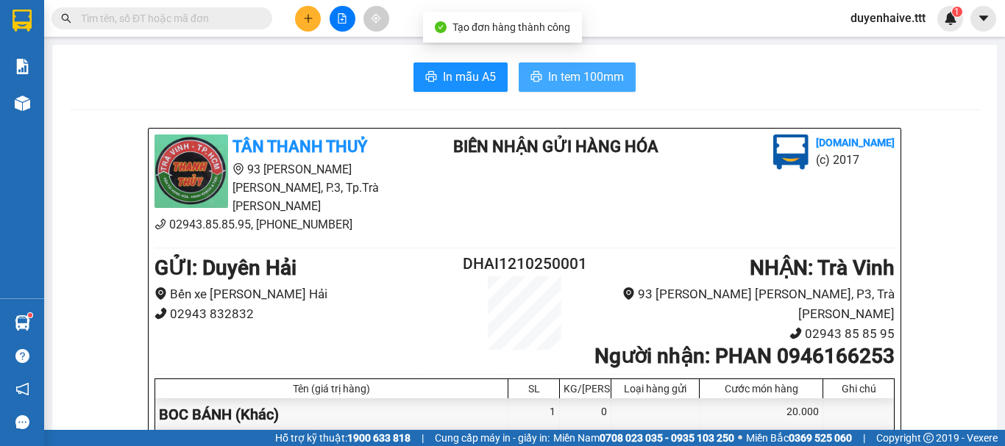
click at [574, 84] on span "In tem 100mm" at bounding box center [586, 77] width 76 height 18
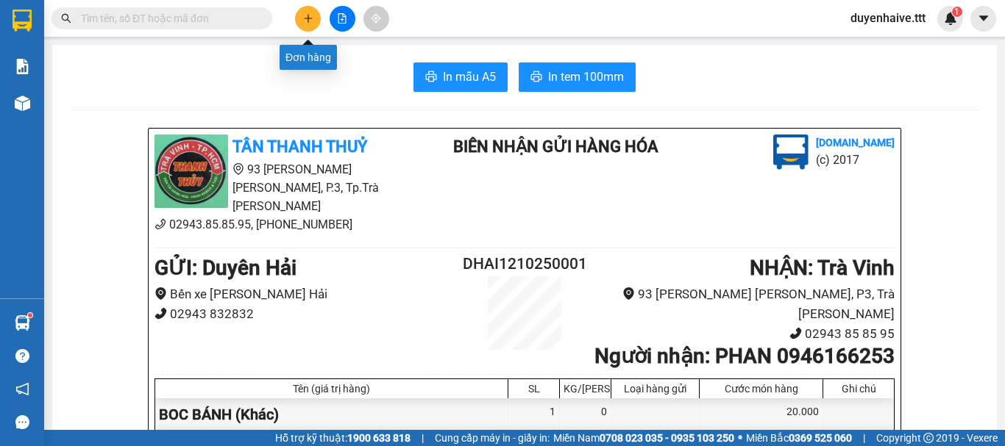
click at [304, 18] on icon "plus" at bounding box center [308, 18] width 10 height 10
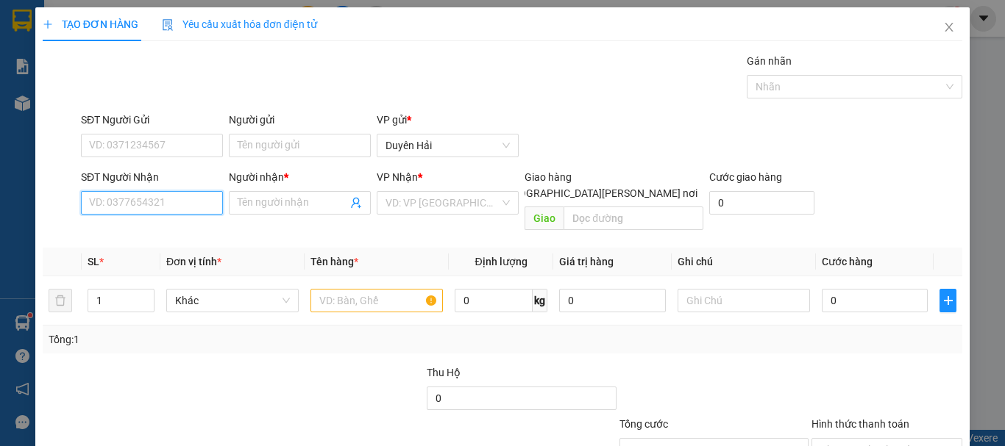
click at [115, 204] on input "SĐT Người Nhận" at bounding box center [152, 203] width 142 height 24
click at [941, 21] on span "Close" at bounding box center [948, 27] width 41 height 41
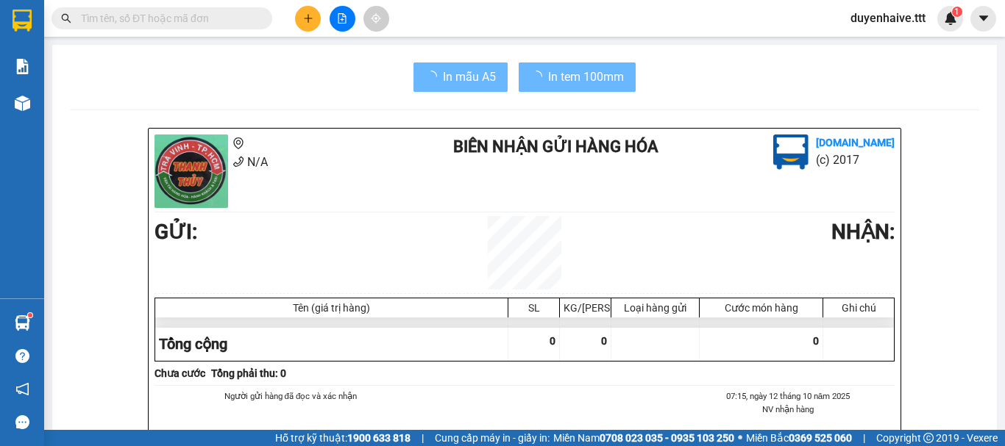
click at [225, 15] on input "text" at bounding box center [168, 18] width 174 height 16
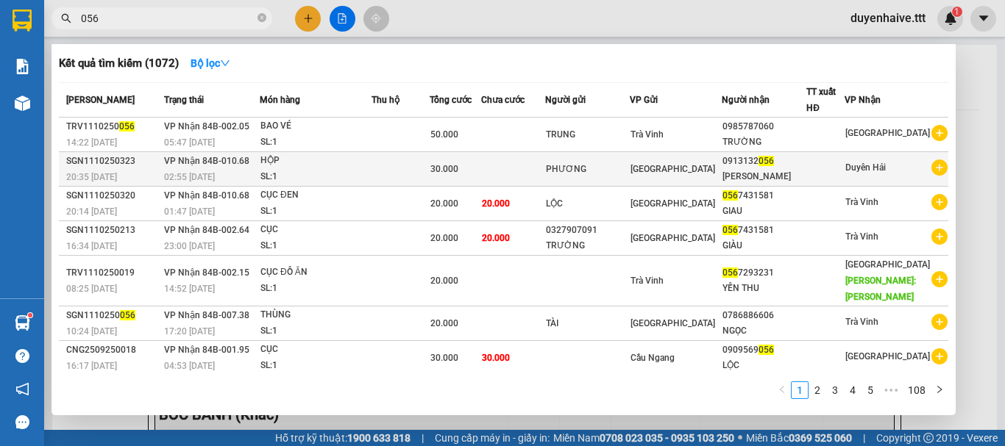
type input "056"
click at [819, 170] on div at bounding box center [825, 169] width 37 height 15
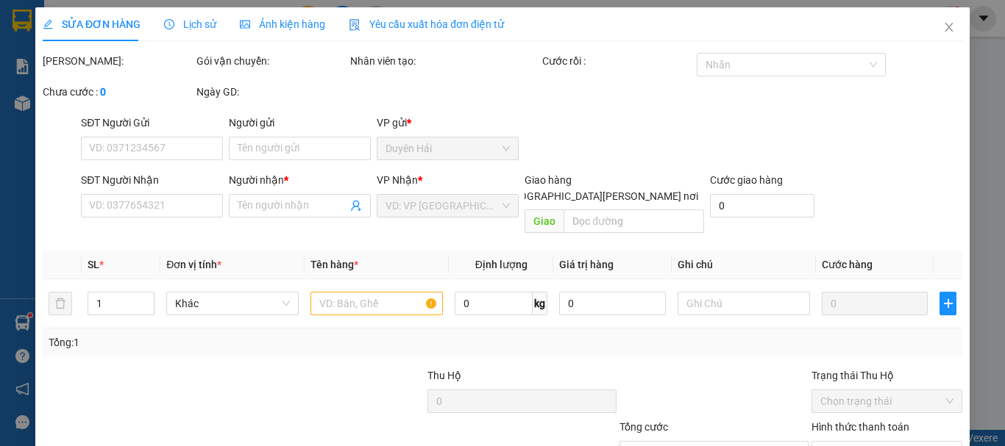
type input "PHƯƠNG"
type input "0913132056"
type input "[PERSON_NAME]"
type input "30.000"
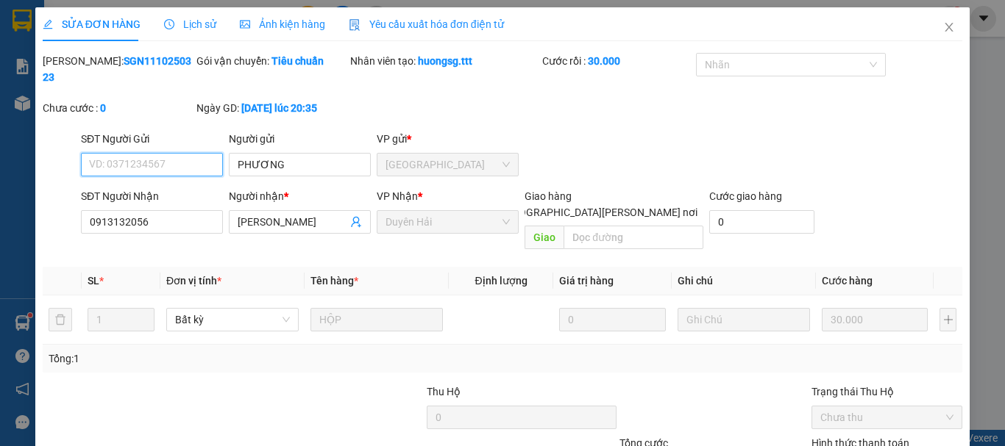
scroll to position [101, 0]
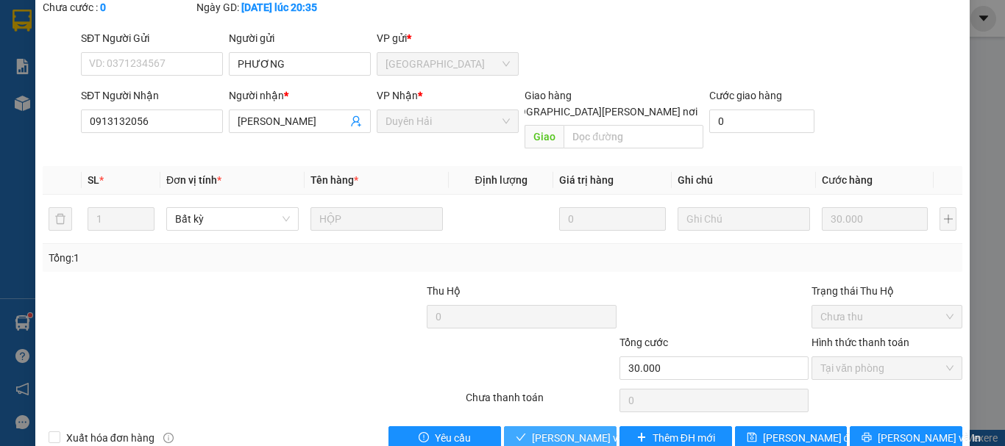
click at [549, 430] on span "[PERSON_NAME] và [PERSON_NAME] hàng" at bounding box center [631, 438] width 199 height 16
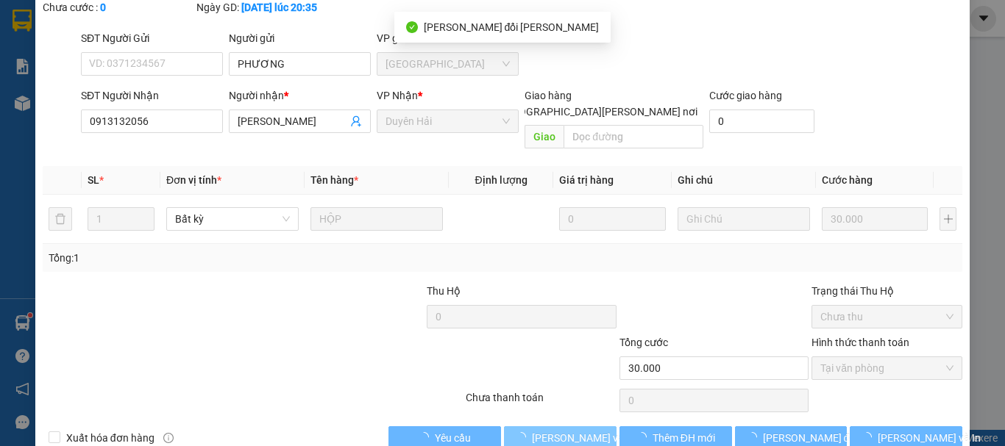
scroll to position [0, 0]
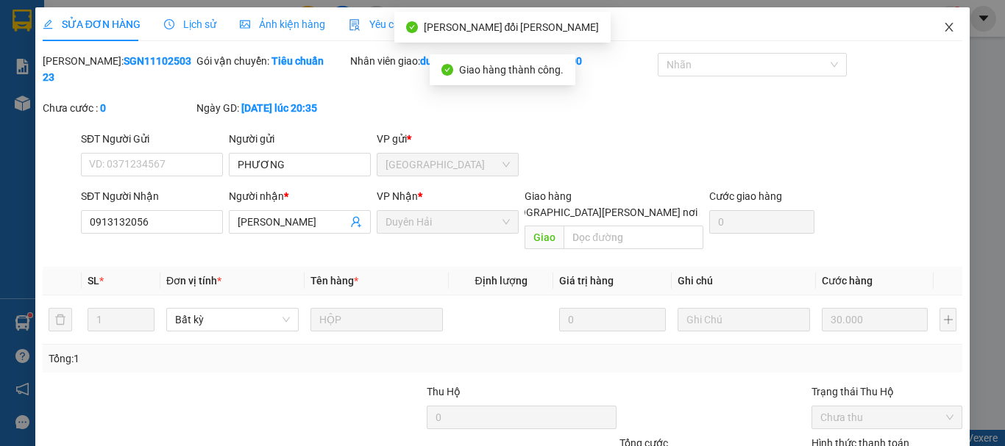
click at [943, 26] on icon "close" at bounding box center [949, 27] width 12 height 12
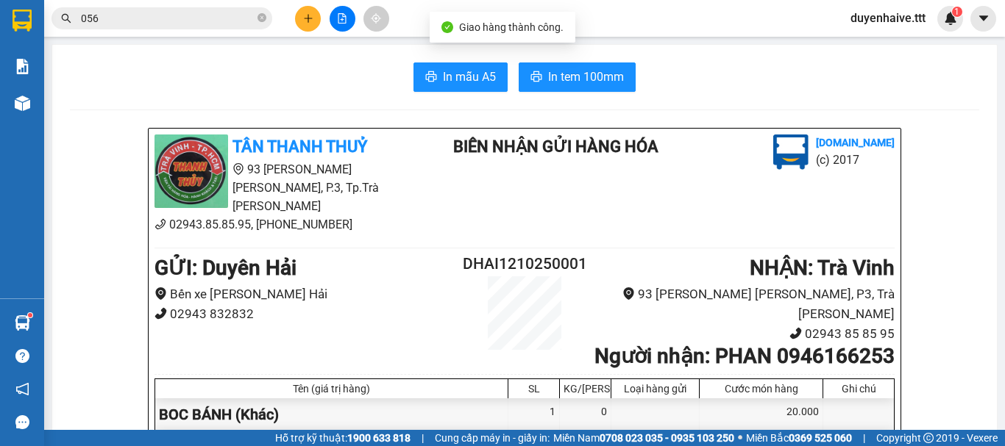
drag, startPoint x: 263, startPoint y: 18, endPoint x: 341, endPoint y: 229, distance: 224.4
click at [263, 20] on icon "close-circle" at bounding box center [261, 17] width 9 height 9
click at [201, 15] on input "text" at bounding box center [168, 18] width 174 height 16
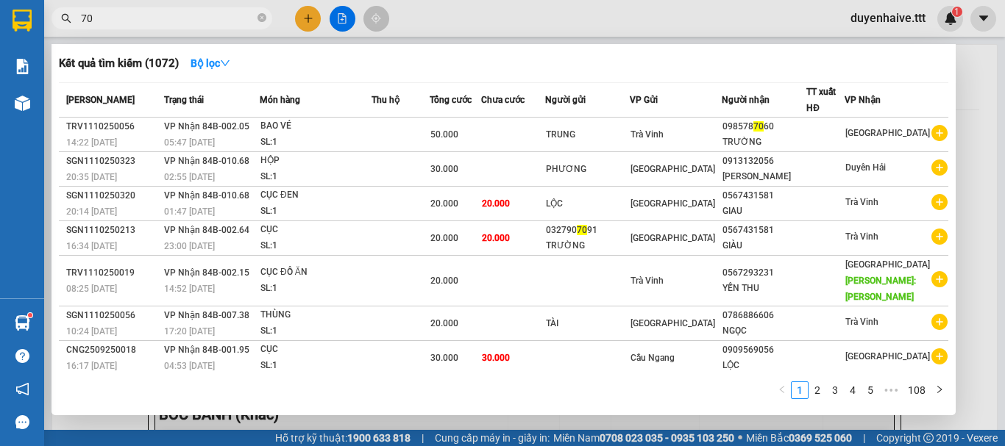
type input "700"
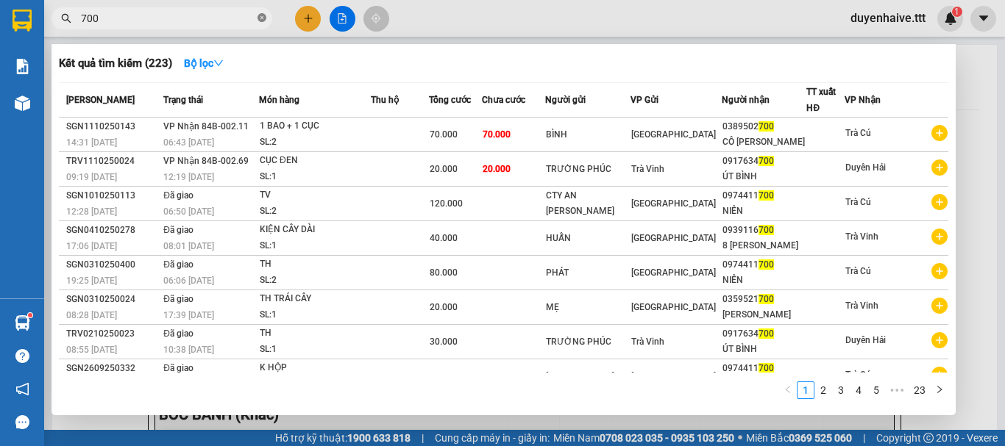
click at [263, 19] on icon "close-circle" at bounding box center [261, 17] width 9 height 9
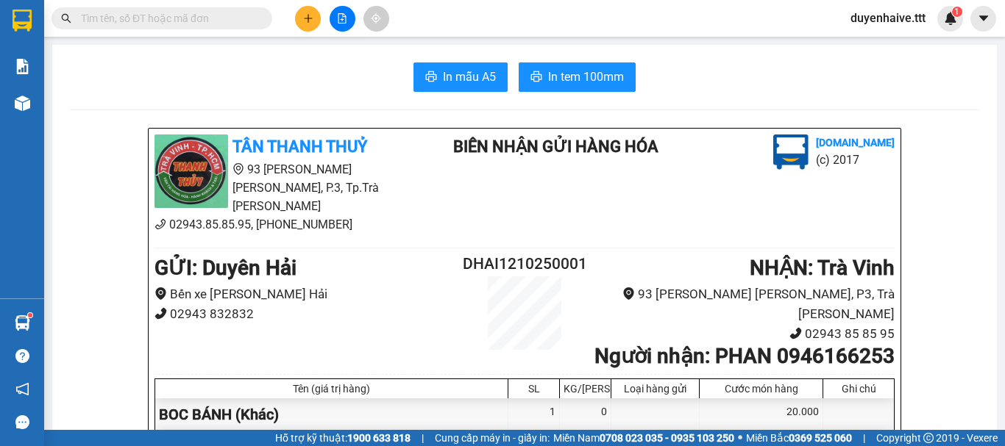
click at [228, 16] on input "text" at bounding box center [168, 18] width 174 height 16
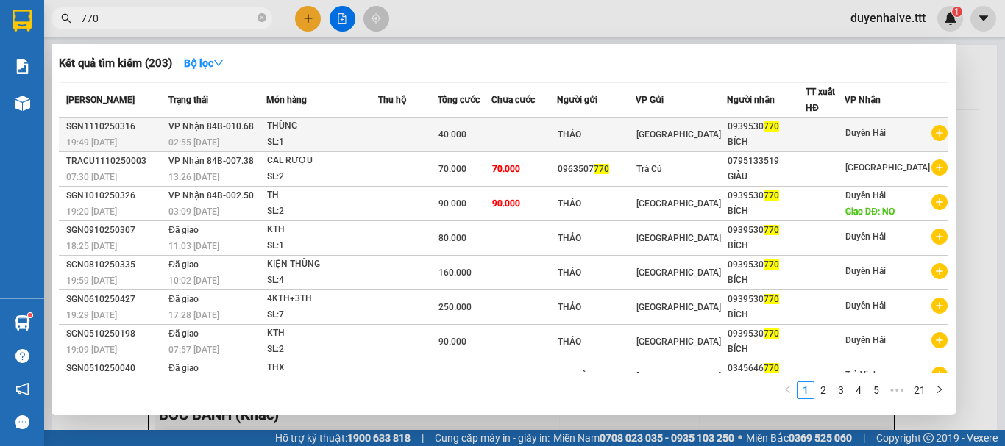
type input "770"
click at [867, 133] on span "Duyên Hải" at bounding box center [865, 133] width 40 height 10
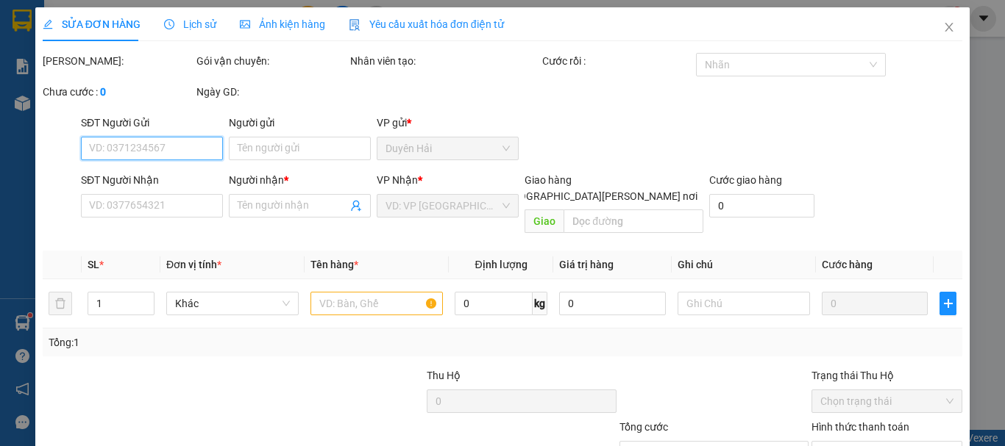
type input "THẢO"
type input "0939530770"
type input "BÍCH"
type input "40.000"
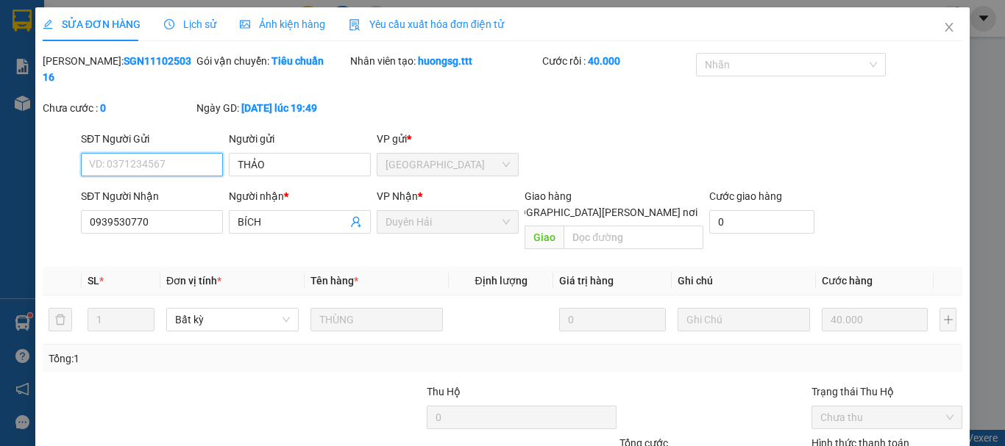
scroll to position [101, 0]
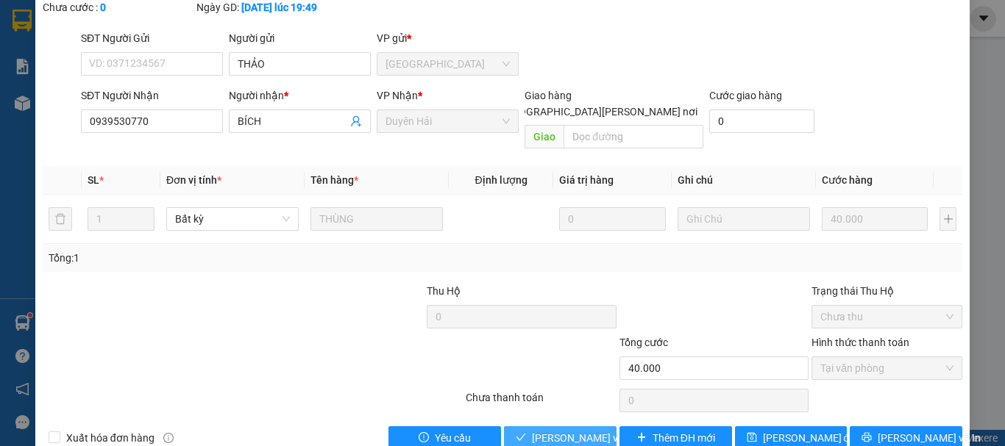
click at [566, 430] on span "[PERSON_NAME] và [PERSON_NAME] hàng" at bounding box center [631, 438] width 199 height 16
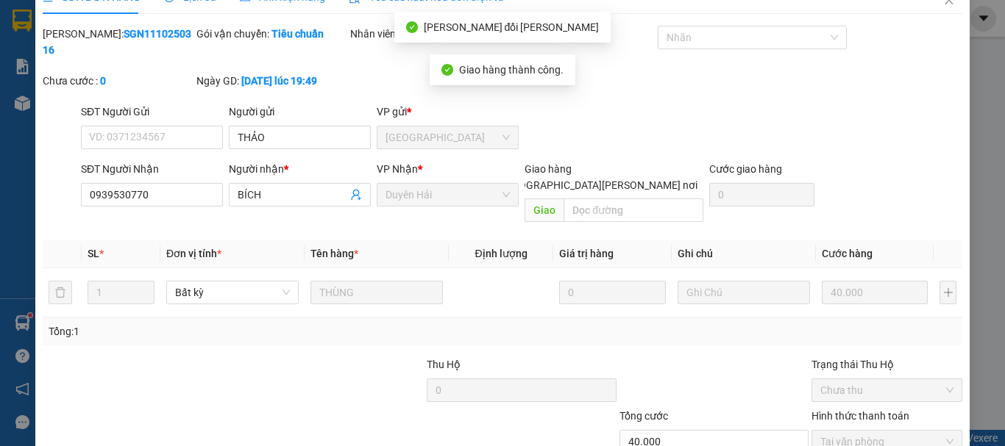
scroll to position [0, 0]
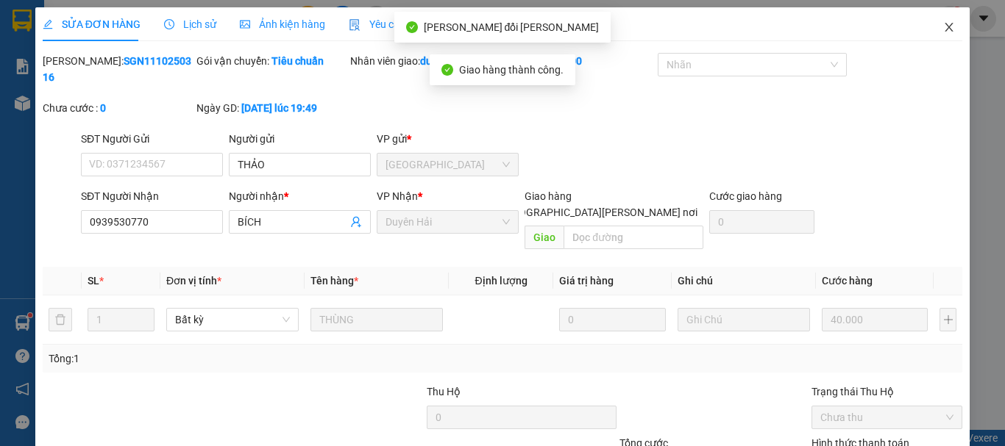
click at [943, 23] on icon "close" at bounding box center [949, 27] width 12 height 12
